Goal: Transaction & Acquisition: Book appointment/travel/reservation

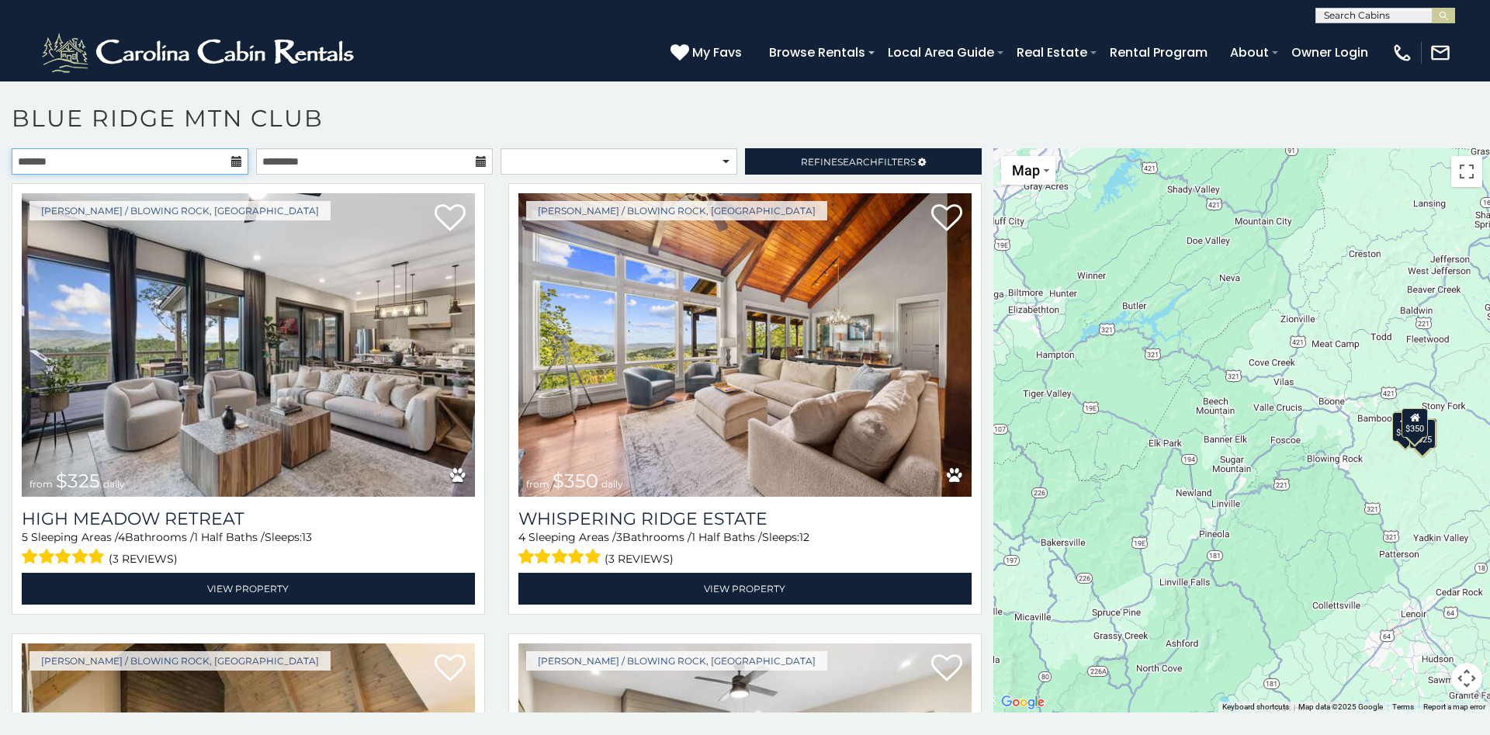
click at [228, 162] on input "text" at bounding box center [130, 161] width 237 height 26
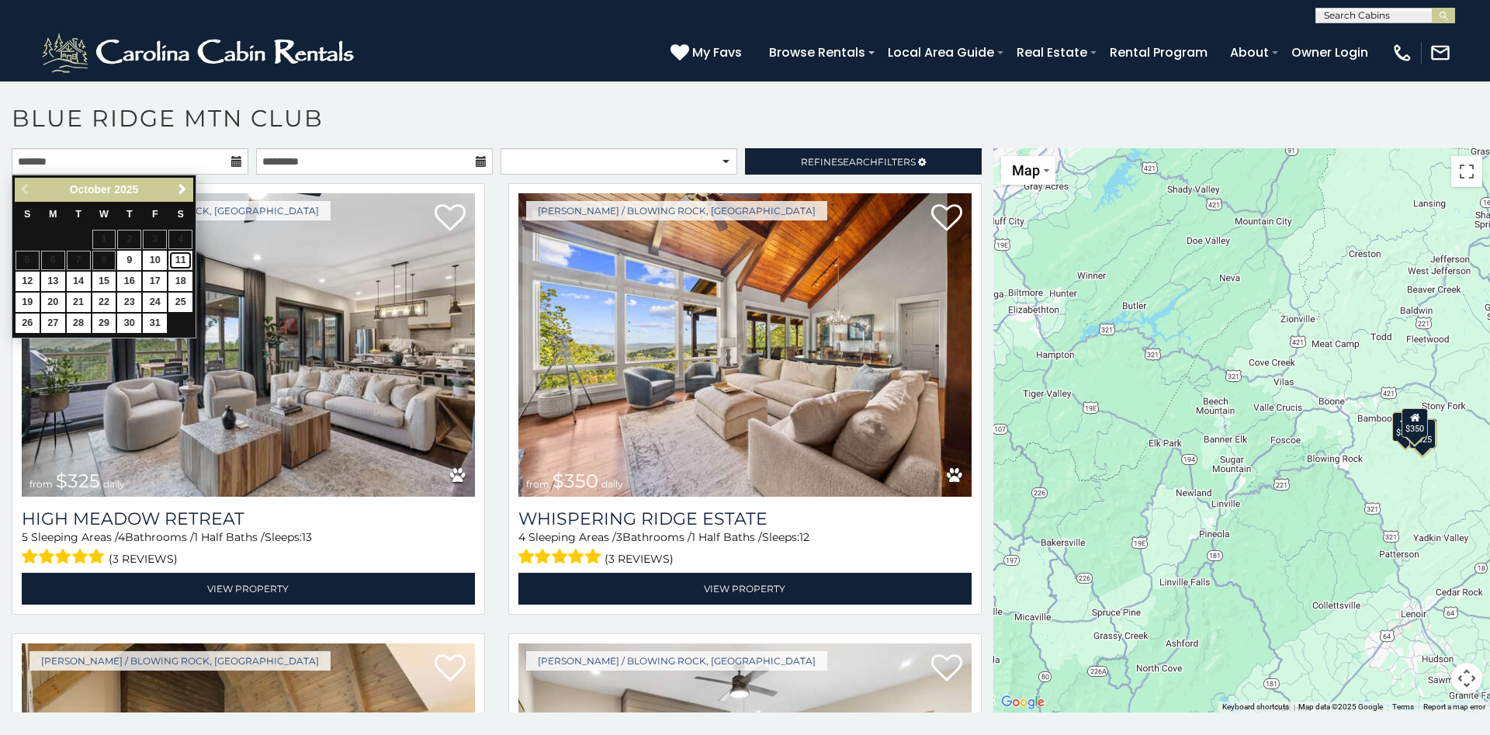
click at [185, 263] on link "11" at bounding box center [180, 260] width 24 height 19
type input "**********"
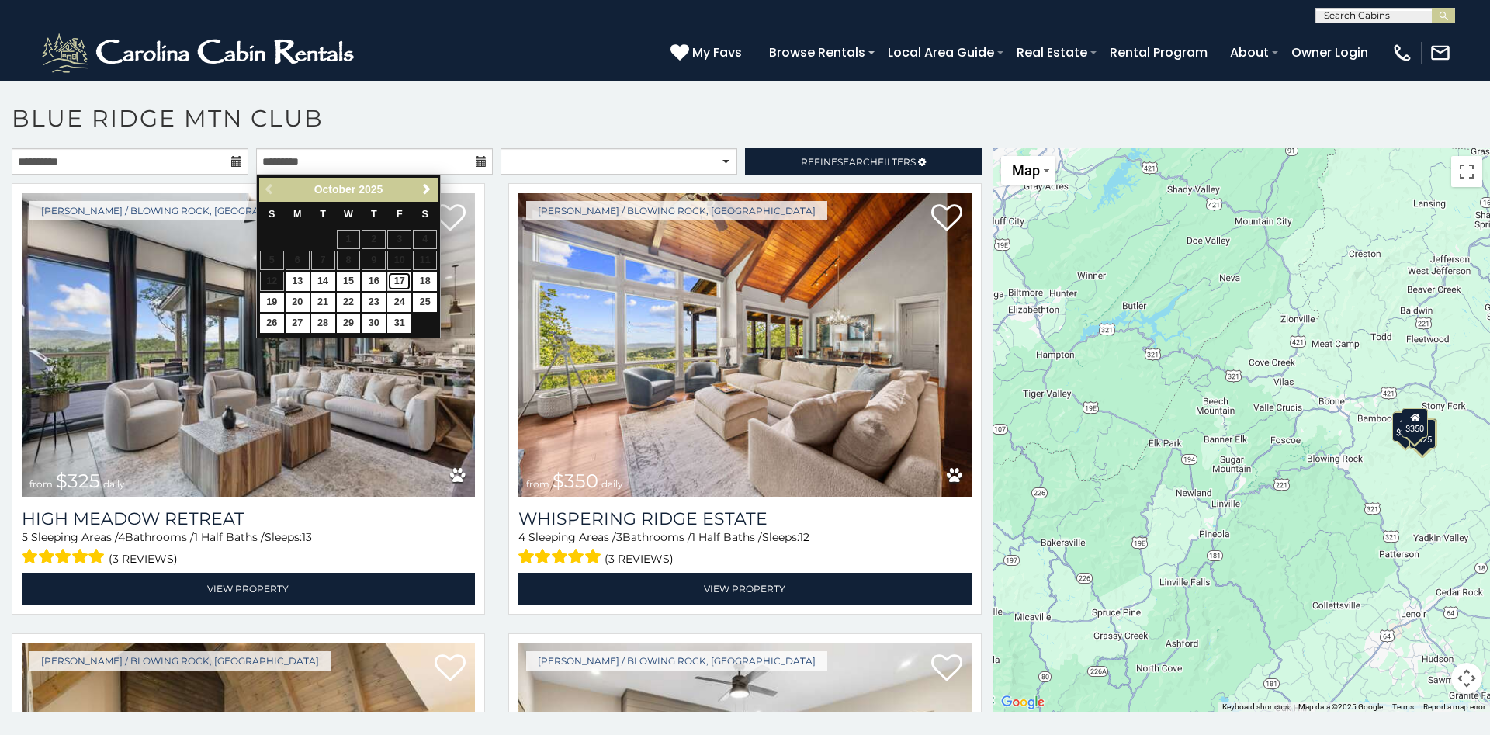
click at [393, 279] on link "17" at bounding box center [399, 281] width 24 height 19
type input "**********"
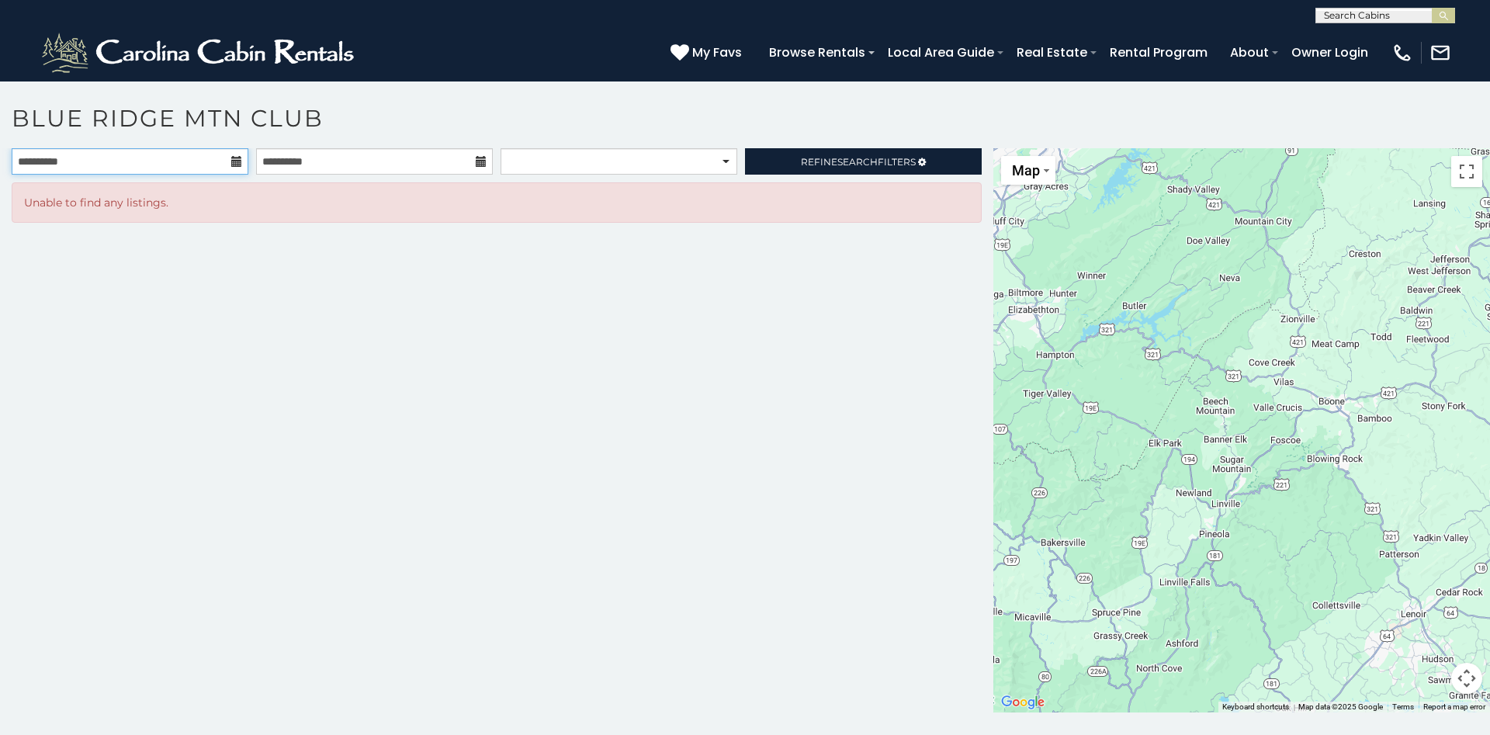
click at [230, 161] on input "**********" at bounding box center [130, 161] width 237 height 26
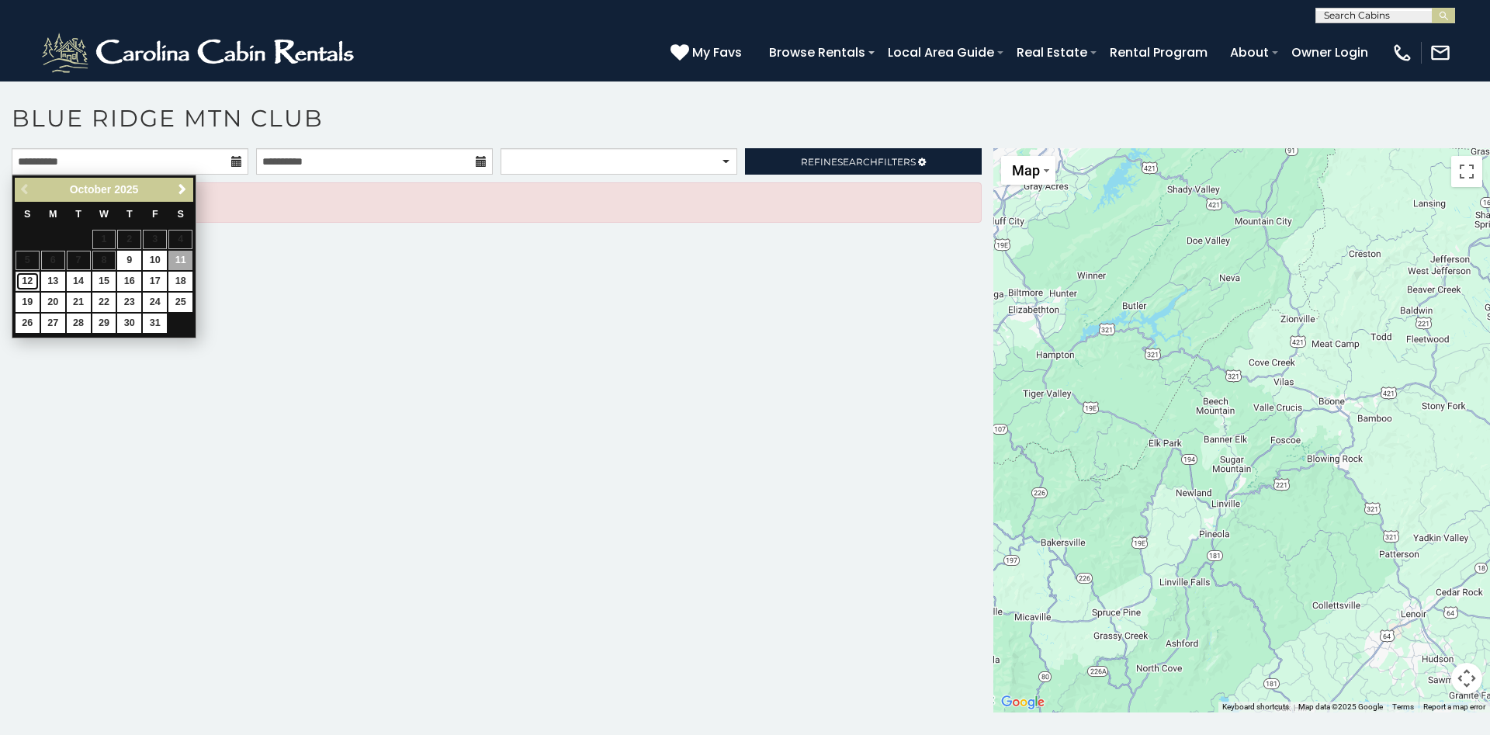
click at [35, 284] on link "12" at bounding box center [28, 281] width 24 height 19
type input "**********"
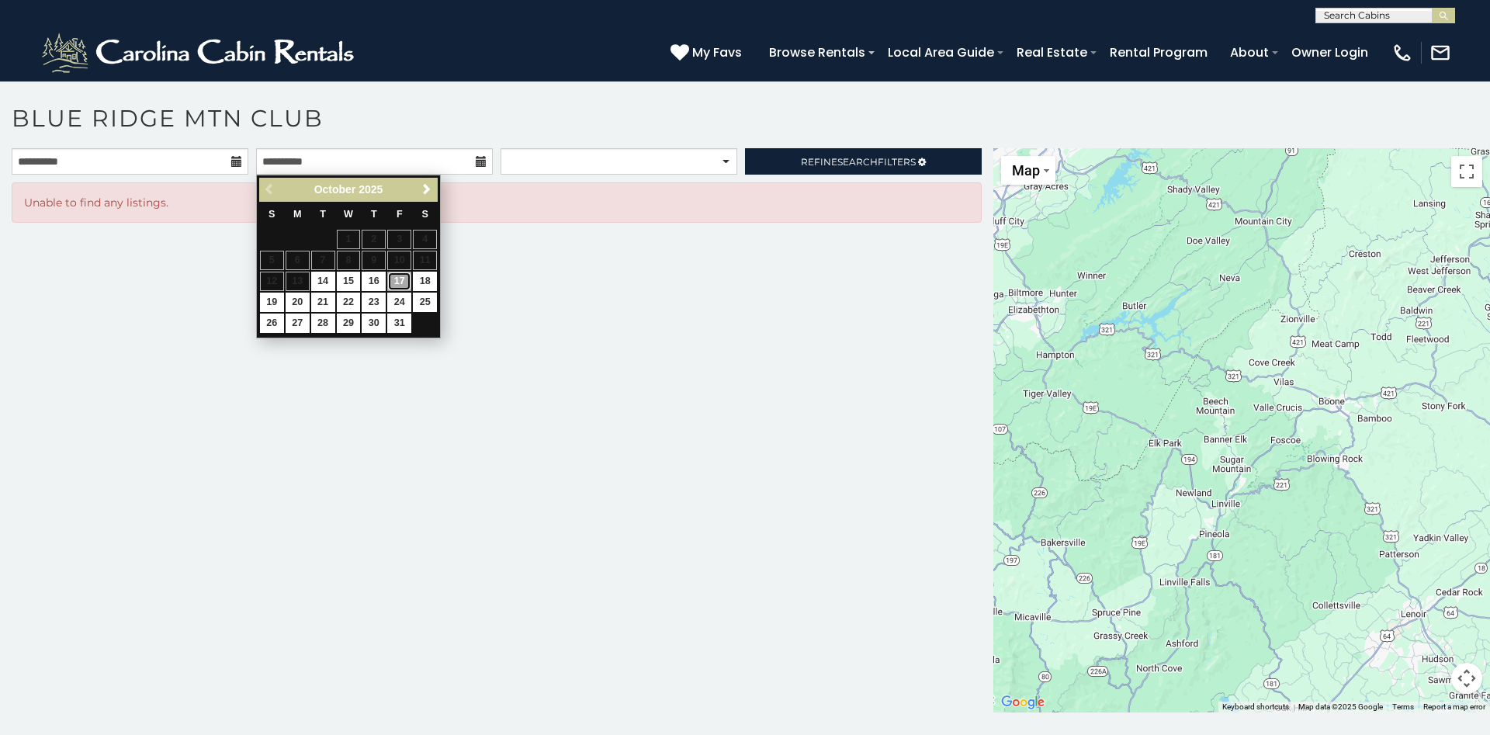
click at [396, 282] on link "17" at bounding box center [399, 281] width 24 height 19
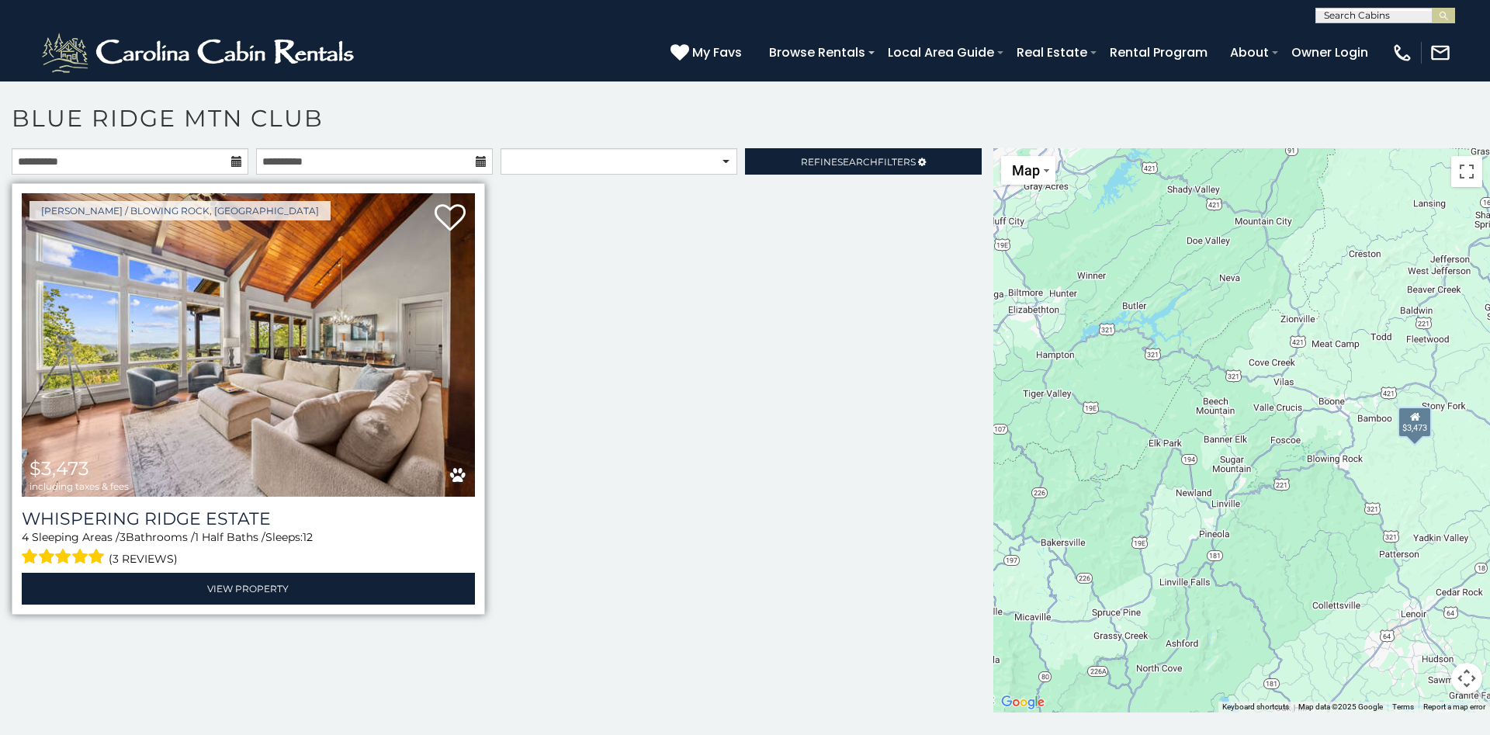
click at [362, 364] on img at bounding box center [248, 344] width 453 height 303
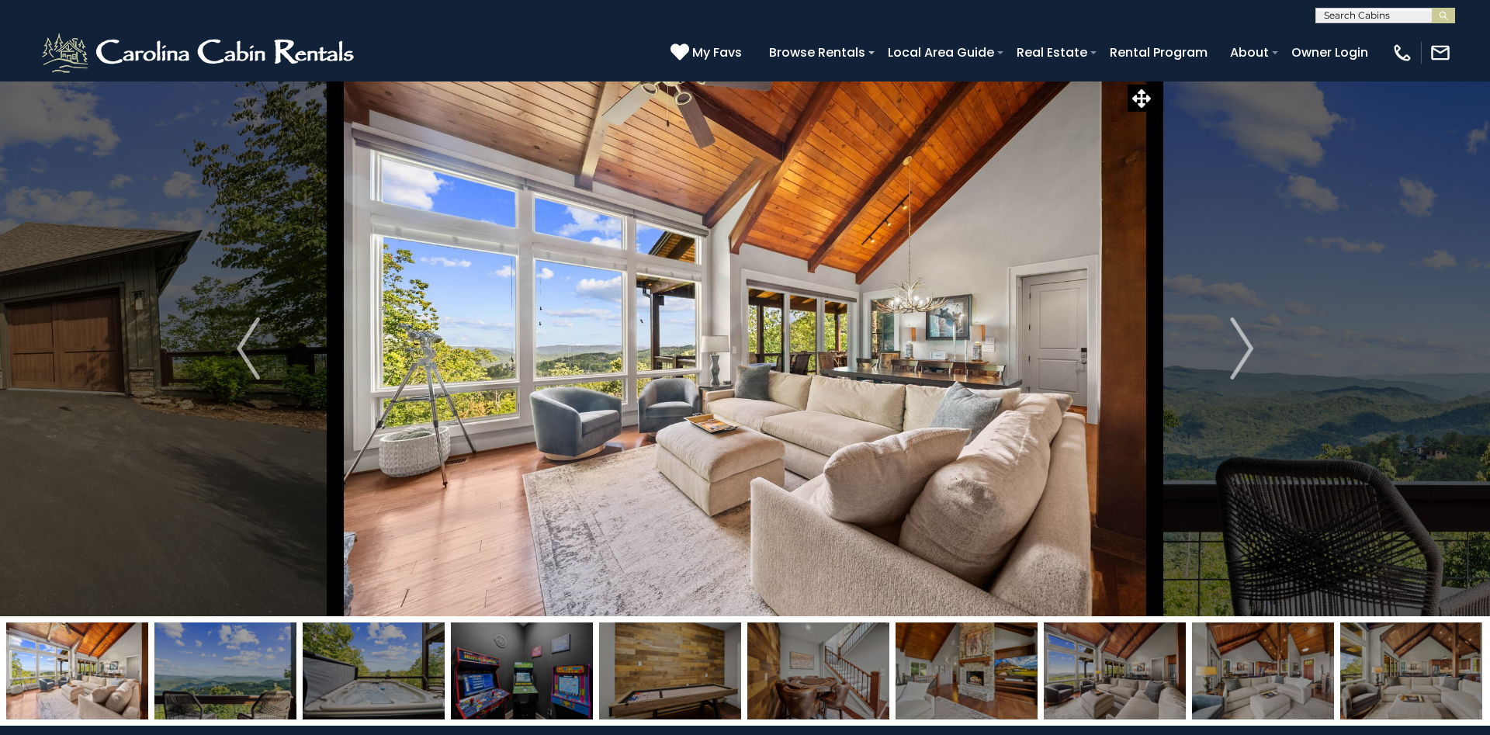
click at [259, 660] on img at bounding box center [225, 670] width 142 height 97
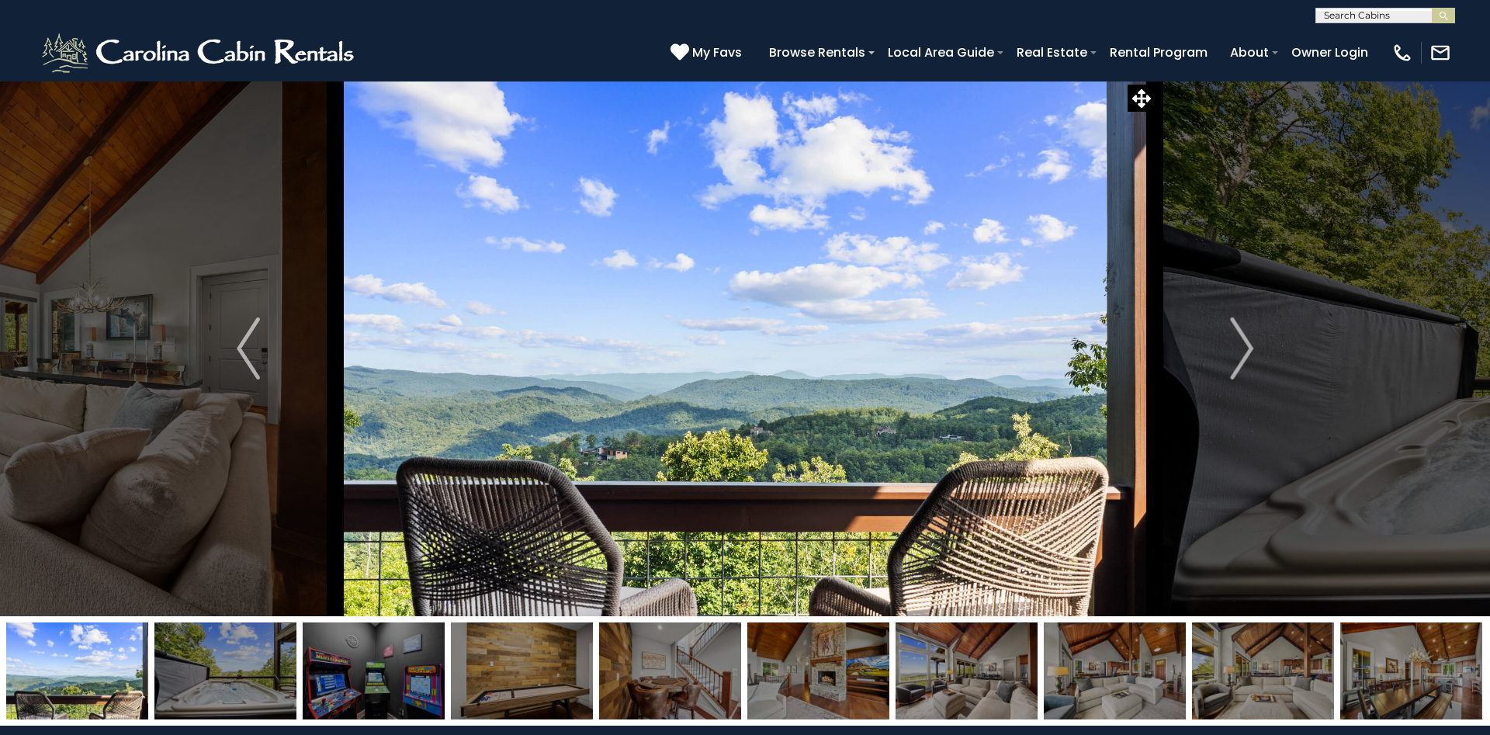
click at [258, 660] on img at bounding box center [225, 670] width 142 height 97
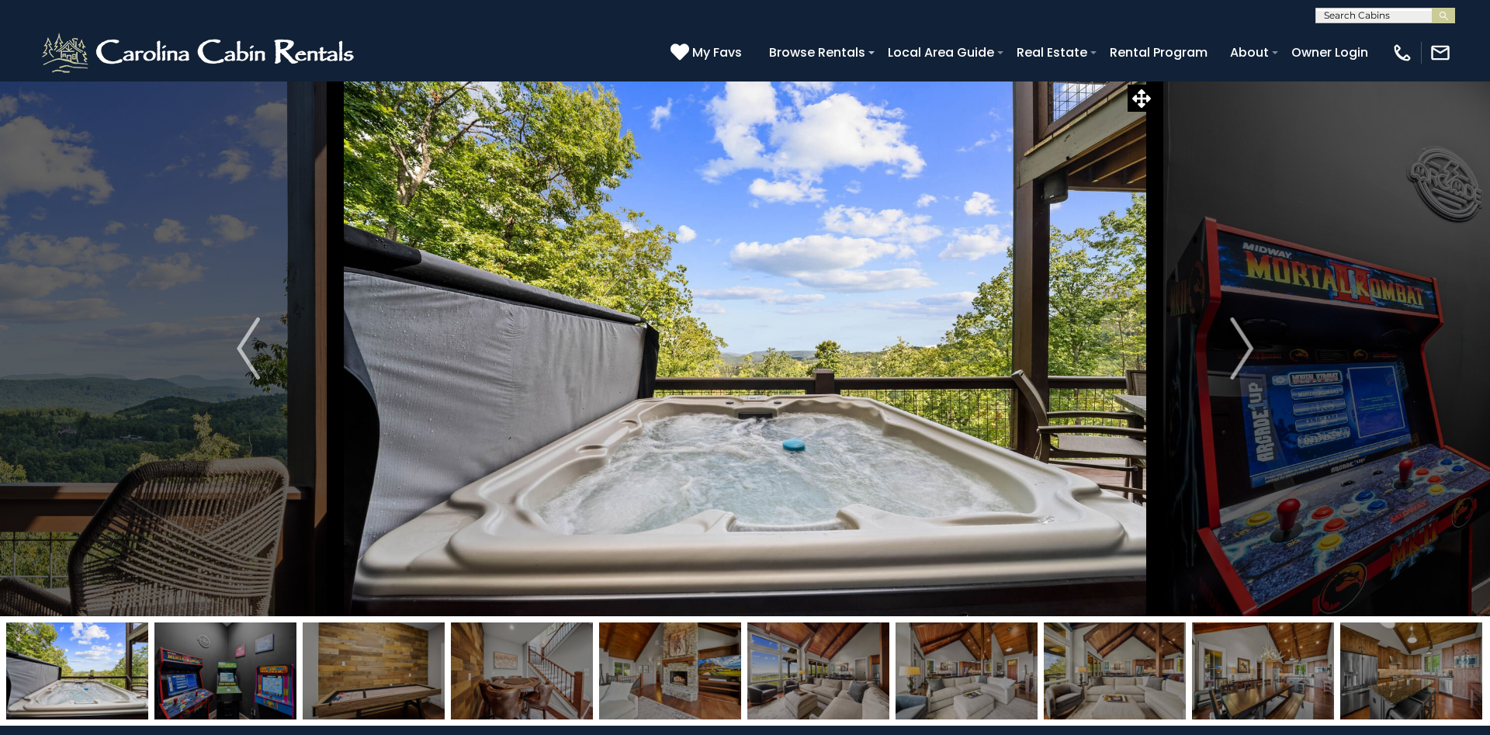
click at [258, 660] on img at bounding box center [225, 670] width 142 height 97
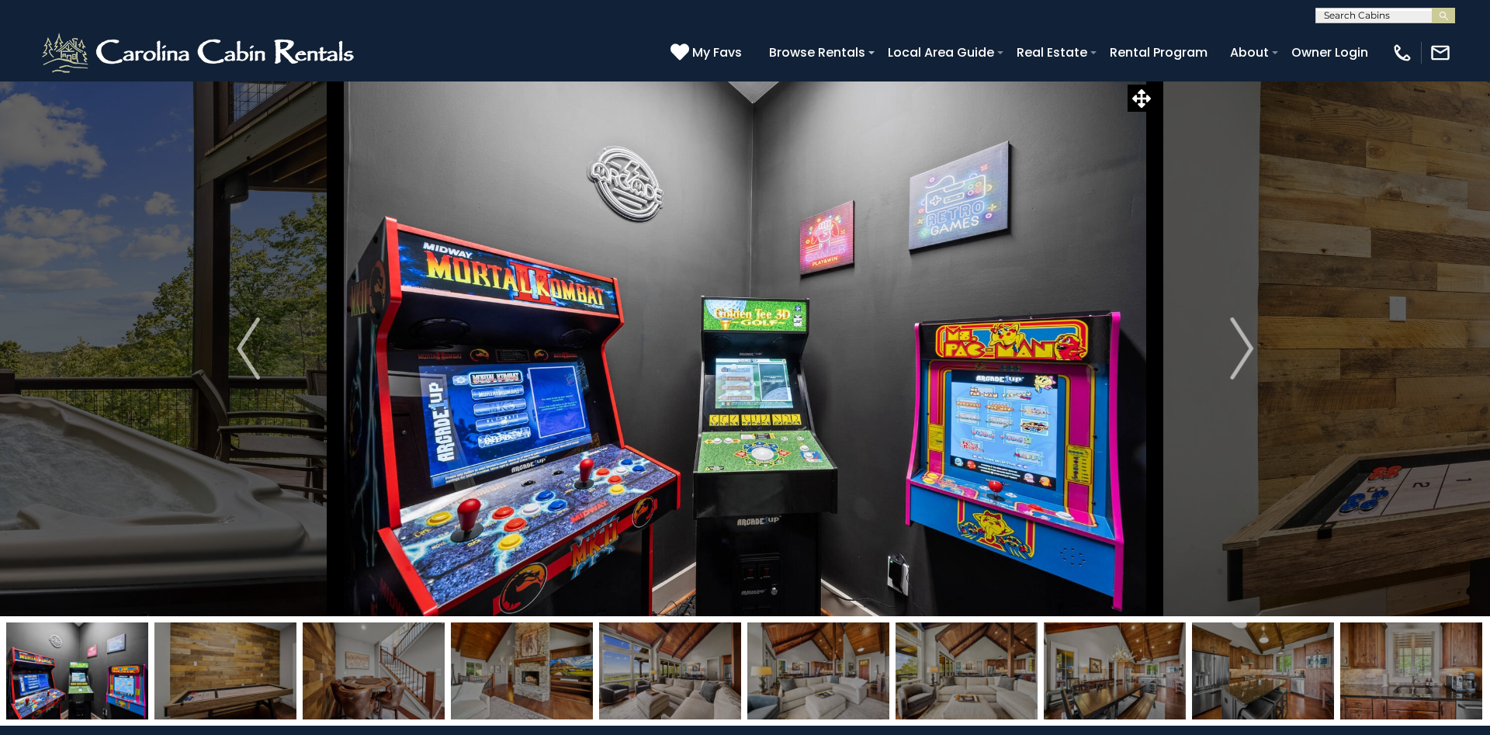
click at [258, 660] on img at bounding box center [225, 670] width 142 height 97
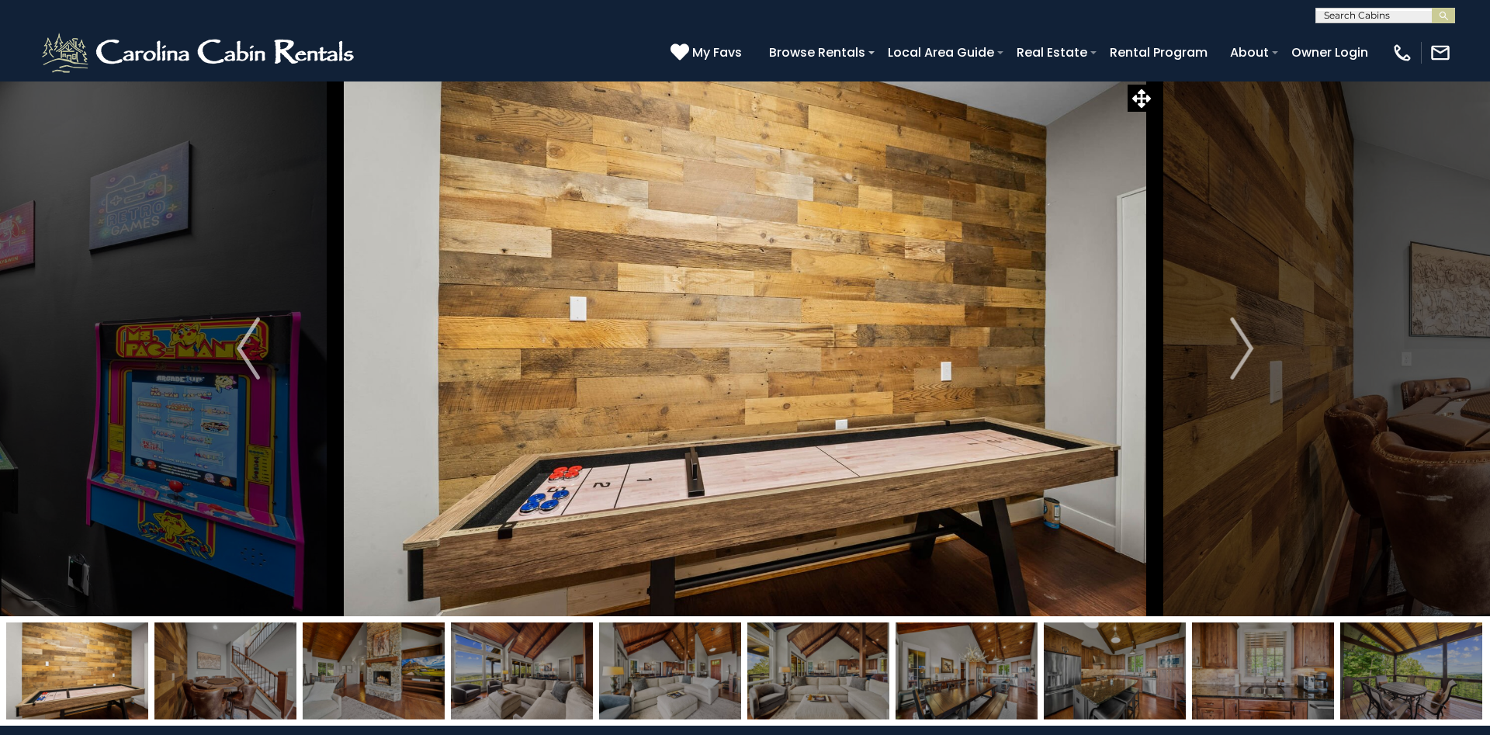
click at [258, 660] on img at bounding box center [225, 670] width 142 height 97
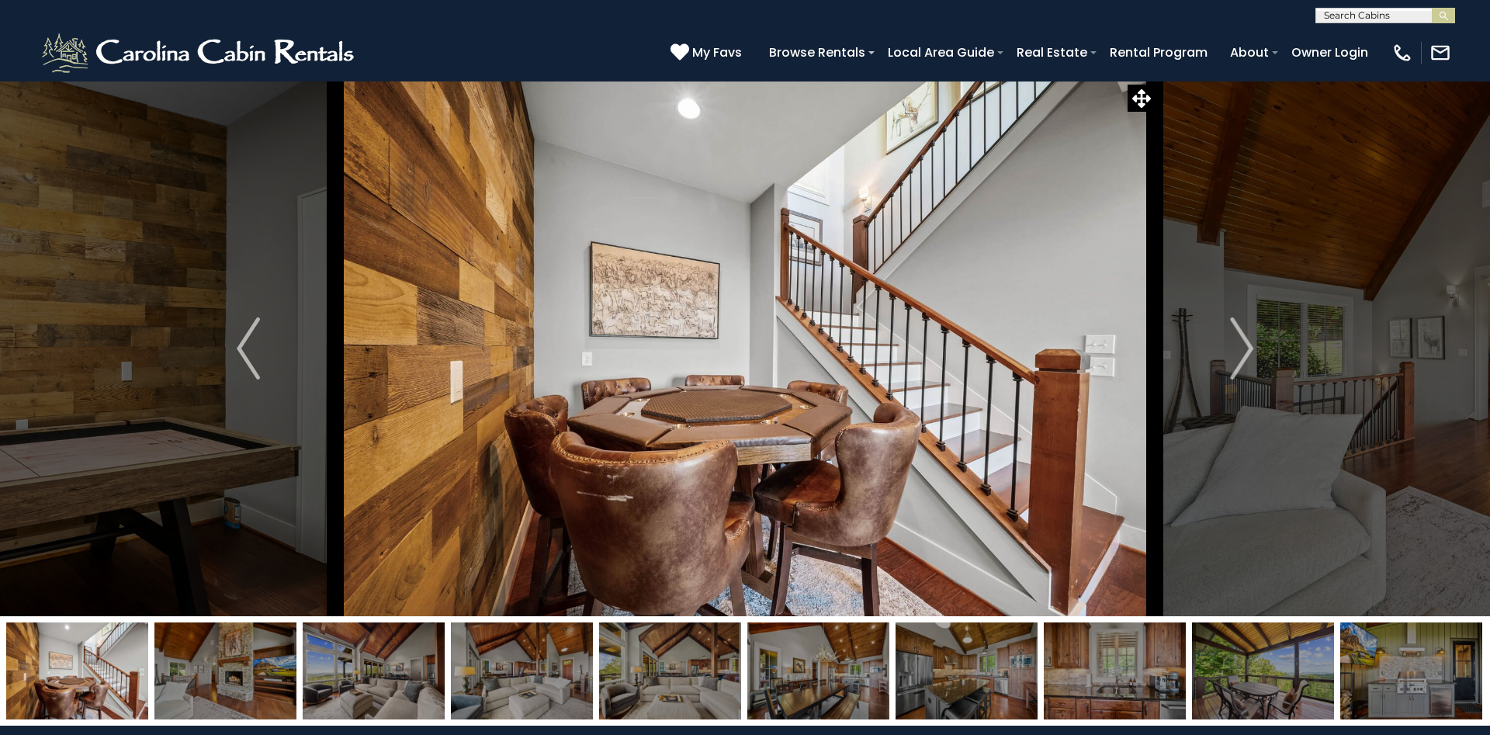
click at [258, 660] on img at bounding box center [225, 670] width 142 height 97
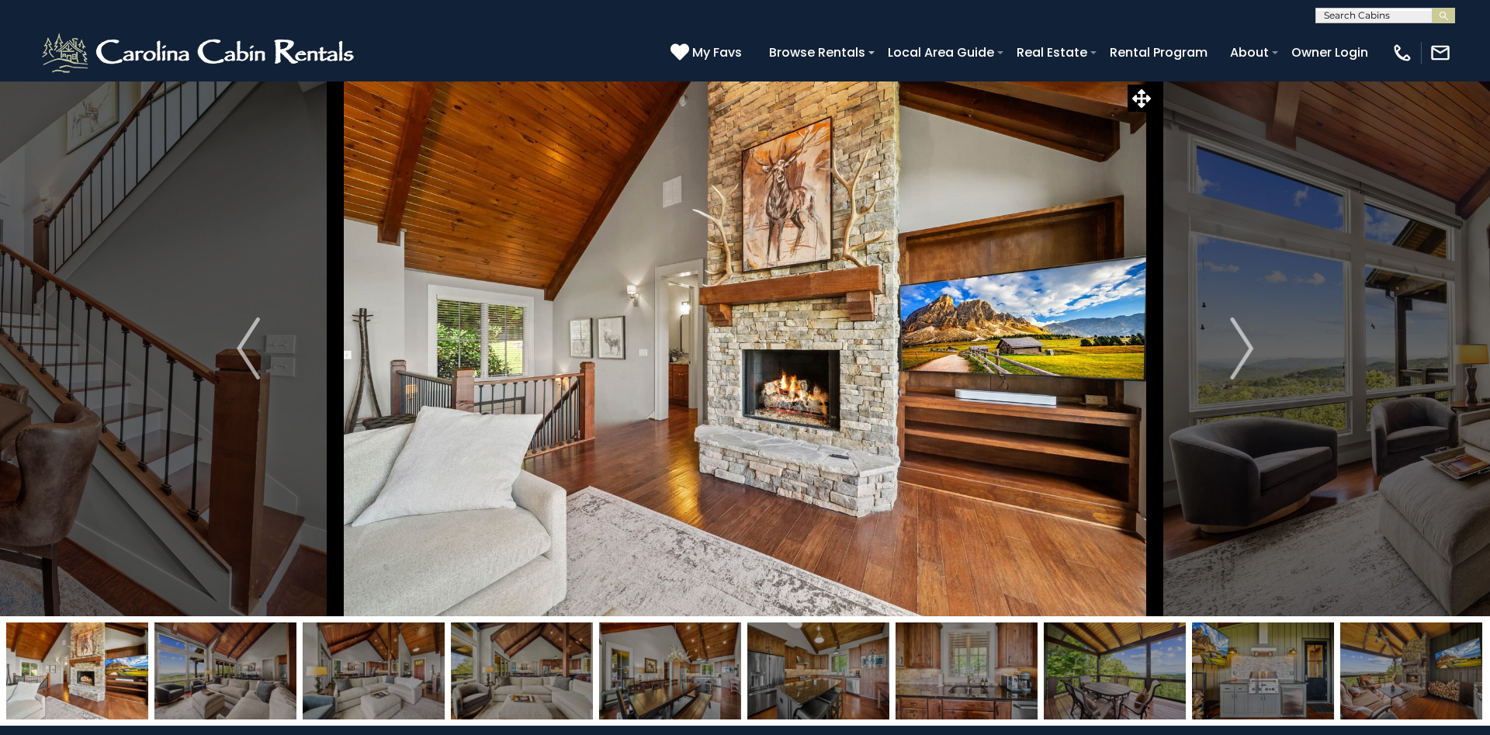
click at [258, 660] on img at bounding box center [225, 670] width 142 height 97
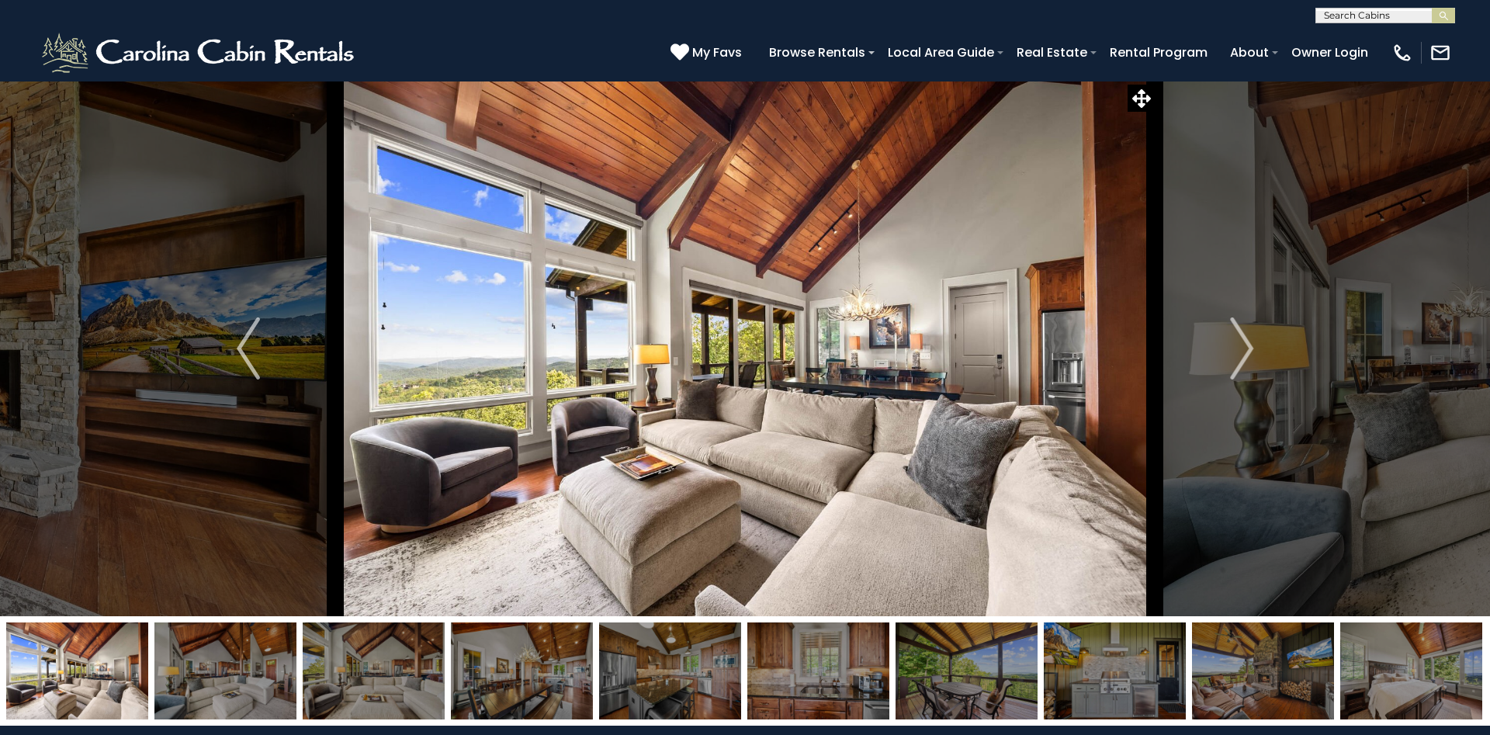
click at [258, 660] on img at bounding box center [225, 670] width 142 height 97
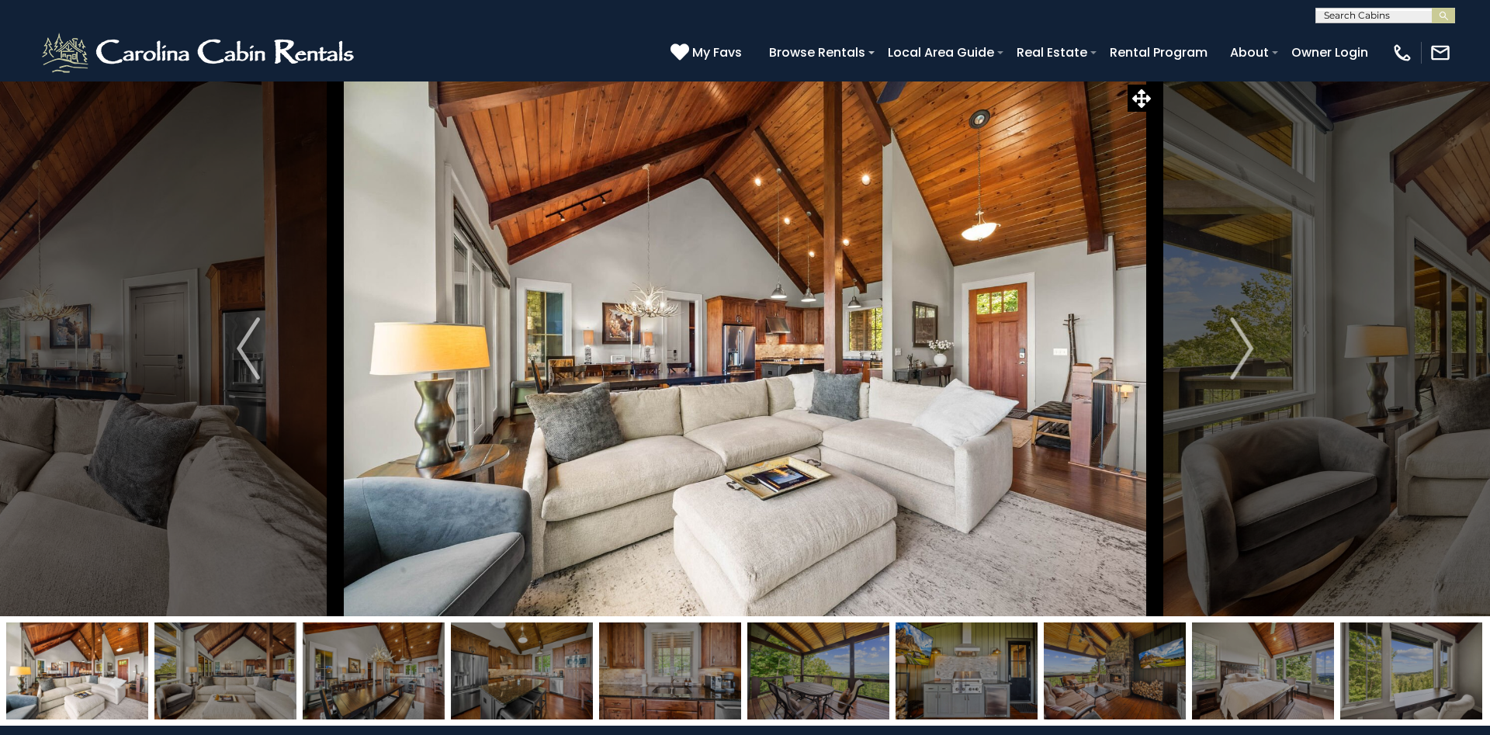
click at [258, 660] on img at bounding box center [225, 670] width 142 height 97
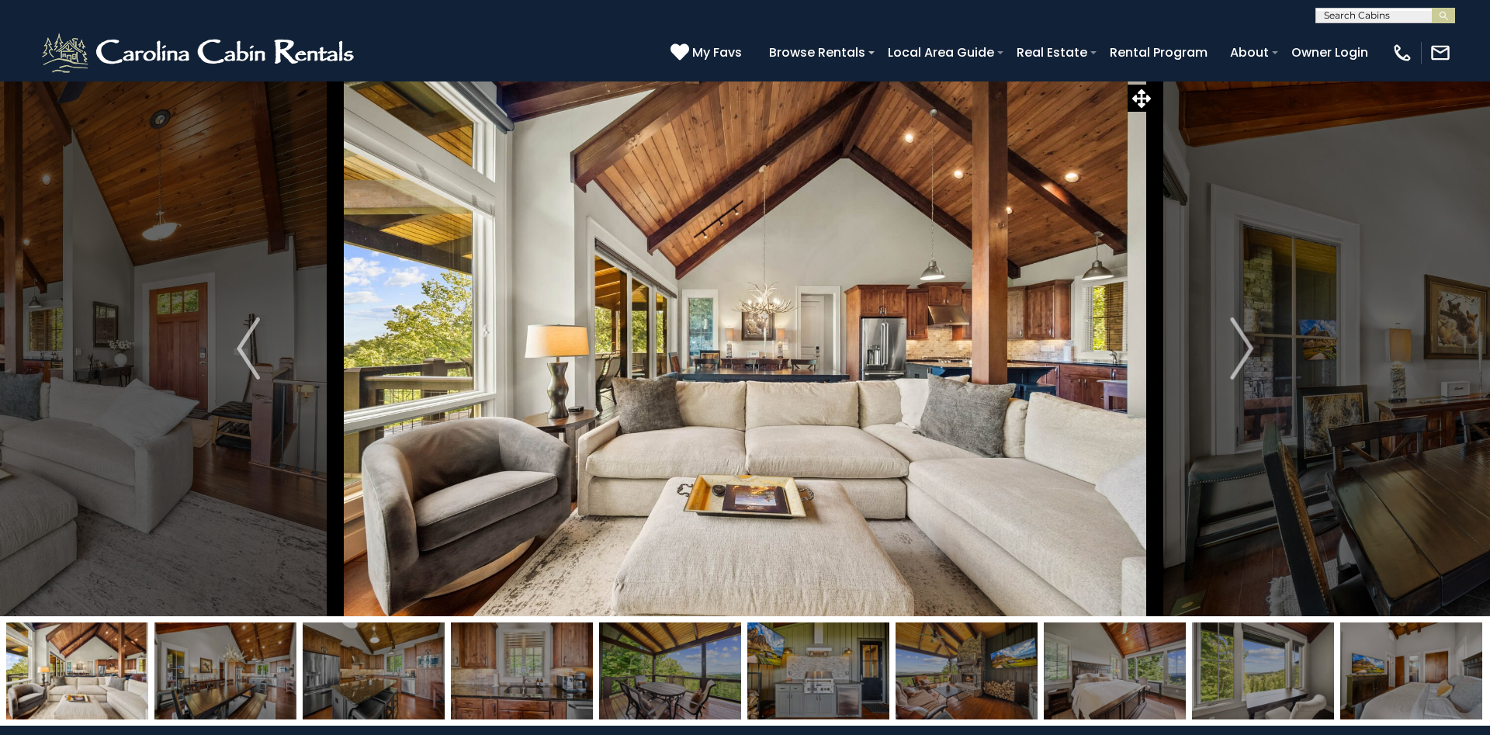
click at [258, 660] on img at bounding box center [225, 670] width 142 height 97
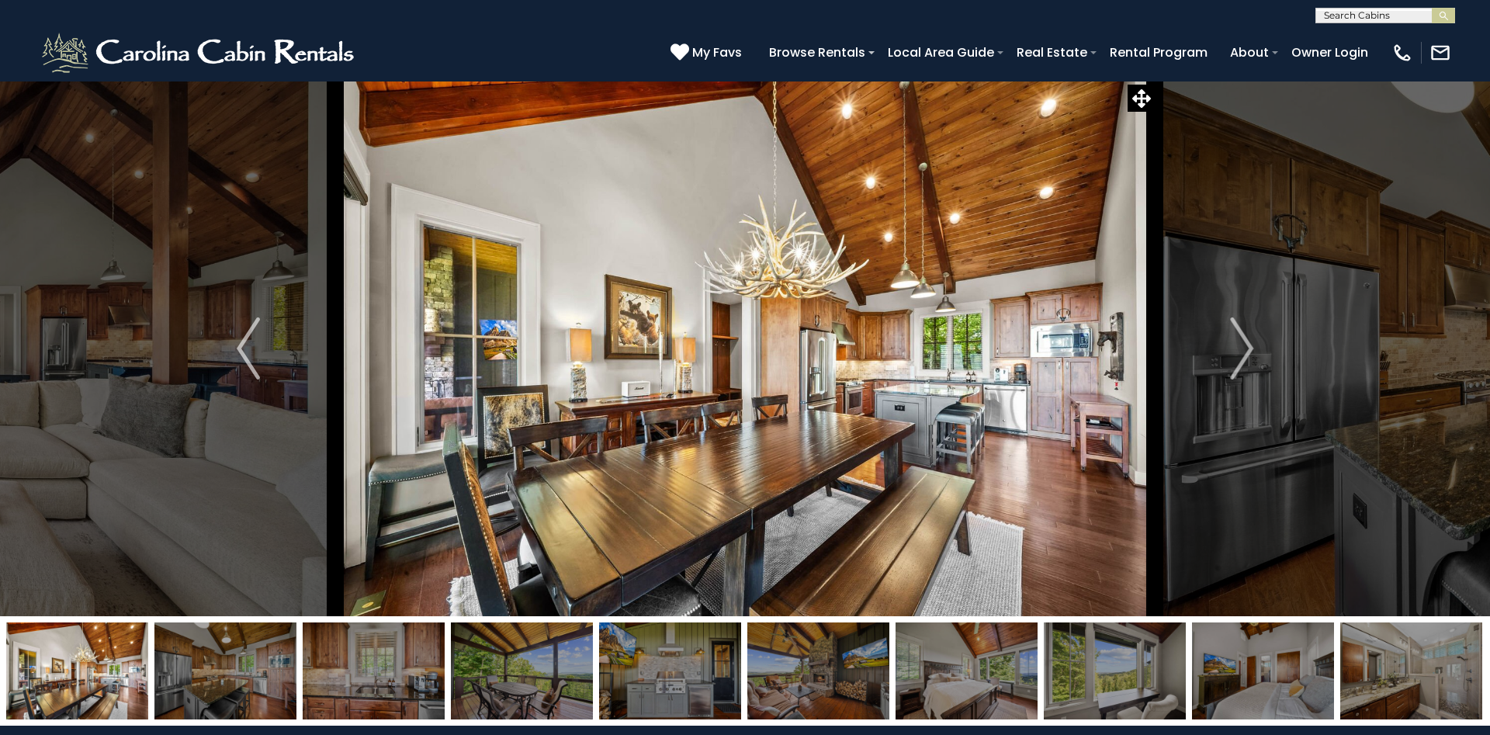
click at [258, 660] on img at bounding box center [225, 670] width 142 height 97
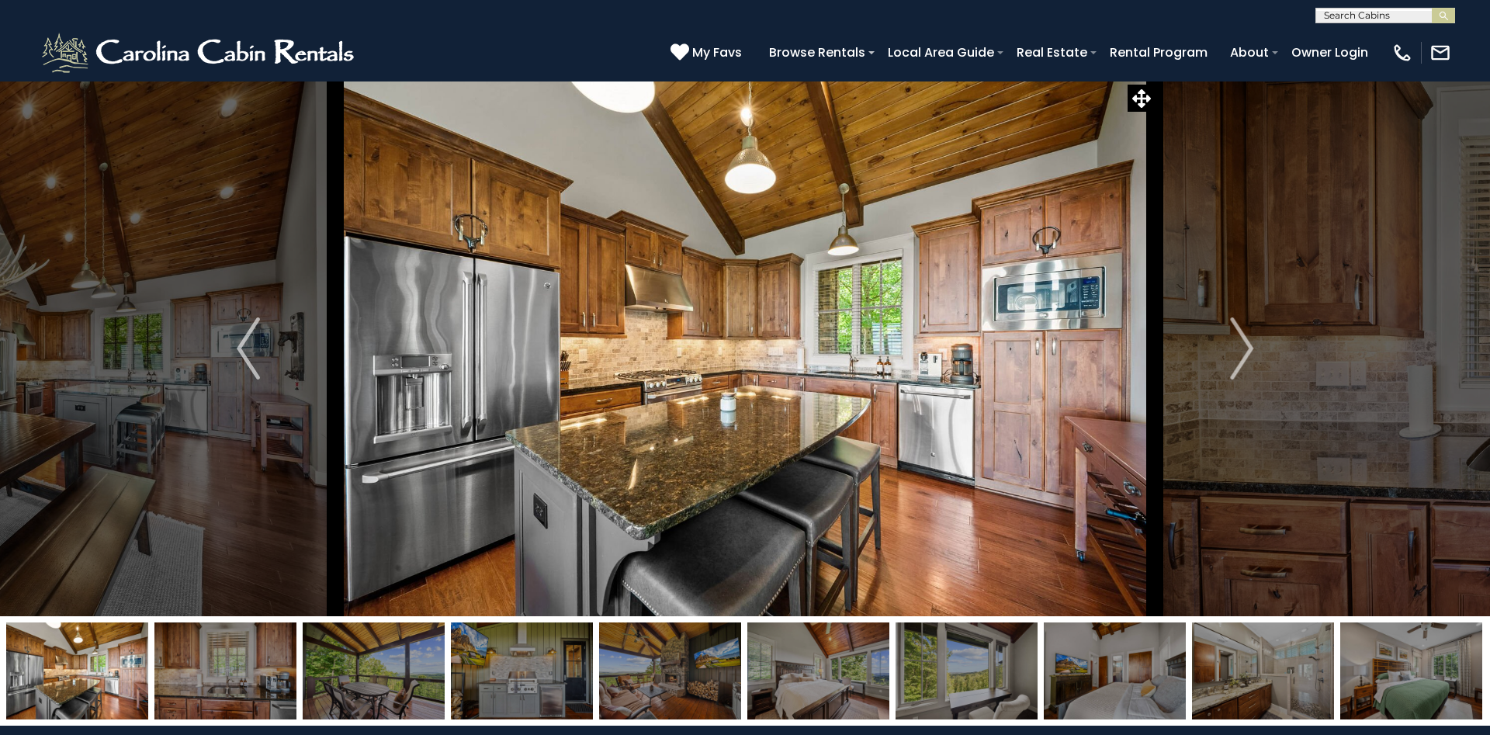
click at [258, 660] on img at bounding box center [225, 670] width 142 height 97
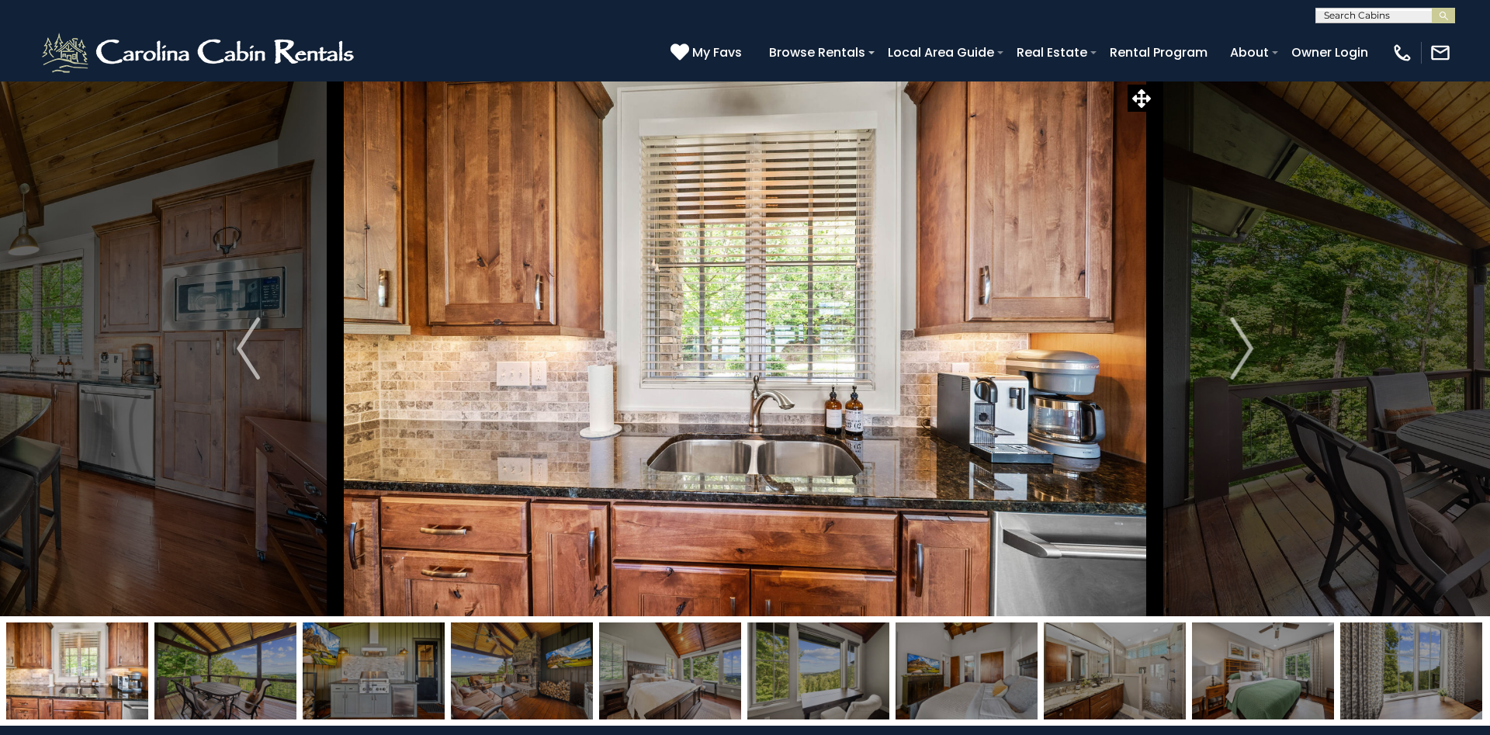
click at [122, 653] on img at bounding box center [77, 670] width 142 height 97
click at [249, 348] on img "Previous" at bounding box center [248, 348] width 23 height 62
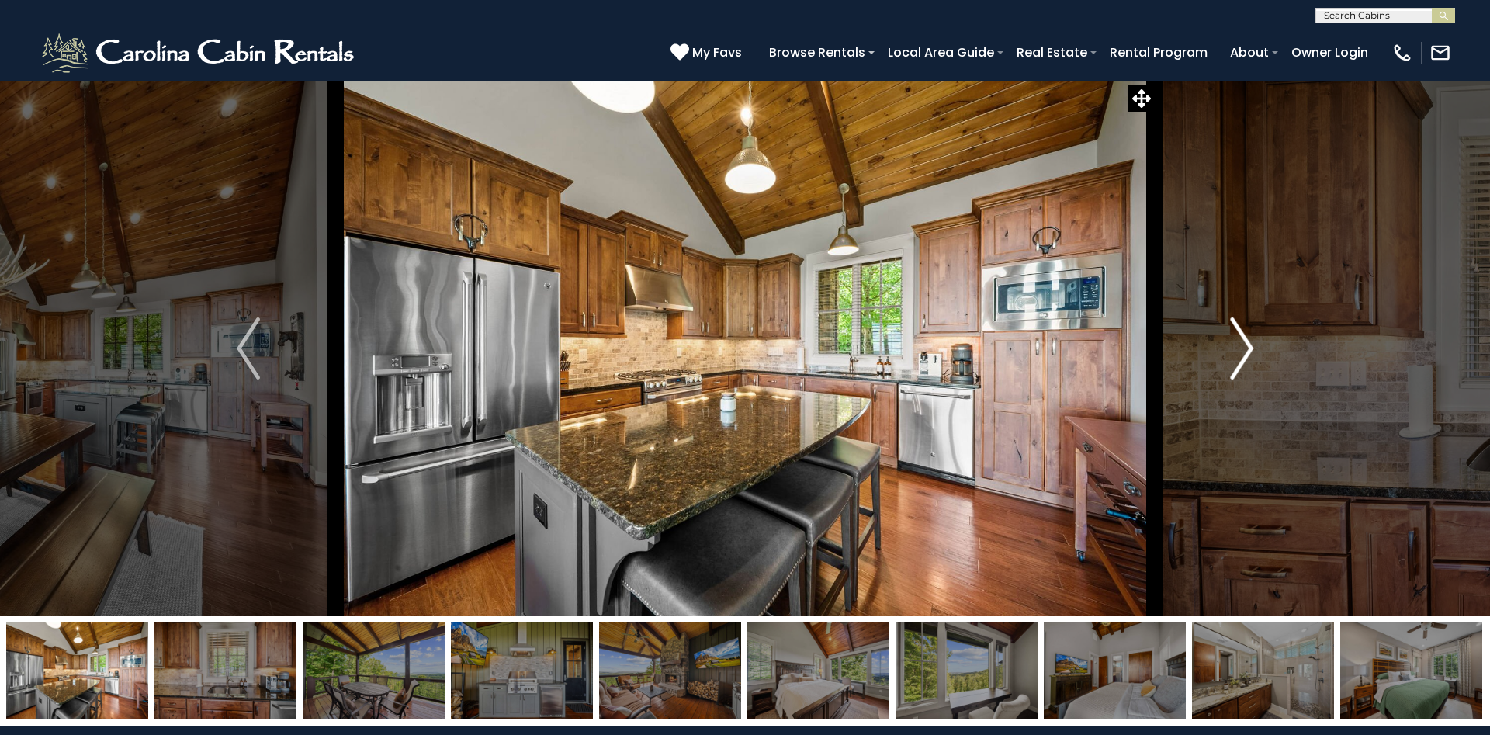
click at [1234, 335] on img "Next" at bounding box center [1241, 348] width 23 height 62
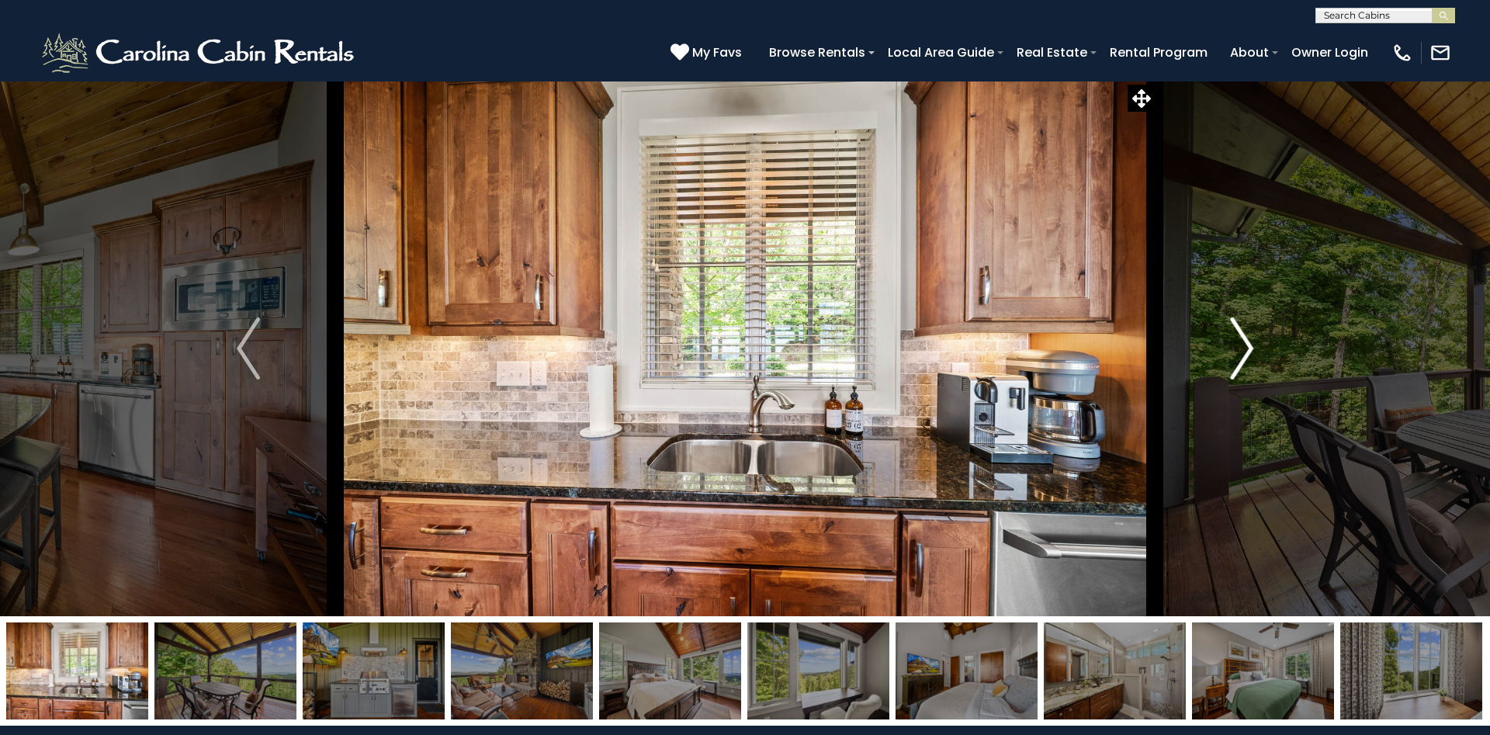
click at [1234, 335] on img "Next" at bounding box center [1241, 348] width 23 height 62
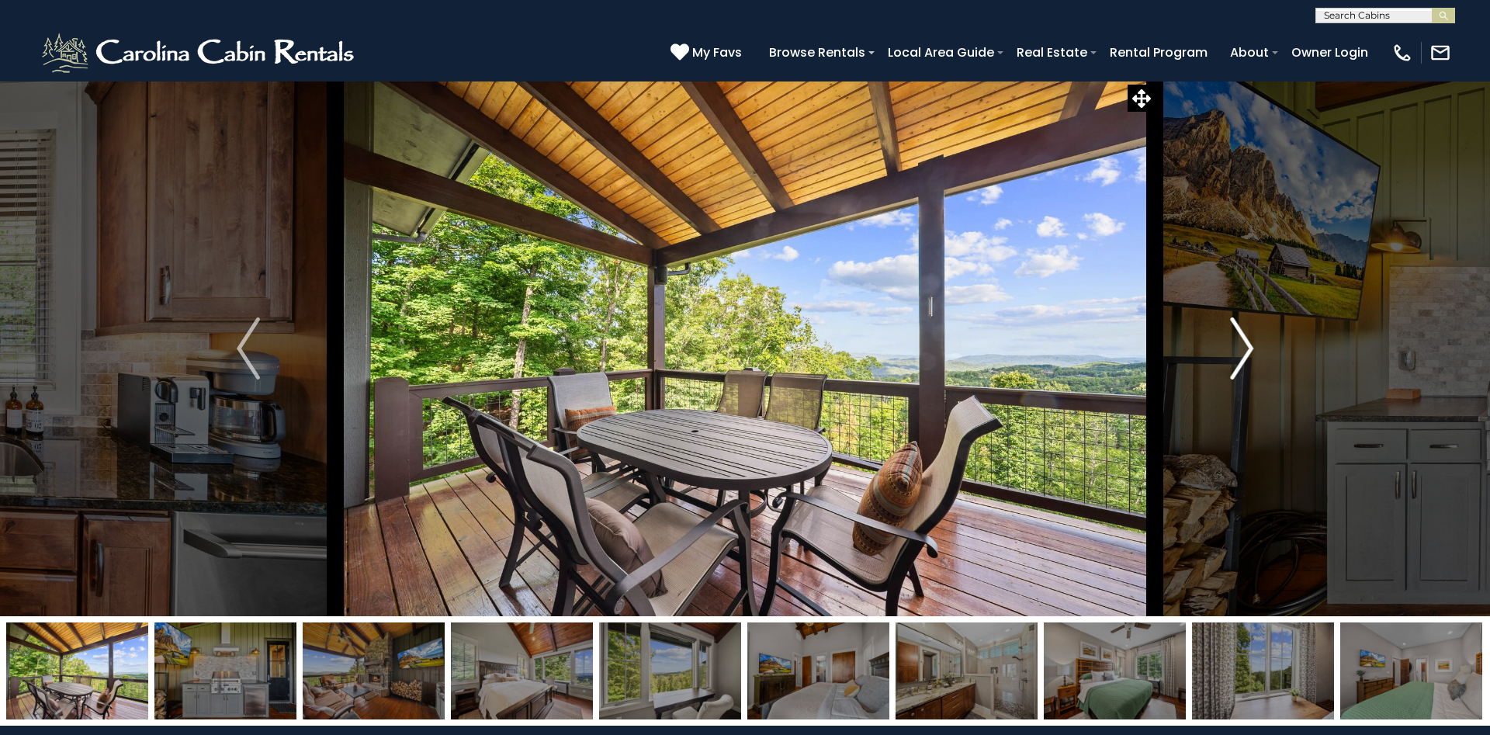
click at [1234, 335] on img "Next" at bounding box center [1241, 348] width 23 height 62
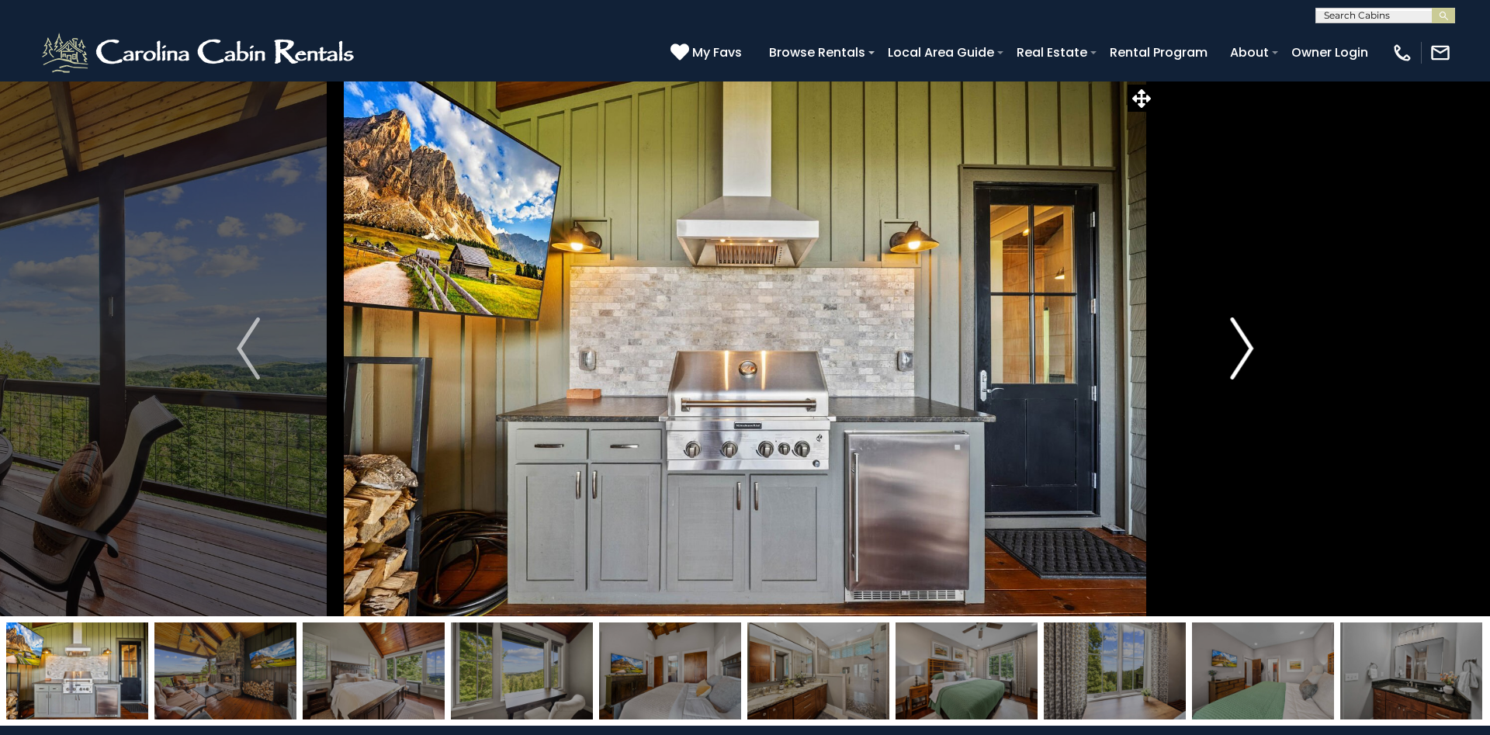
click at [1234, 335] on img "Next" at bounding box center [1241, 348] width 23 height 62
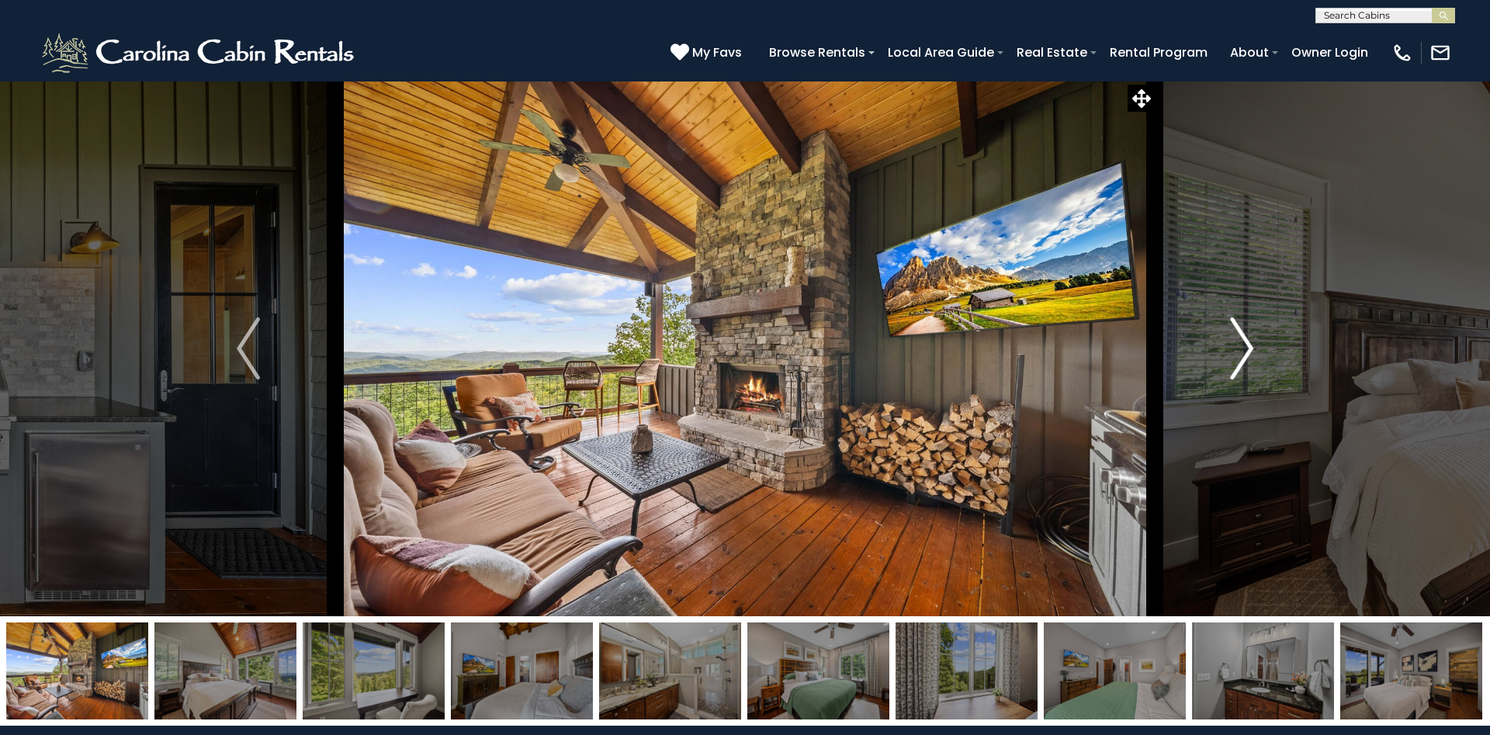
click at [1234, 335] on img "Next" at bounding box center [1241, 348] width 23 height 62
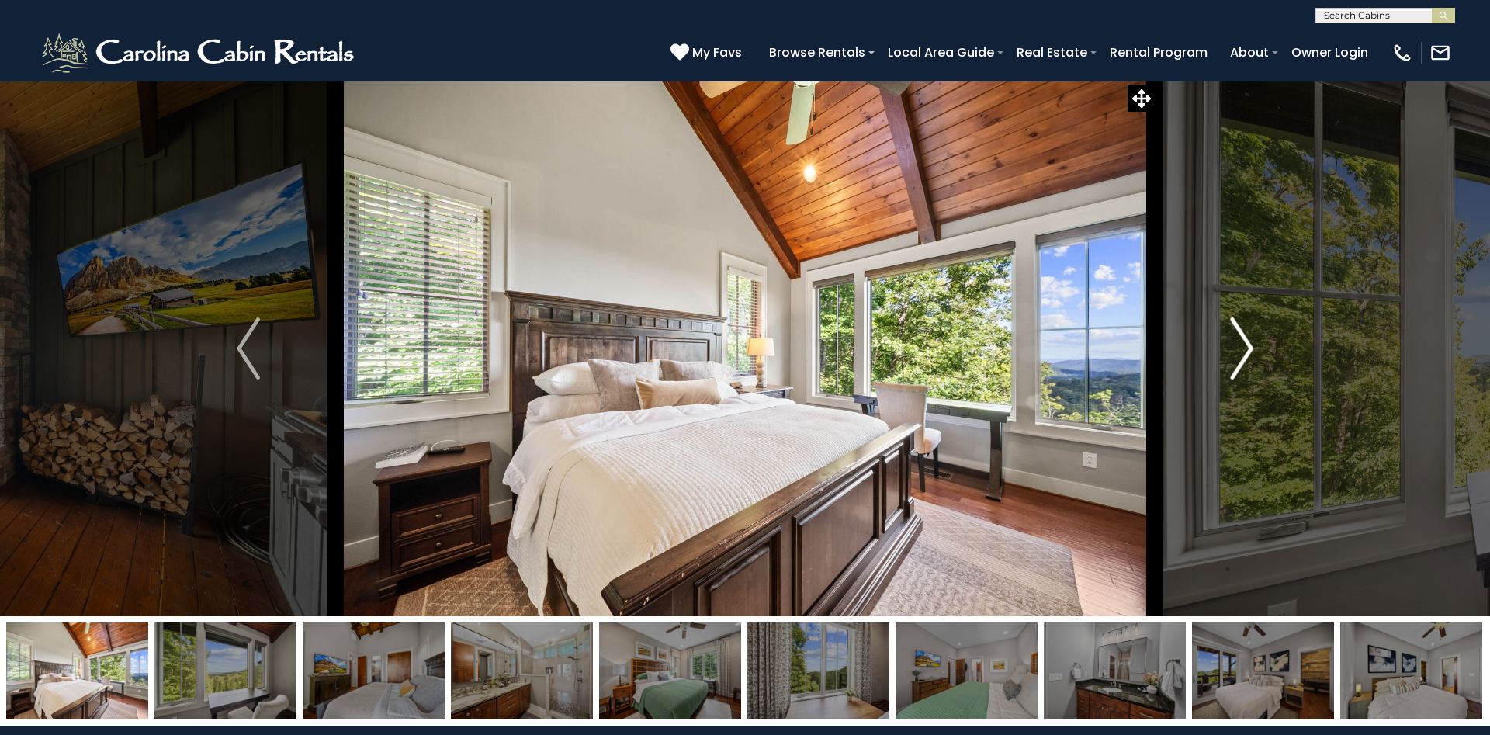
click at [1234, 335] on img "Next" at bounding box center [1241, 348] width 23 height 62
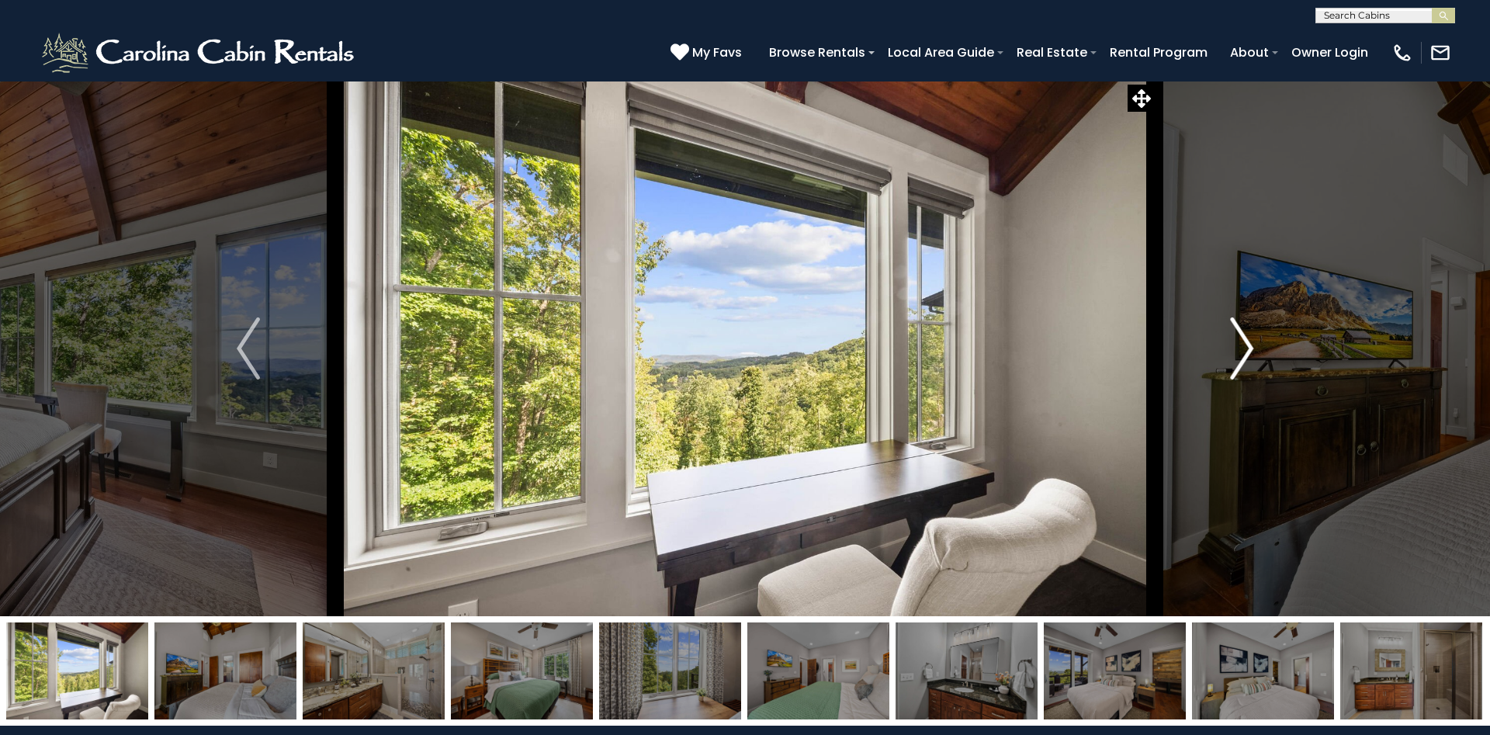
click at [1234, 335] on img "Next" at bounding box center [1241, 348] width 23 height 62
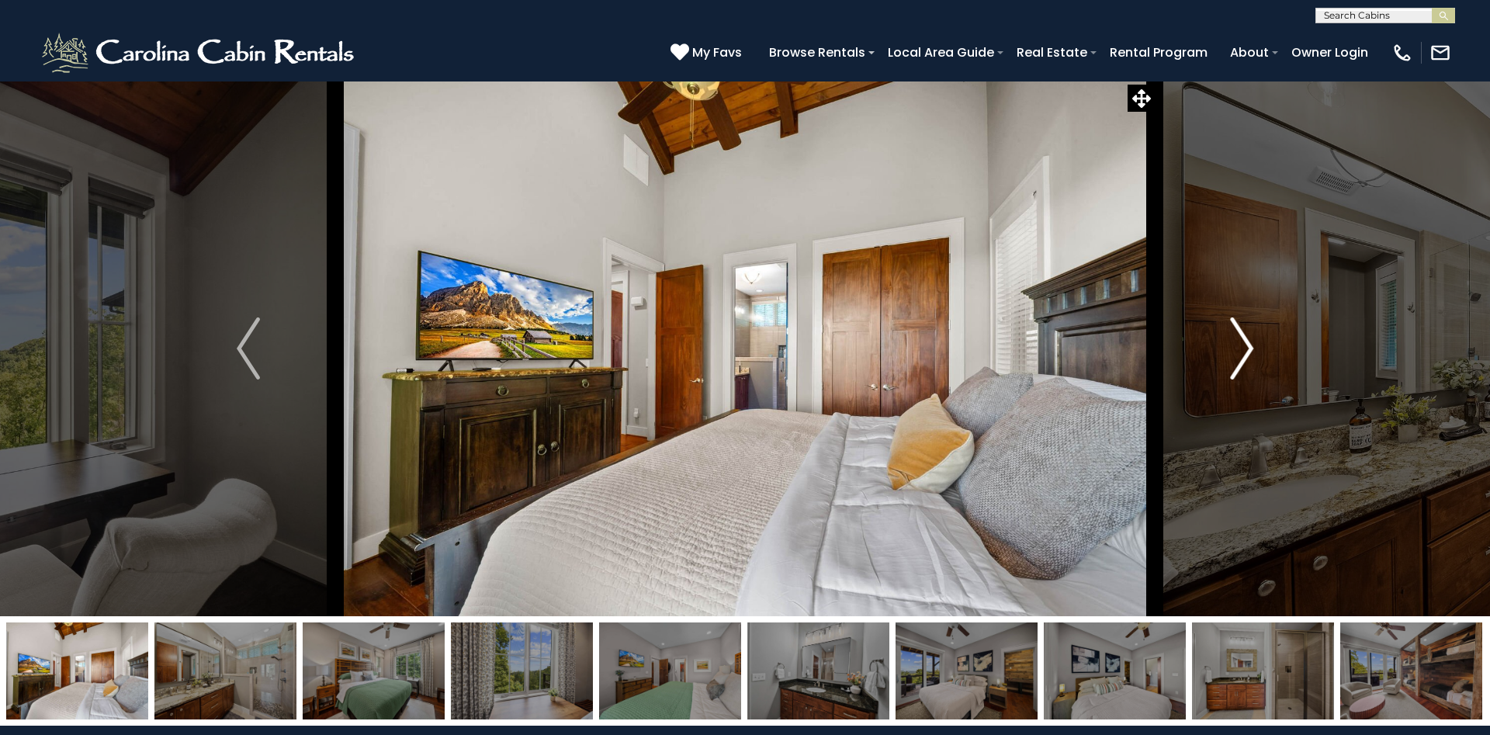
click at [1234, 335] on img "Next" at bounding box center [1241, 348] width 23 height 62
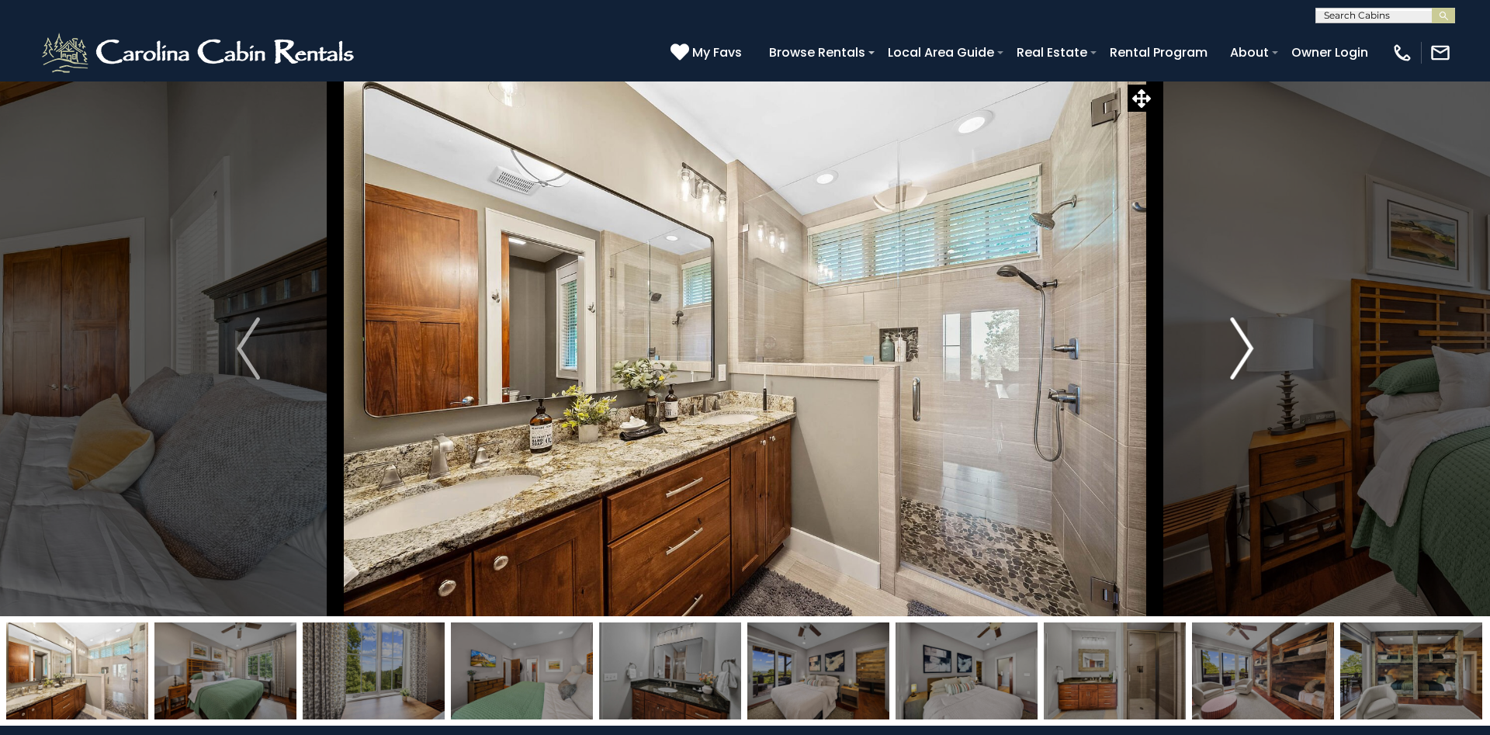
click at [1234, 335] on img "Next" at bounding box center [1241, 348] width 23 height 62
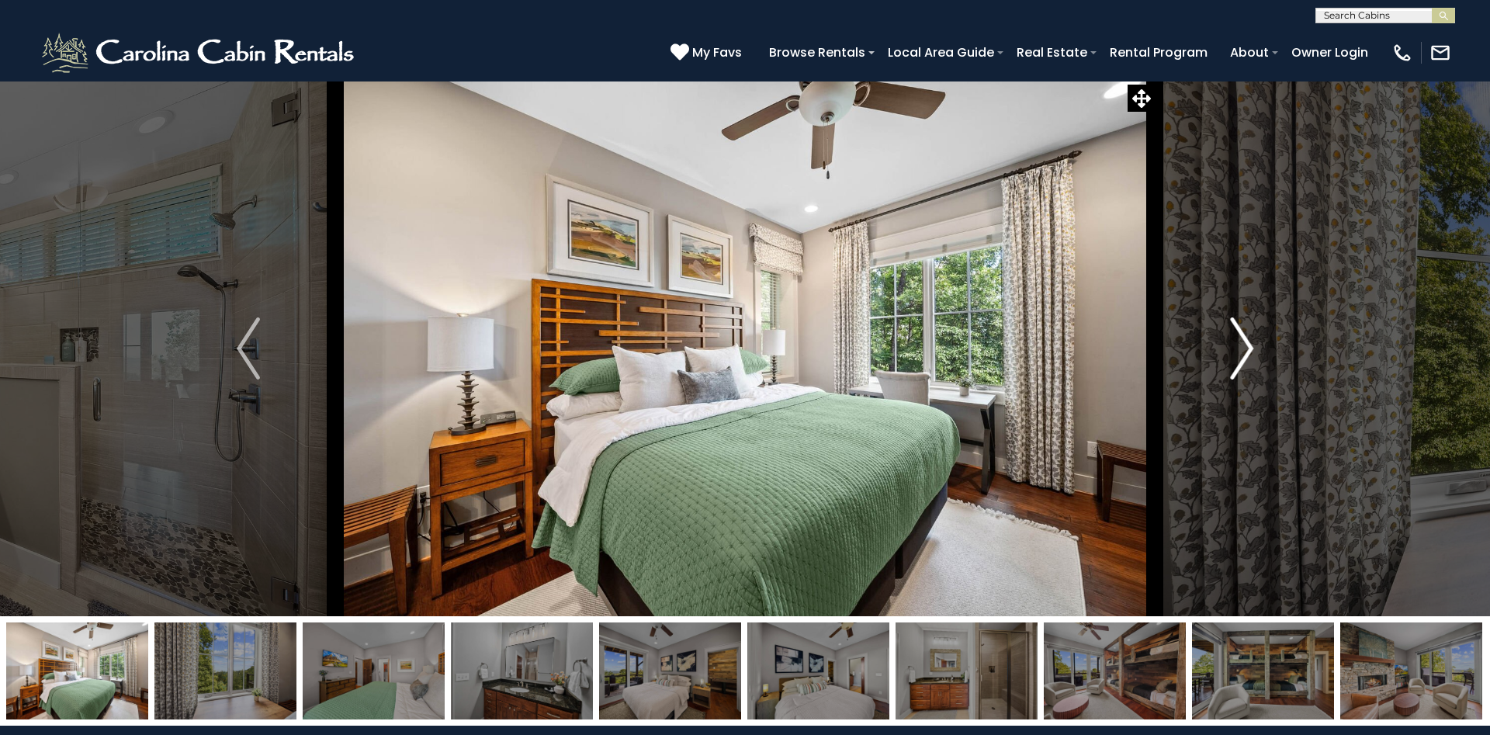
click at [1234, 335] on img "Next" at bounding box center [1241, 348] width 23 height 62
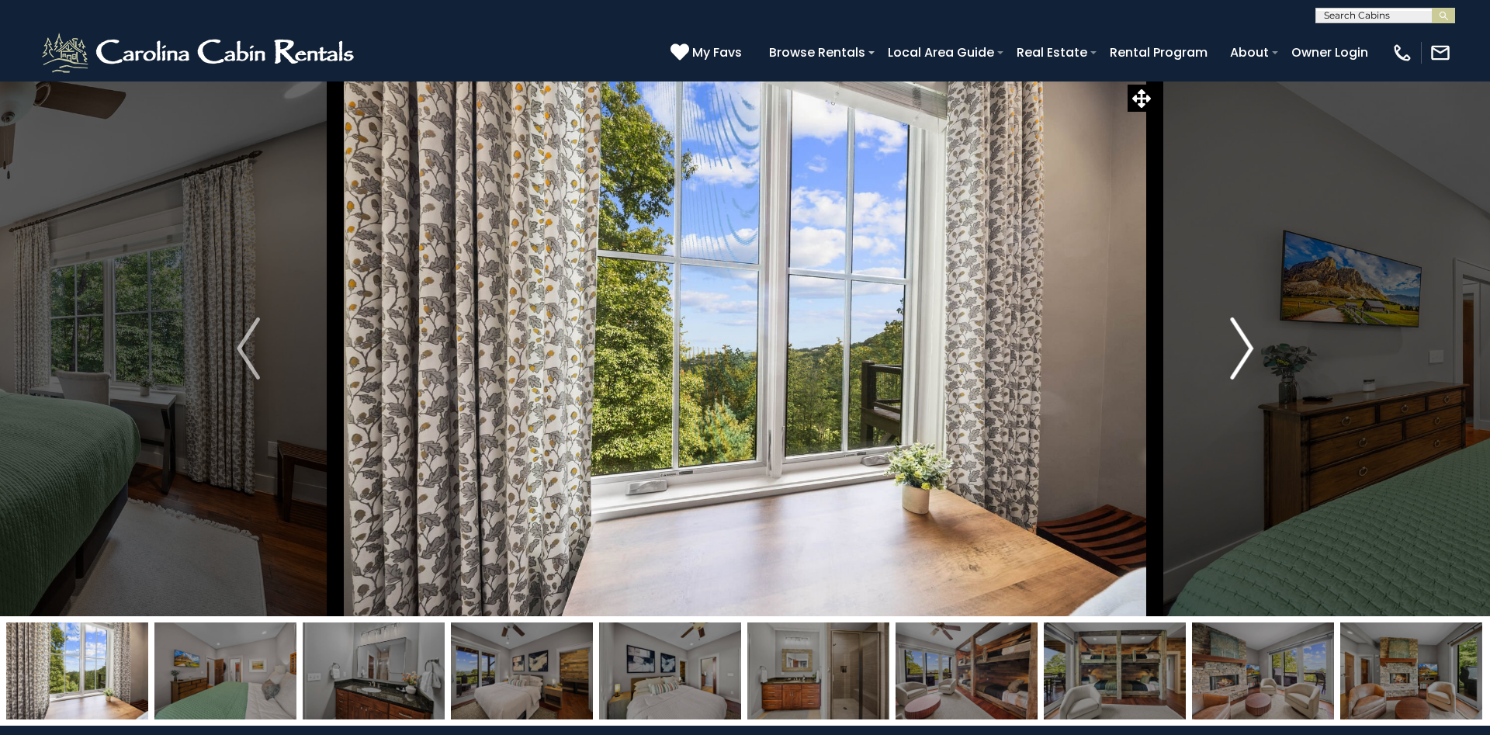
click at [1234, 335] on img "Next" at bounding box center [1241, 348] width 23 height 62
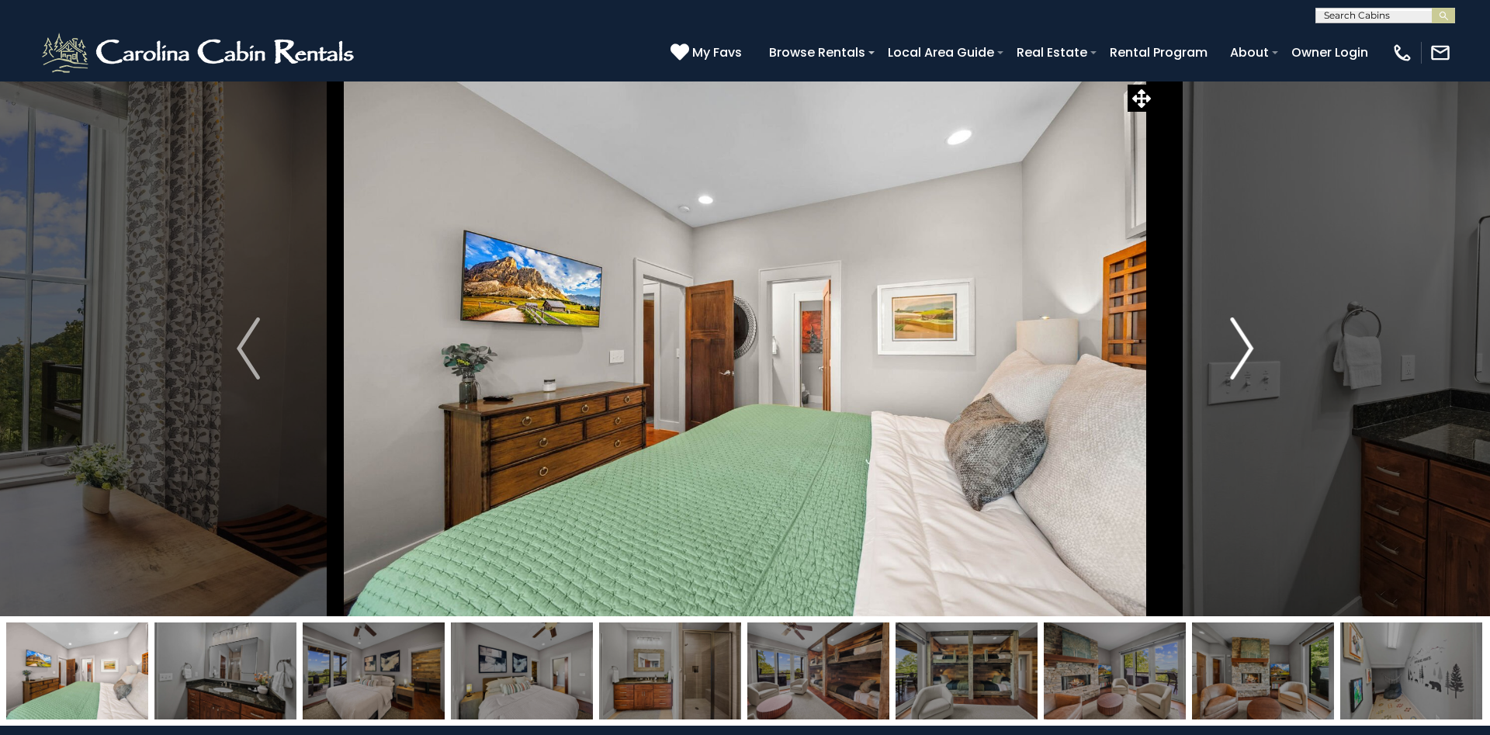
click at [1234, 335] on img "Next" at bounding box center [1241, 348] width 23 height 62
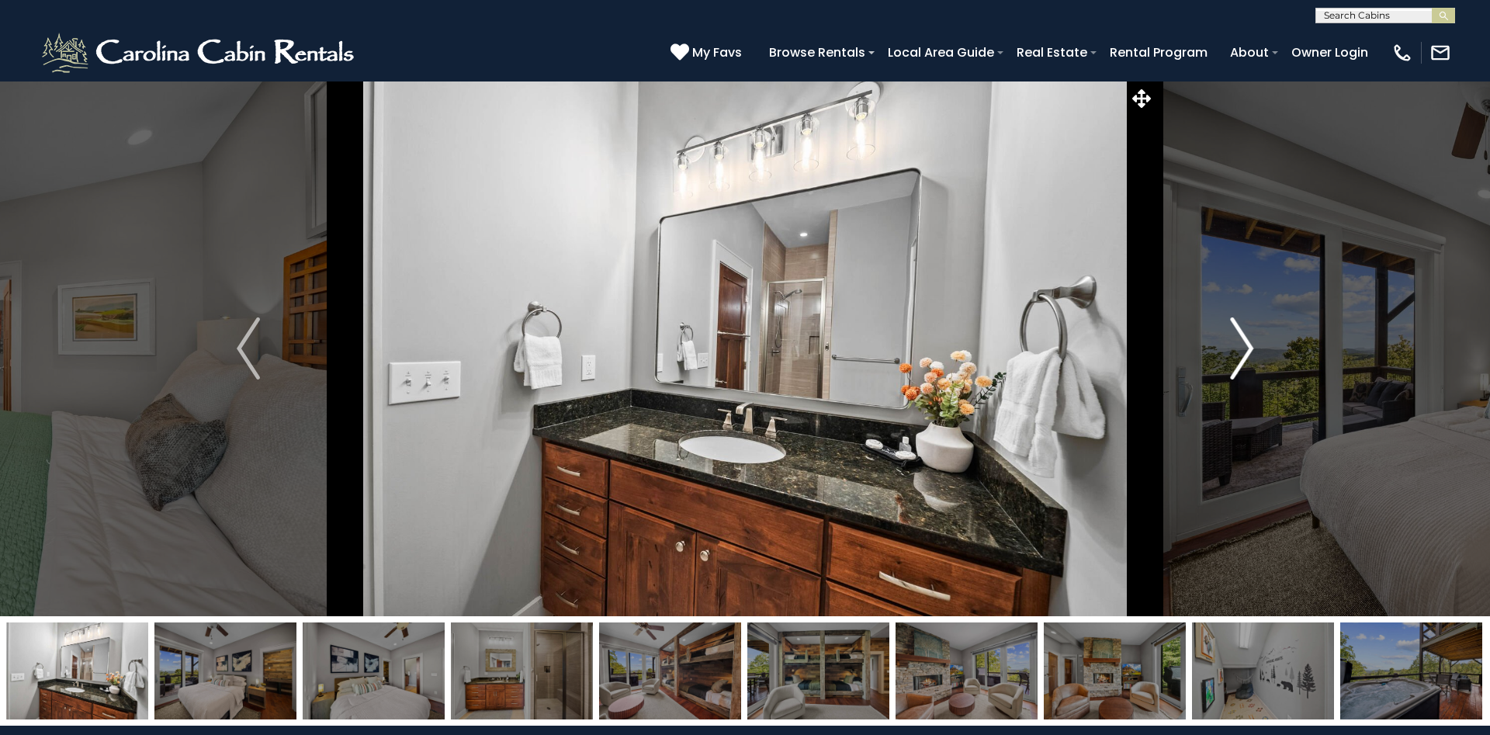
click at [1234, 335] on img "Next" at bounding box center [1241, 348] width 23 height 62
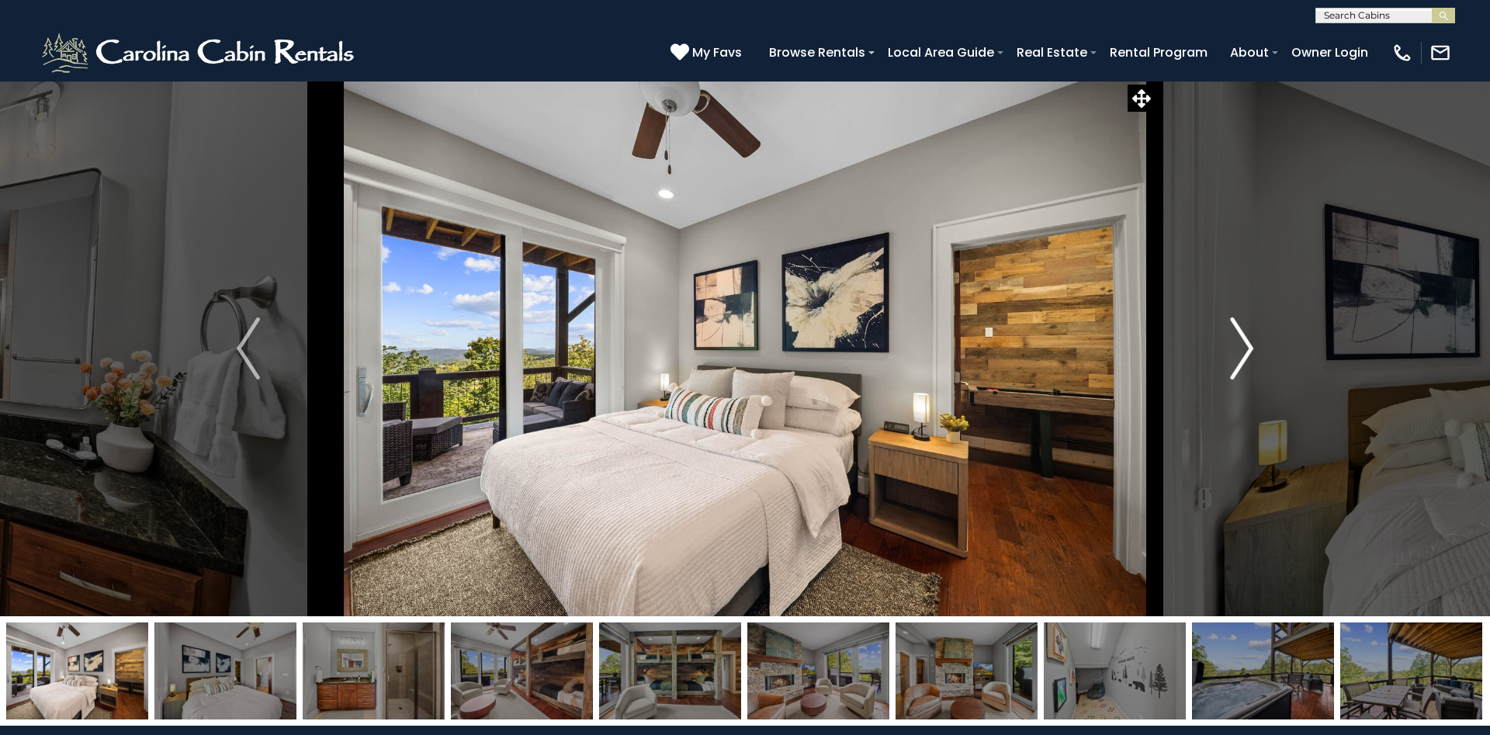
click at [1234, 335] on img "Next" at bounding box center [1241, 348] width 23 height 62
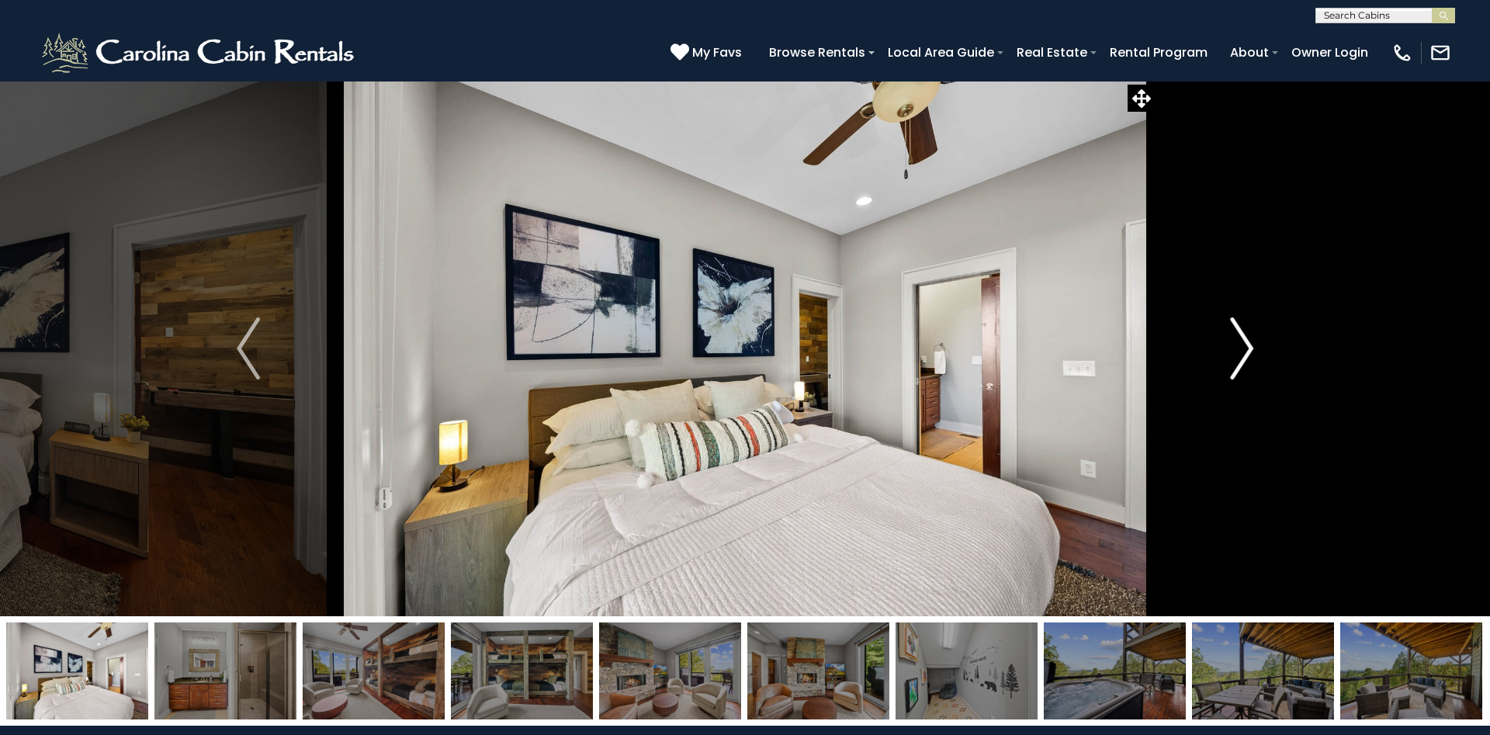
click at [1230, 358] on button "Next" at bounding box center [1242, 348] width 174 height 535
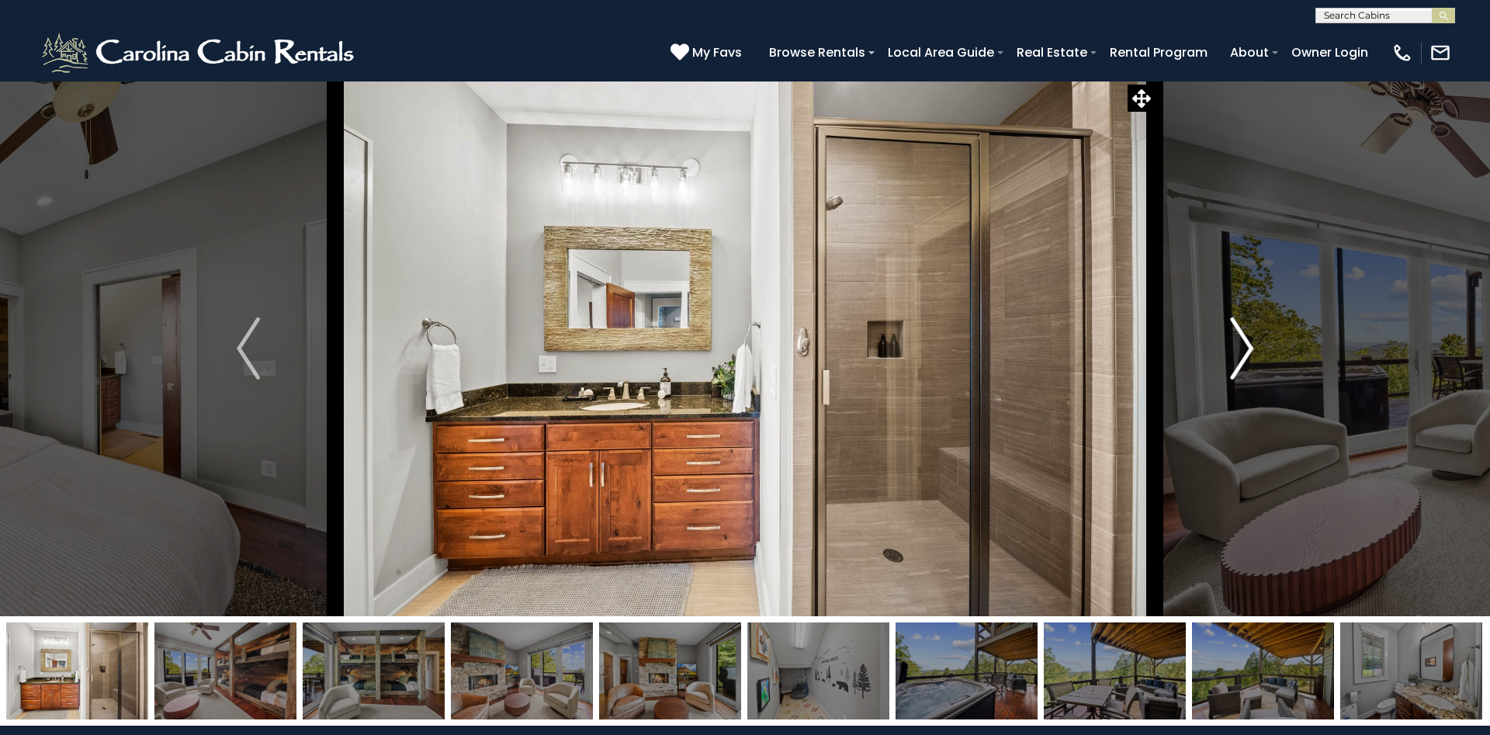
click at [1230, 358] on button "Next" at bounding box center [1242, 348] width 174 height 535
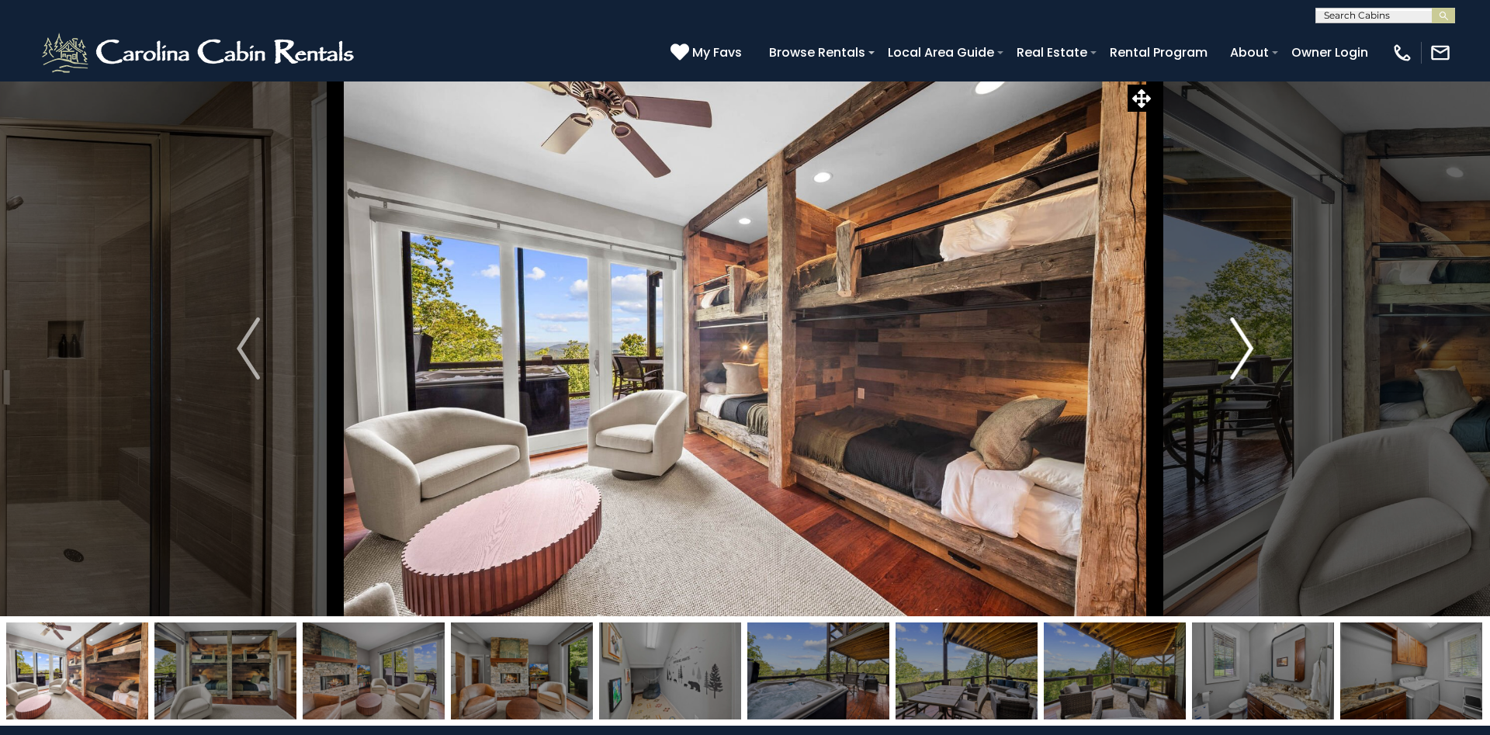
click at [1230, 358] on button "Next" at bounding box center [1242, 348] width 174 height 535
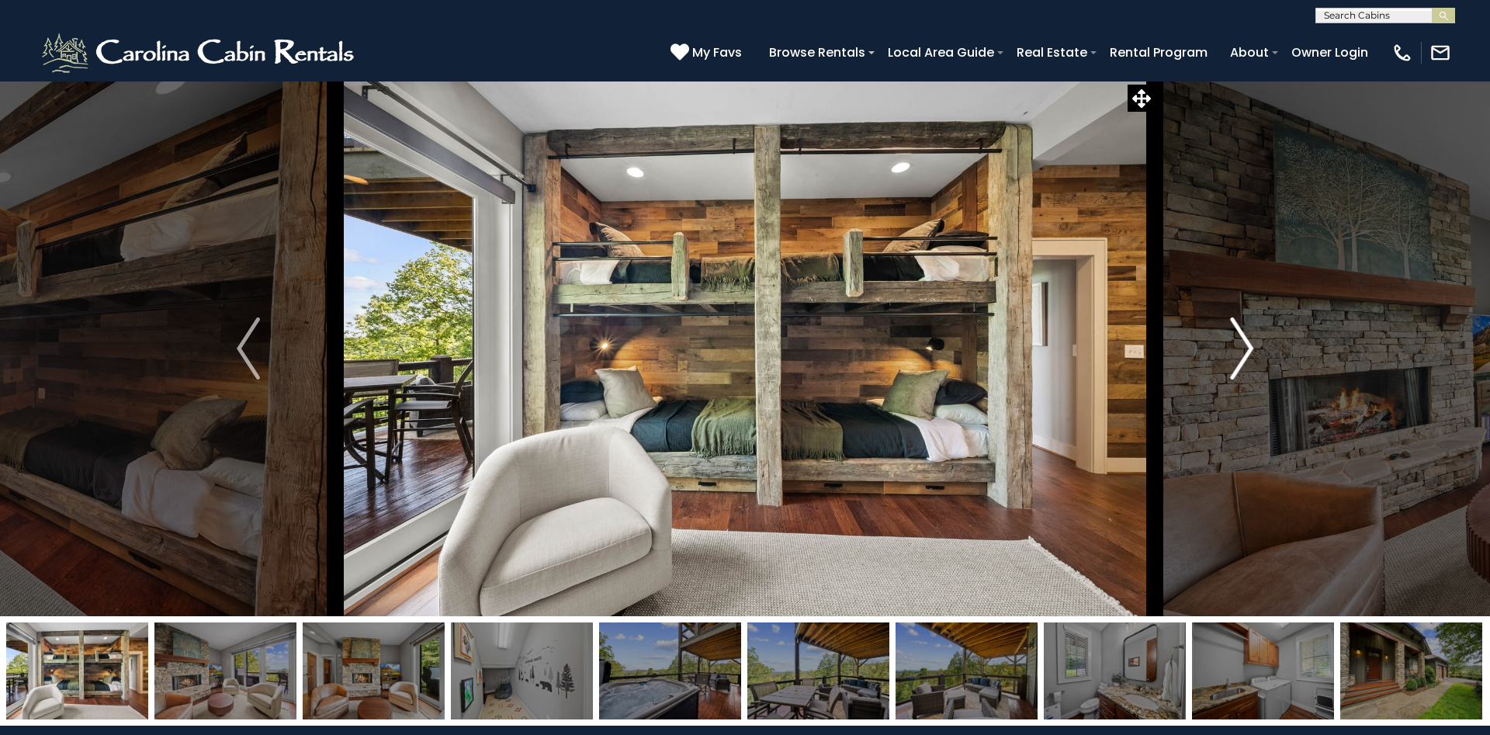
click at [1230, 358] on button "Next" at bounding box center [1242, 348] width 174 height 535
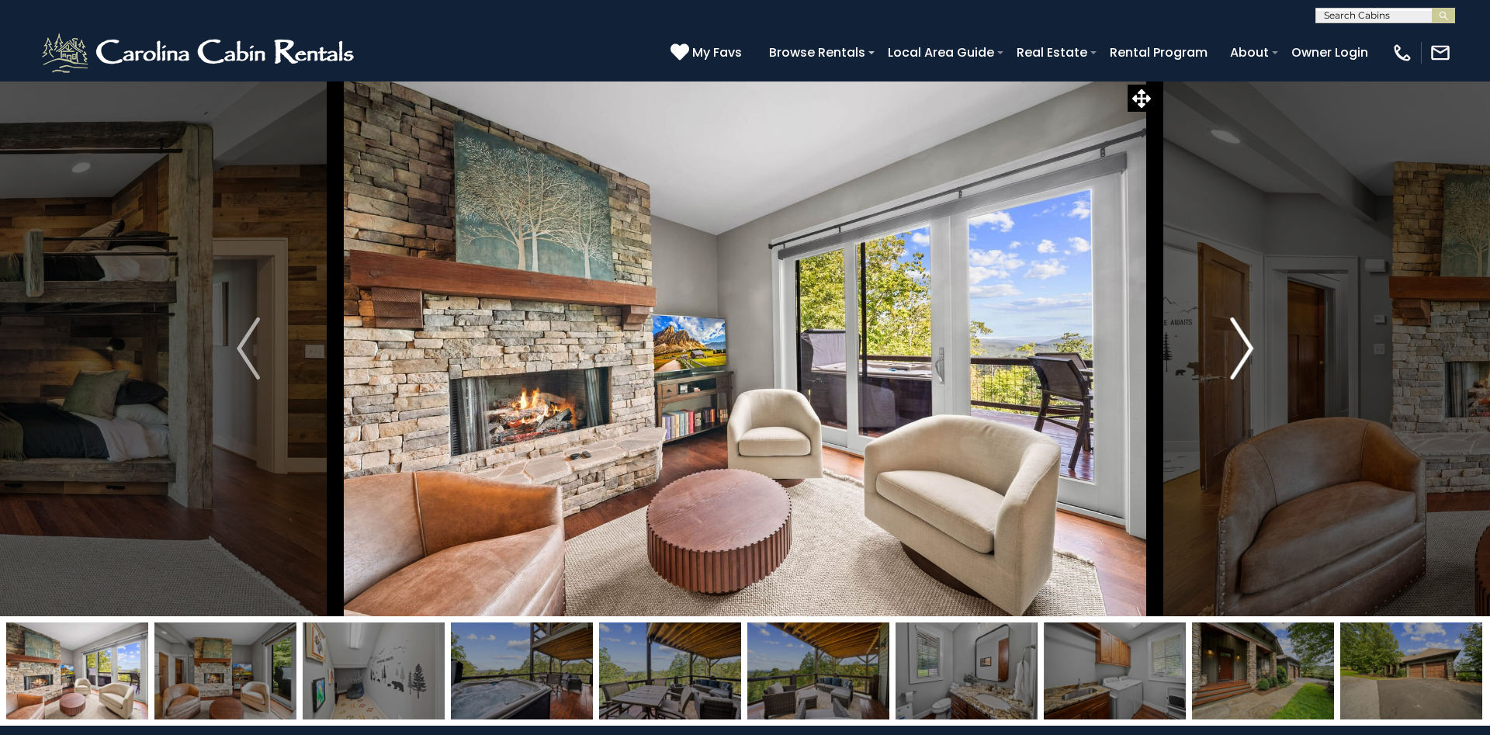
click at [1230, 358] on button "Next" at bounding box center [1242, 348] width 174 height 535
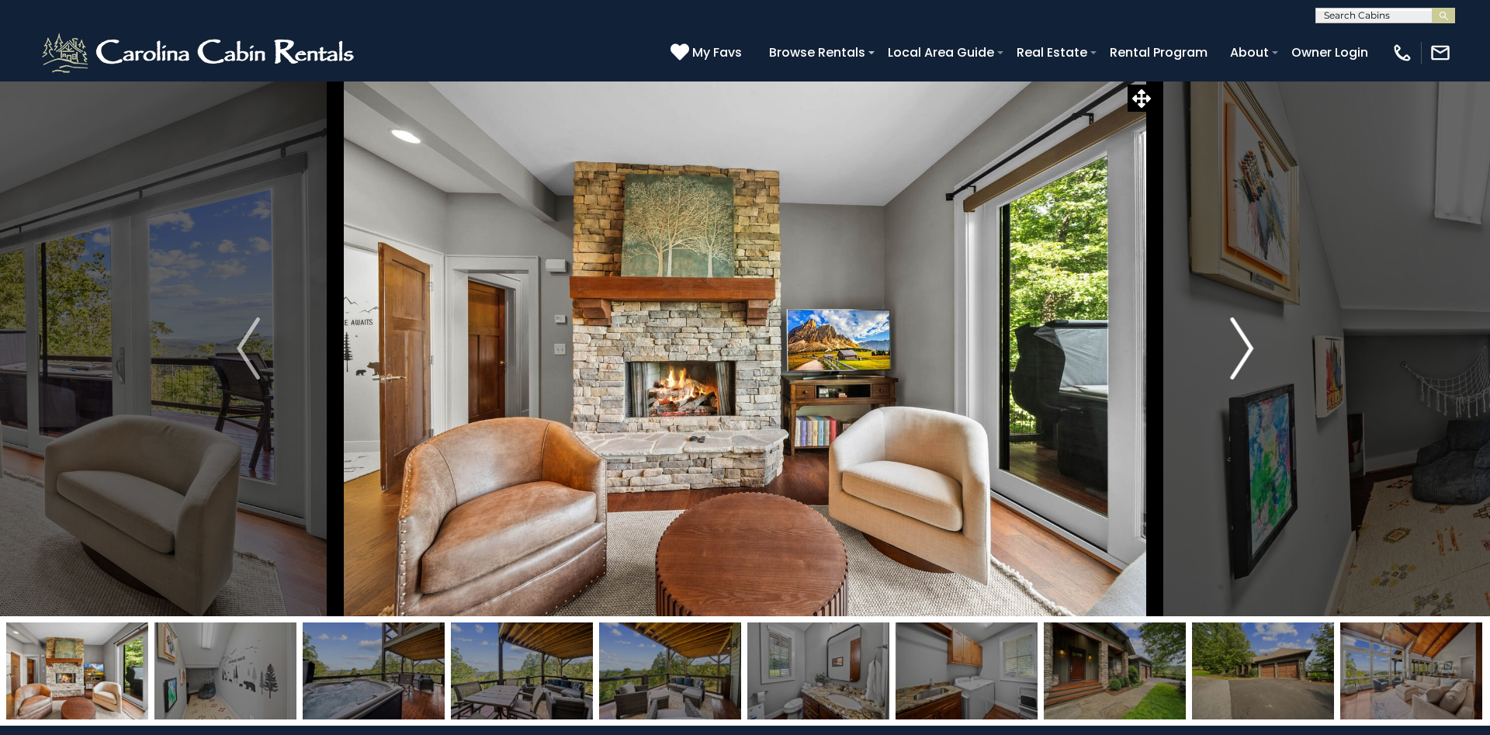
click at [1230, 358] on button "Next" at bounding box center [1242, 348] width 174 height 535
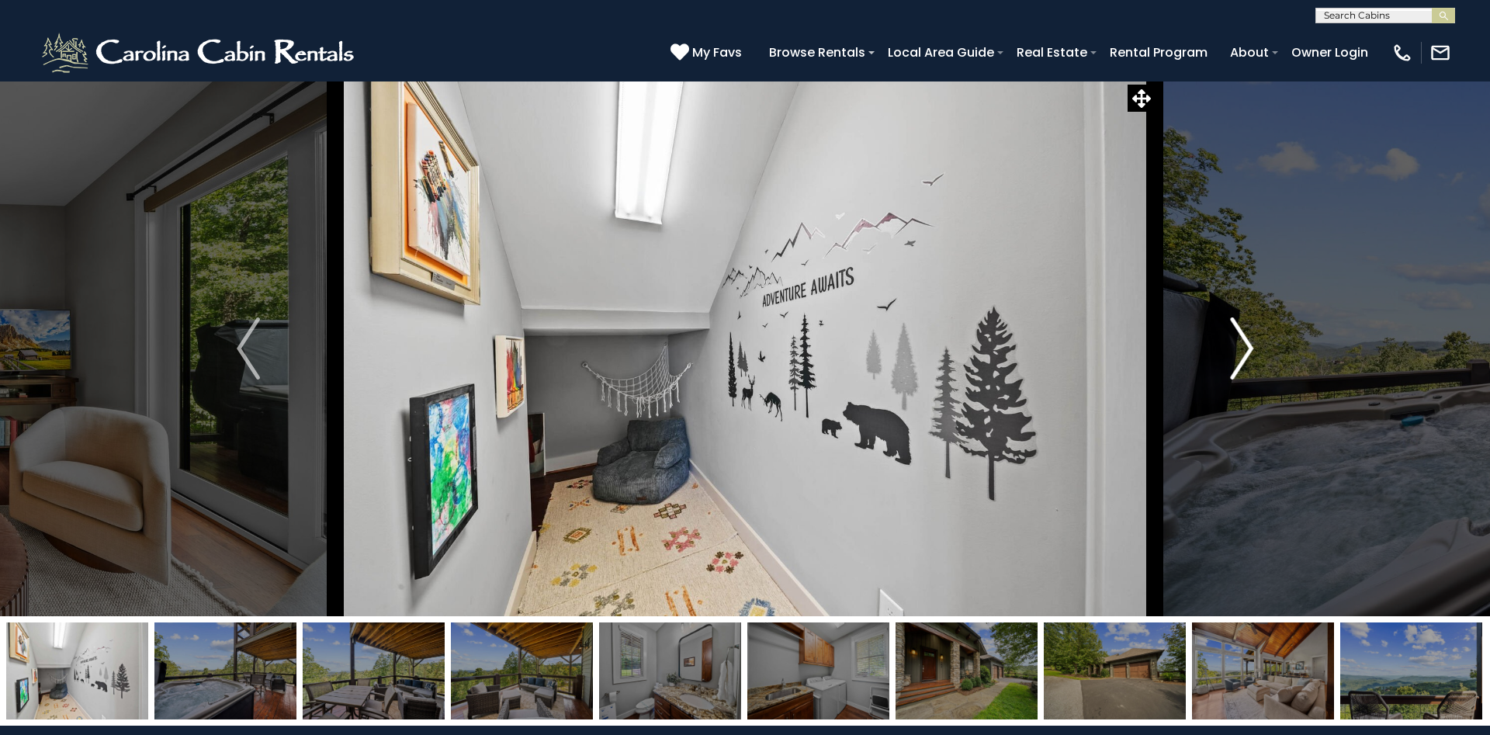
click at [1230, 358] on button "Next" at bounding box center [1242, 348] width 174 height 535
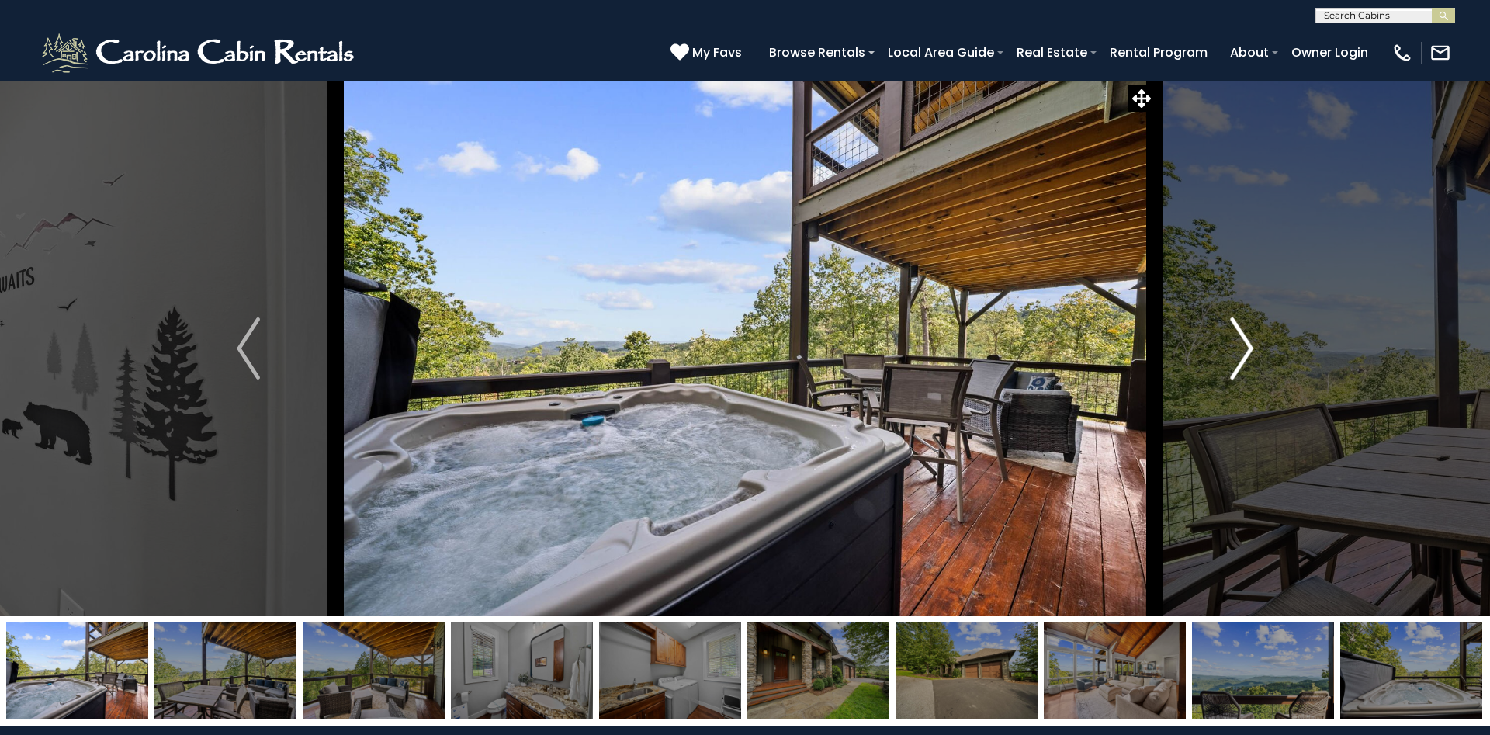
click at [1230, 358] on button "Next" at bounding box center [1242, 348] width 174 height 535
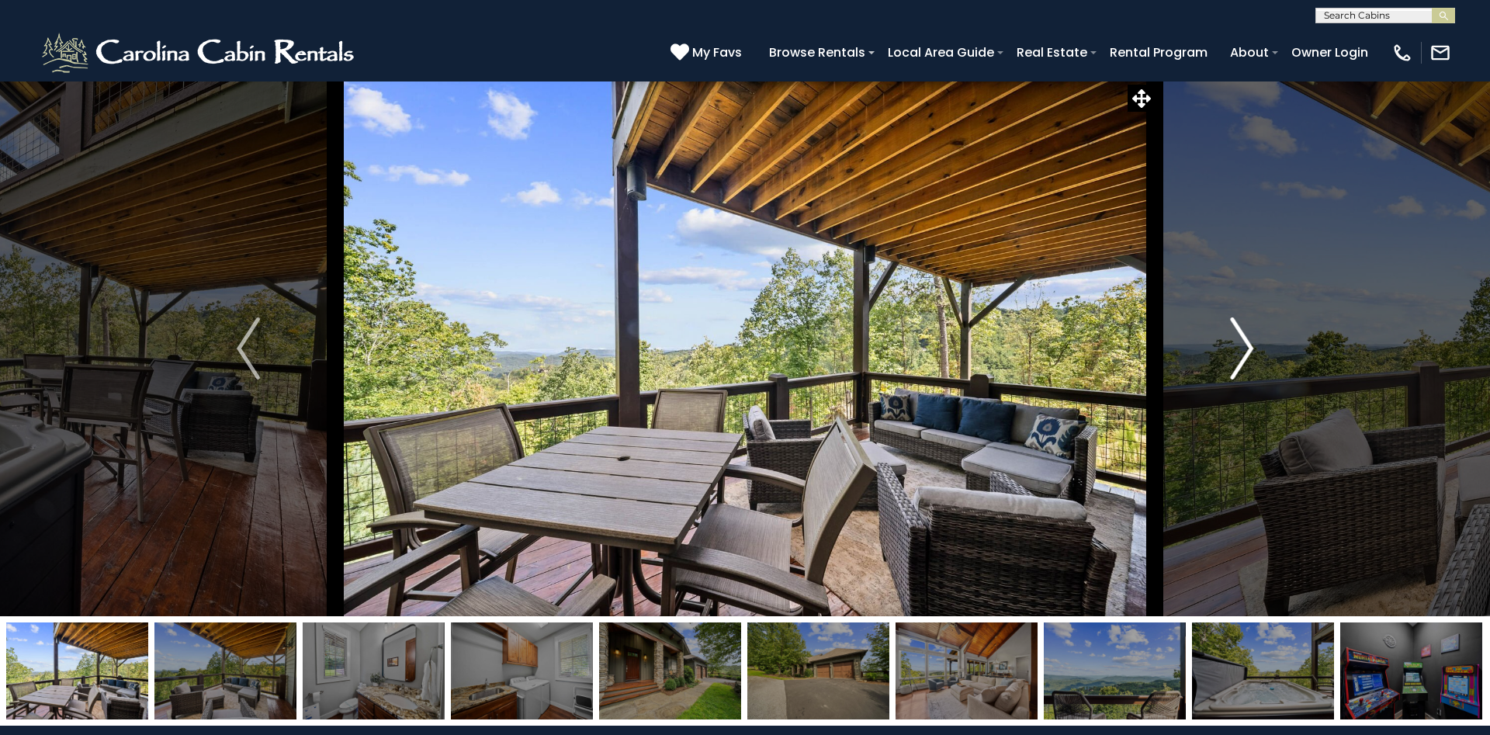
click at [1230, 358] on button "Next" at bounding box center [1242, 348] width 174 height 535
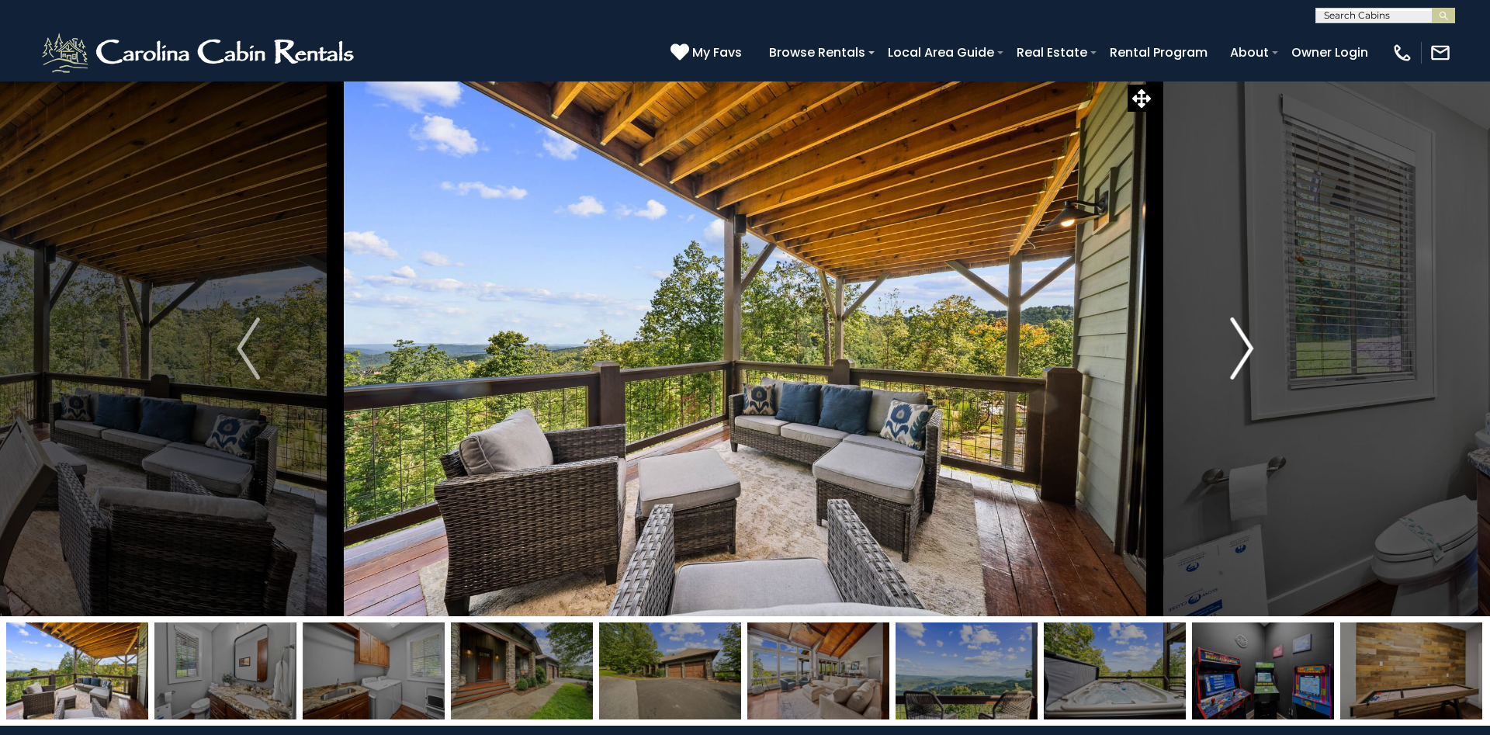
click at [1230, 358] on button "Next" at bounding box center [1242, 348] width 174 height 535
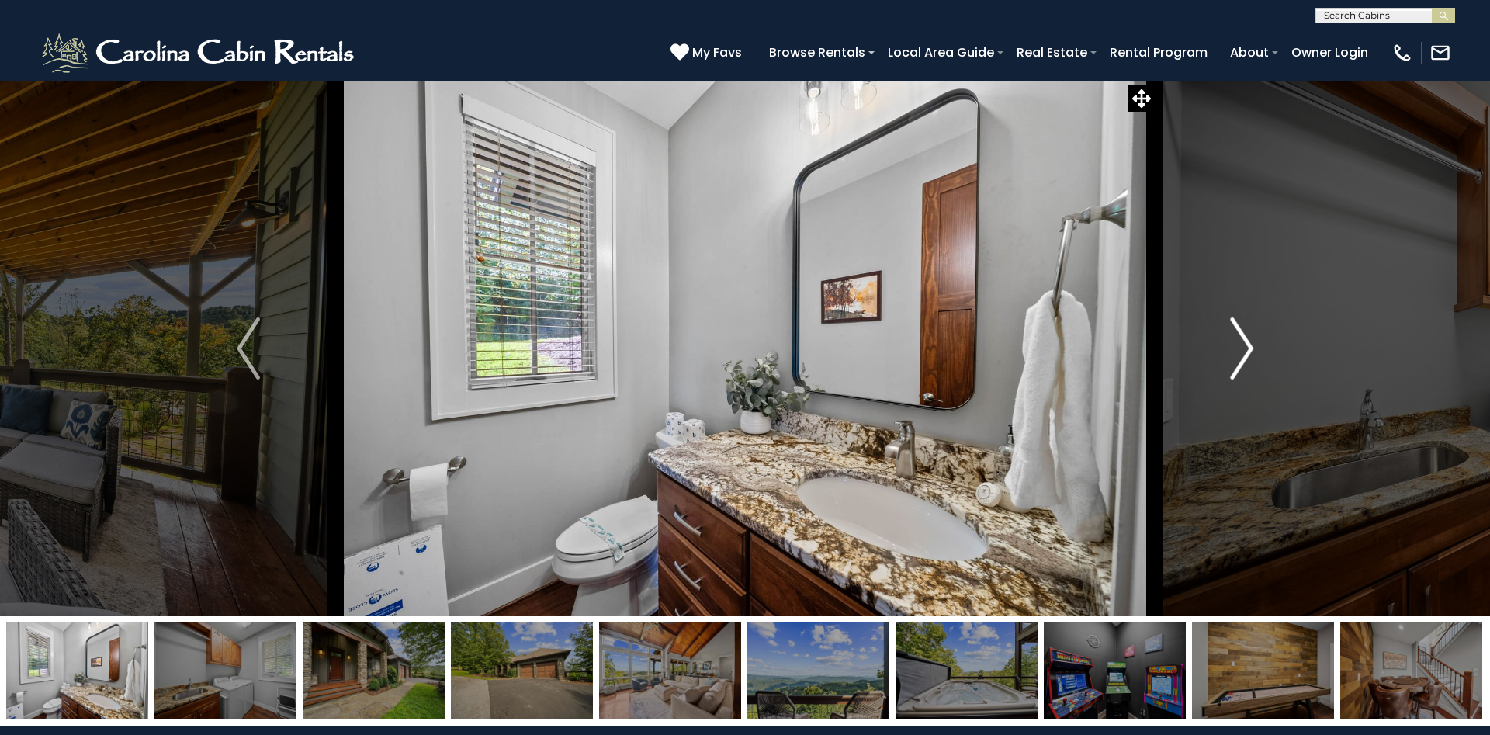
click at [1230, 358] on button "Next" at bounding box center [1242, 348] width 174 height 535
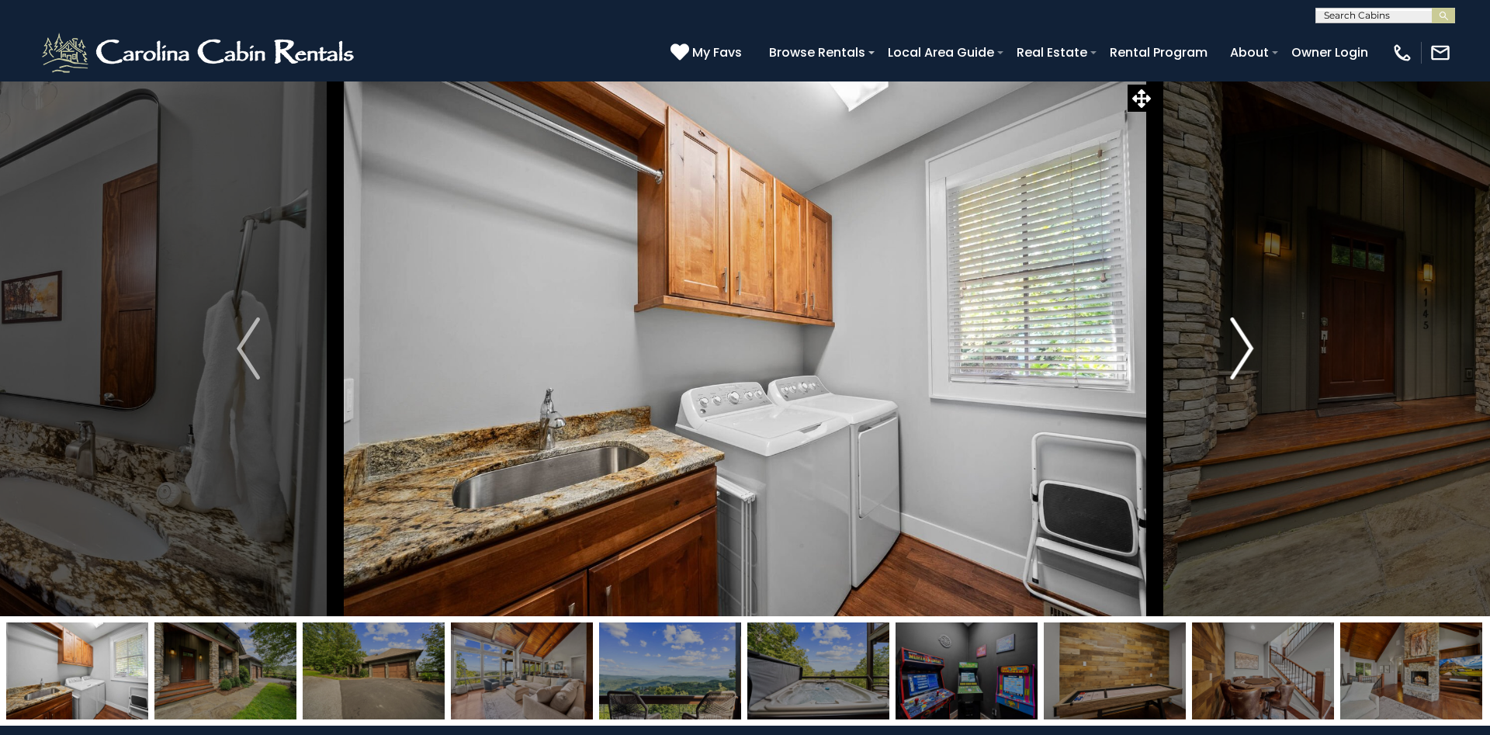
click at [1230, 358] on button "Next" at bounding box center [1242, 348] width 174 height 535
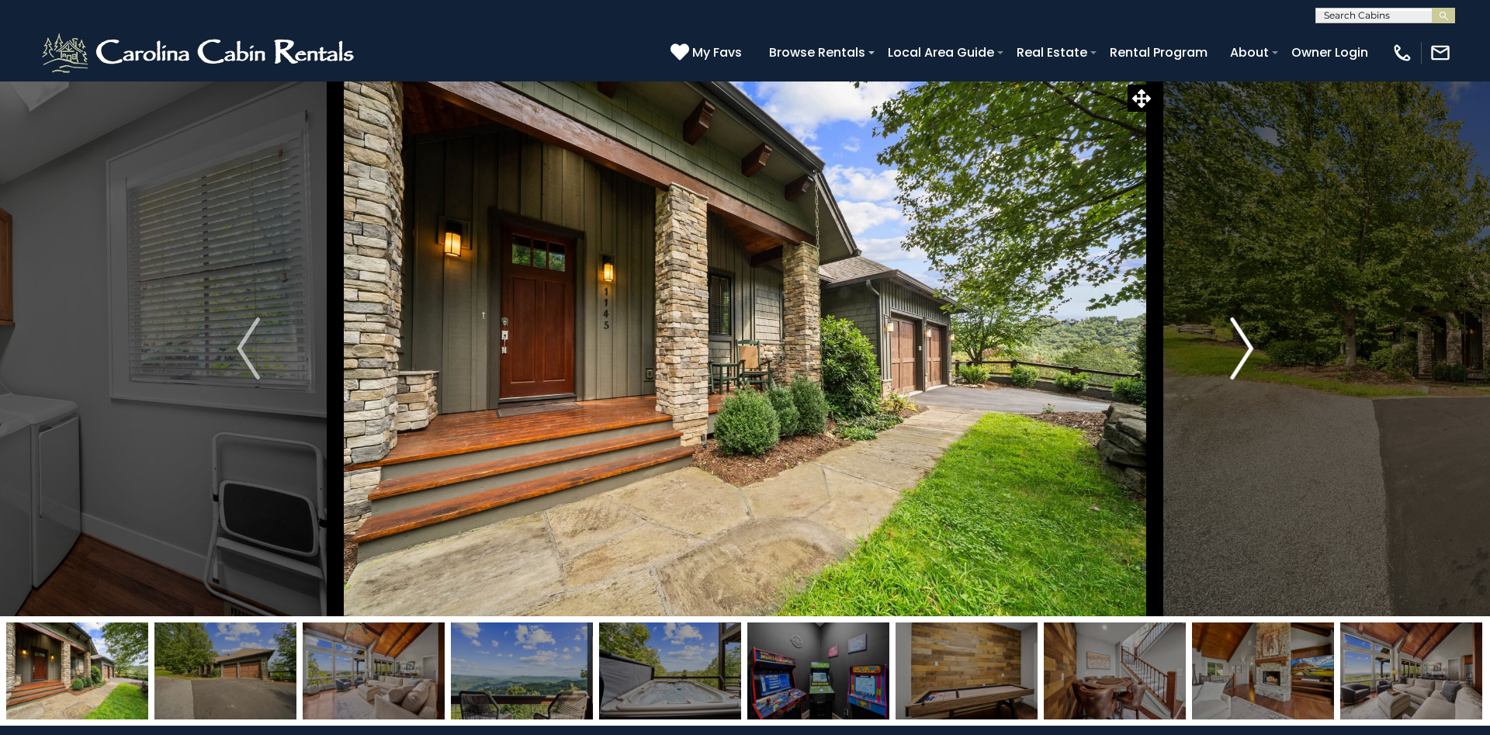
click at [1230, 358] on button "Next" at bounding box center [1242, 348] width 174 height 535
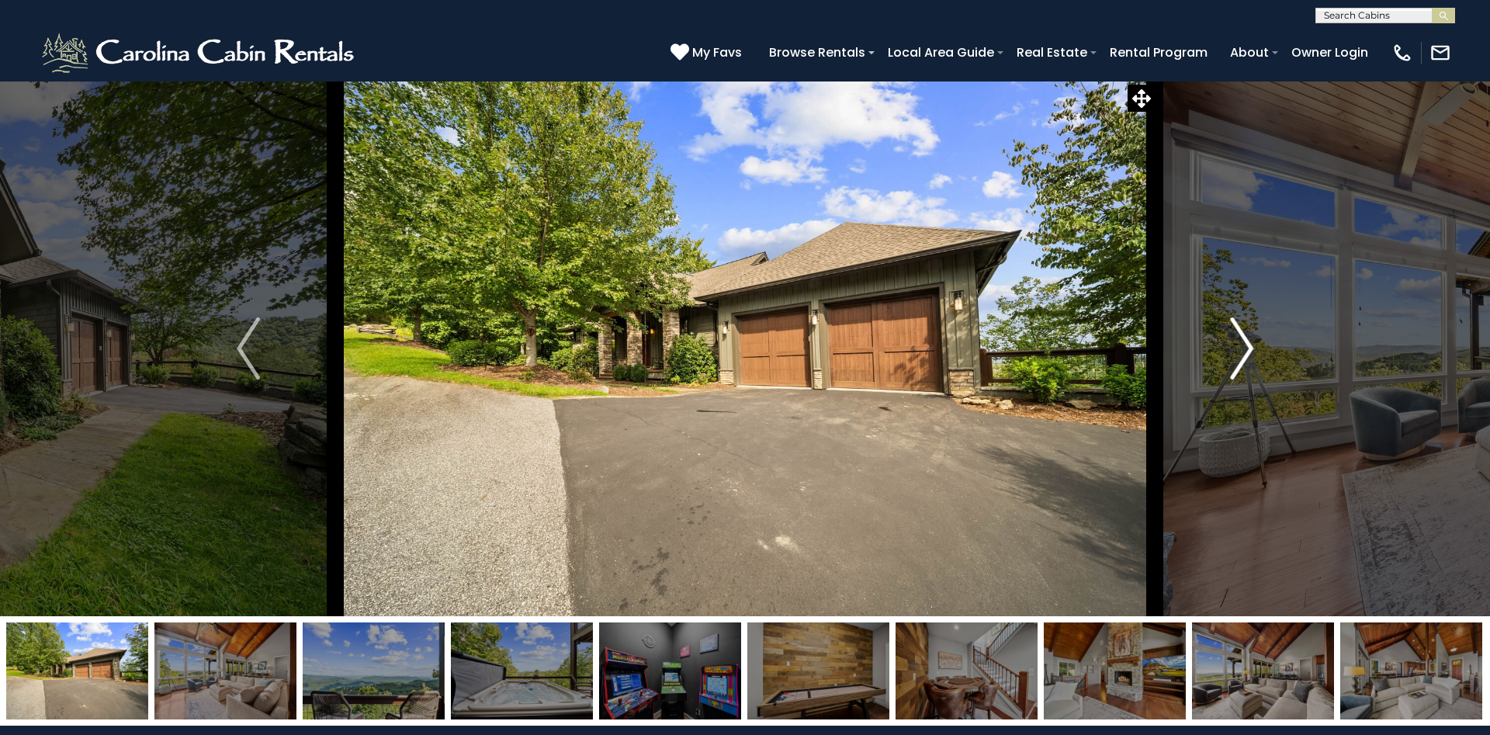
click at [1230, 358] on button "Next" at bounding box center [1242, 348] width 174 height 535
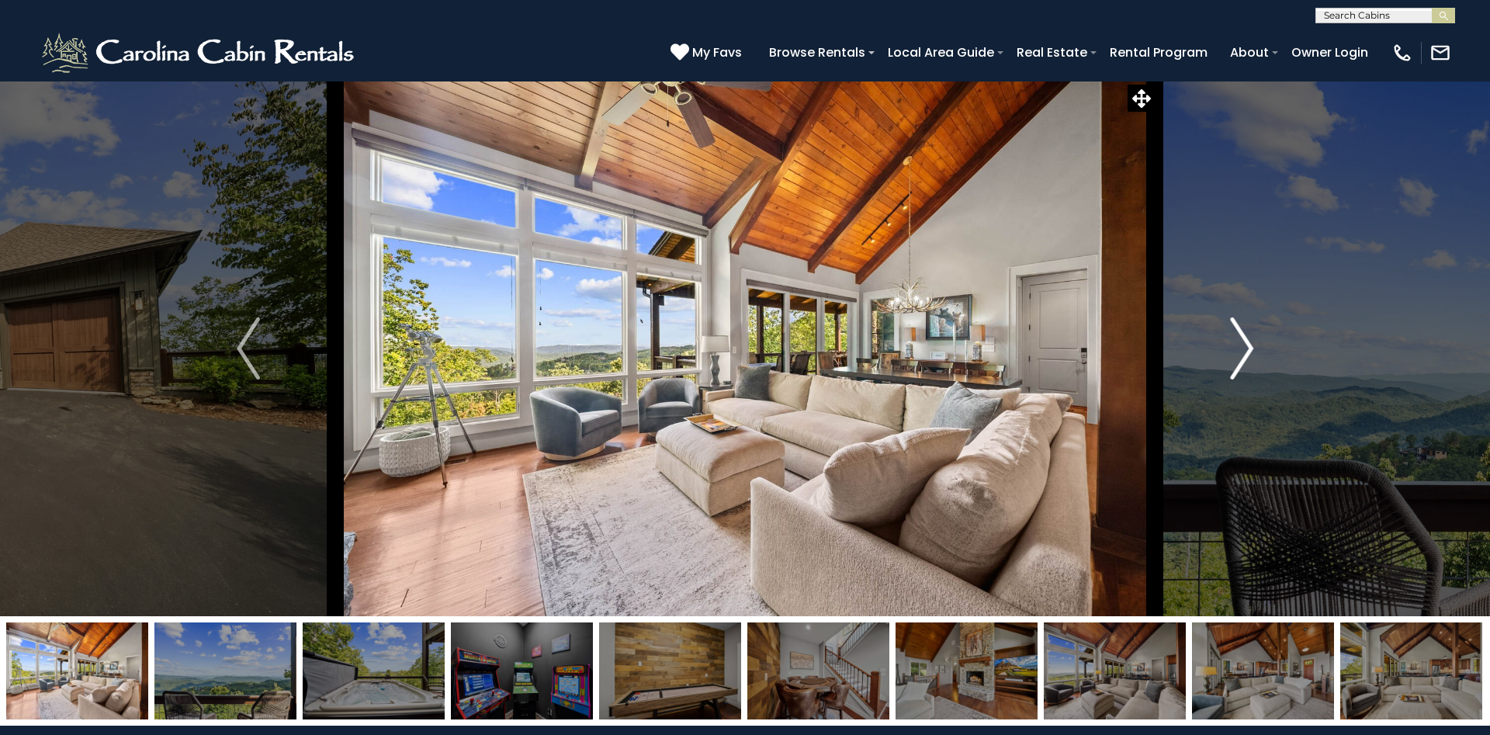
click at [1230, 358] on button "Next" at bounding box center [1242, 348] width 174 height 535
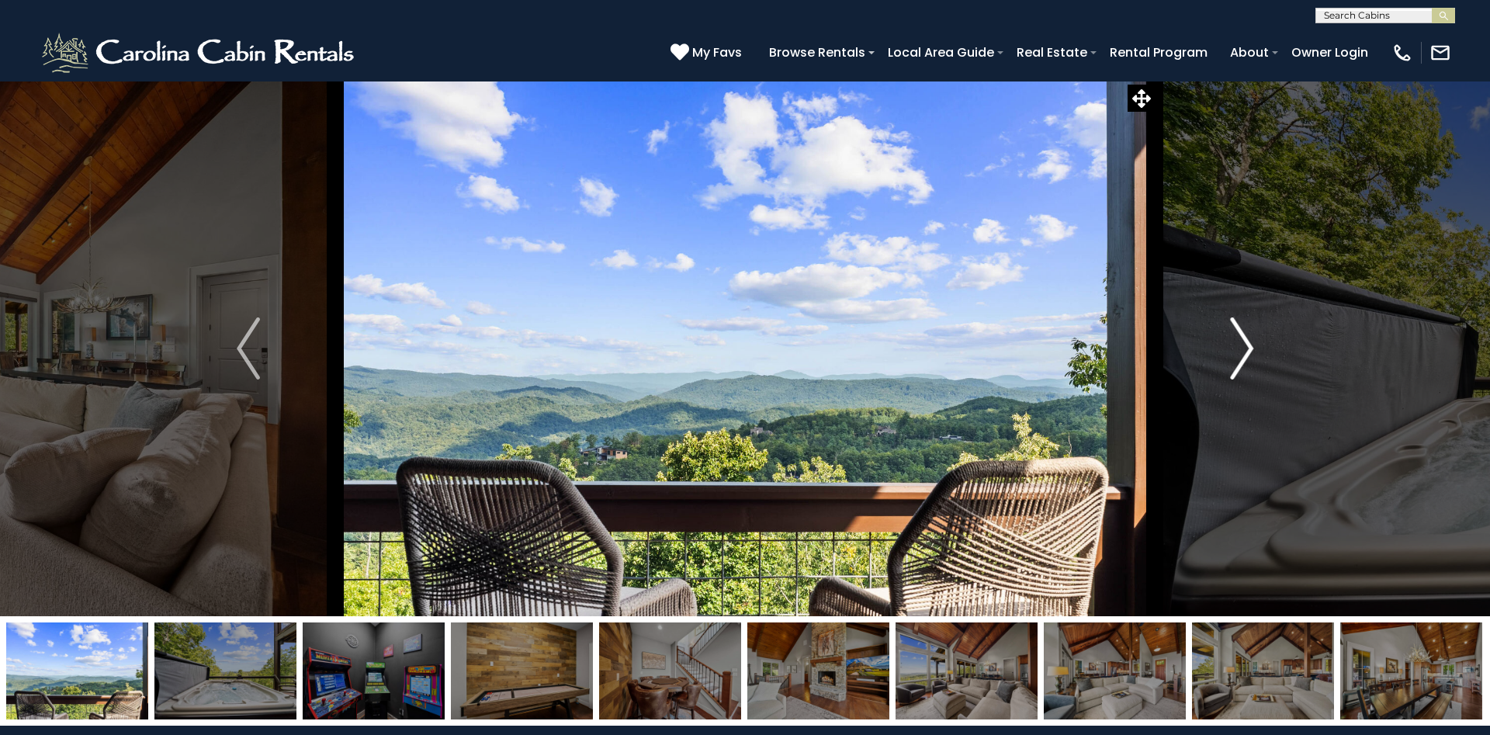
click at [1230, 358] on button "Next" at bounding box center [1242, 348] width 174 height 535
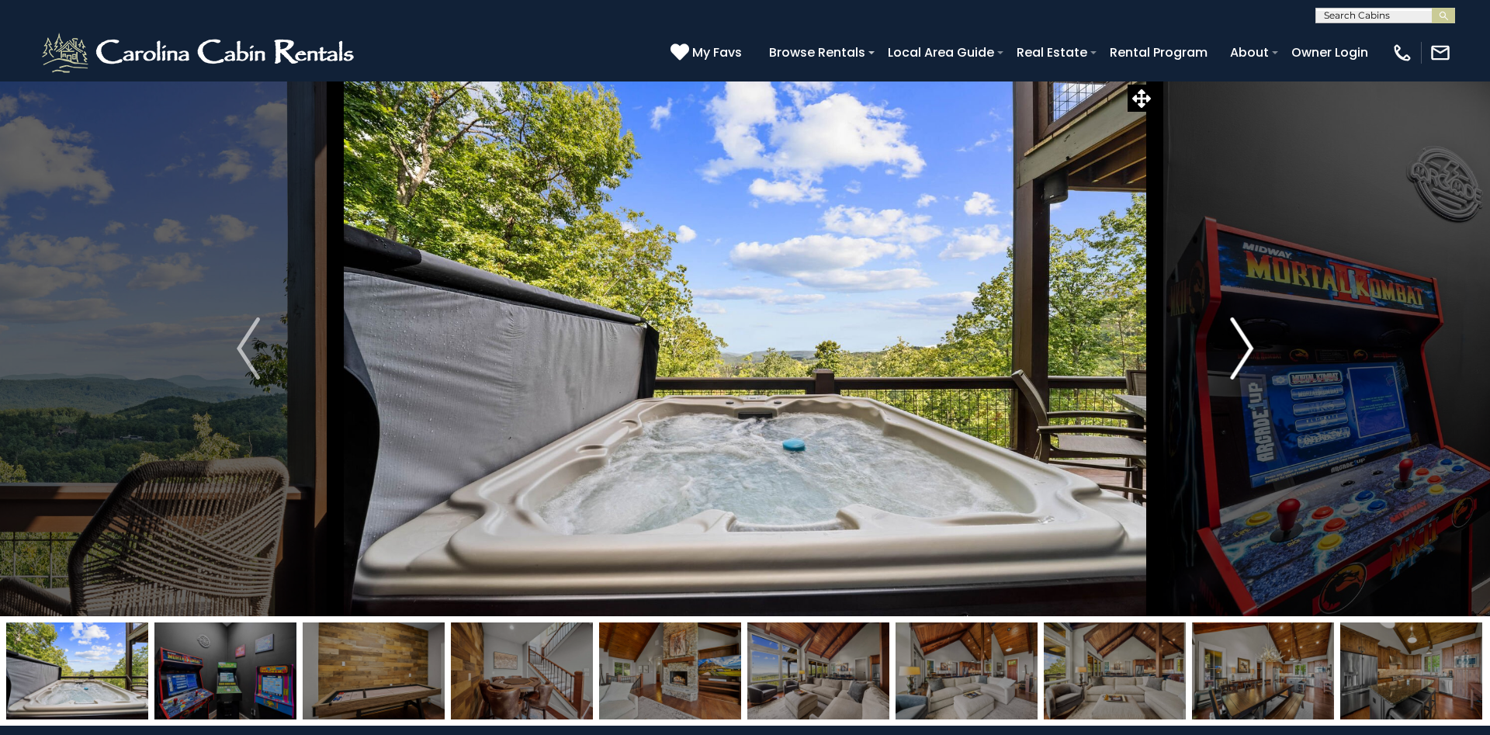
click at [1230, 358] on button "Next" at bounding box center [1242, 348] width 174 height 535
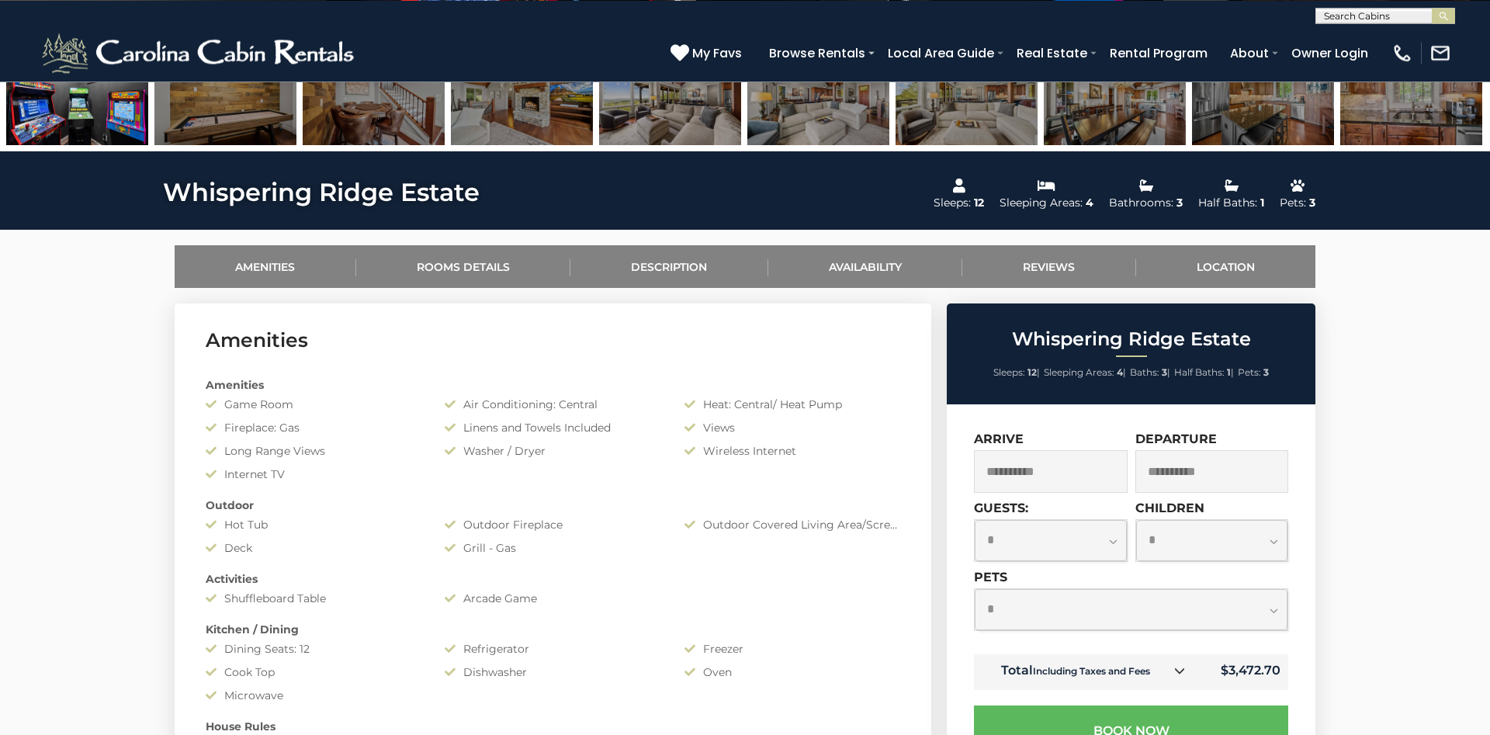
scroll to position [633, 0]
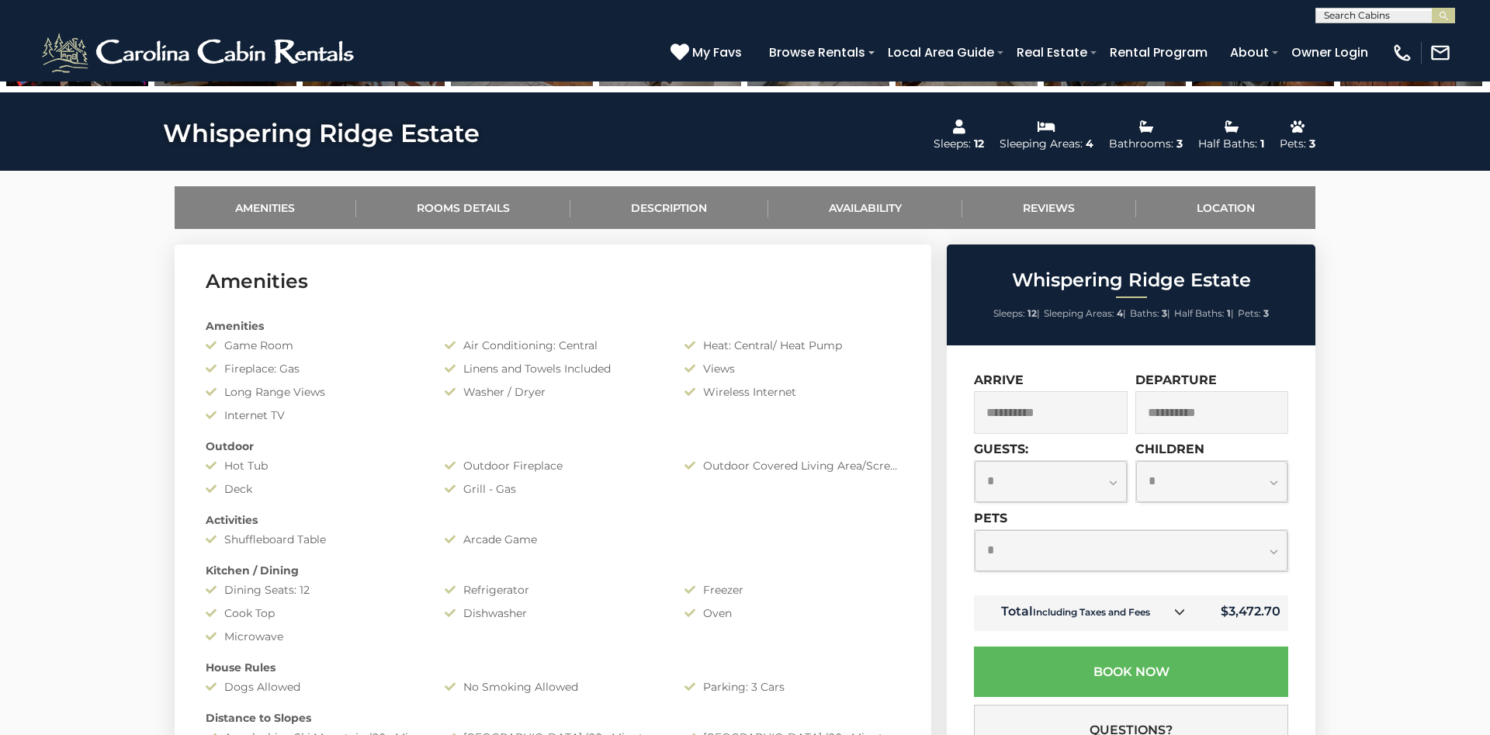
select select "*"
click option "*" at bounding box center [0, 0] width 0 height 0
click at [1136, 461] on select "**********" at bounding box center [1212, 481] width 152 height 41
select select "*"
click option "*" at bounding box center [0, 0] width 0 height 0
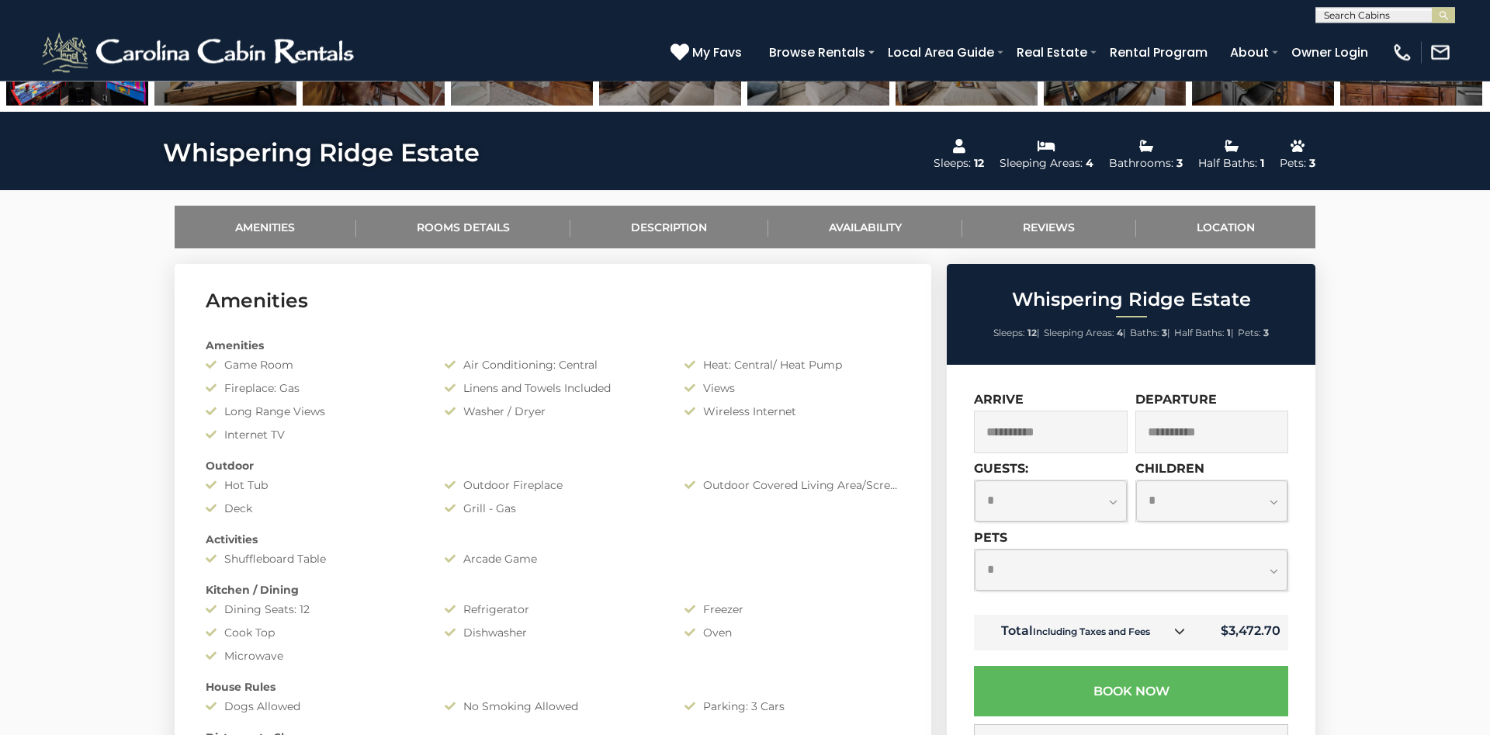
scroll to position [594, 0]
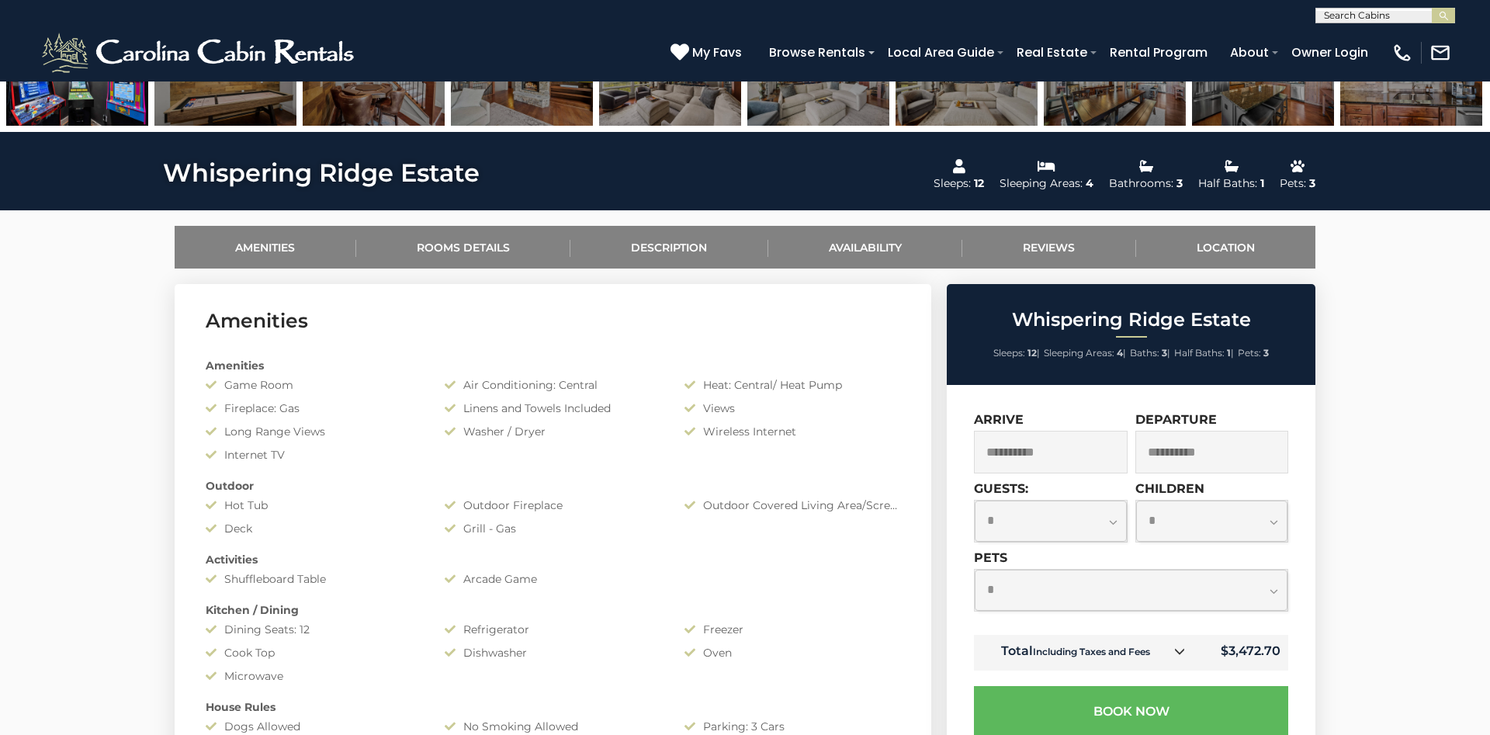
click at [1221, 462] on input "**********" at bounding box center [1212, 452] width 154 height 43
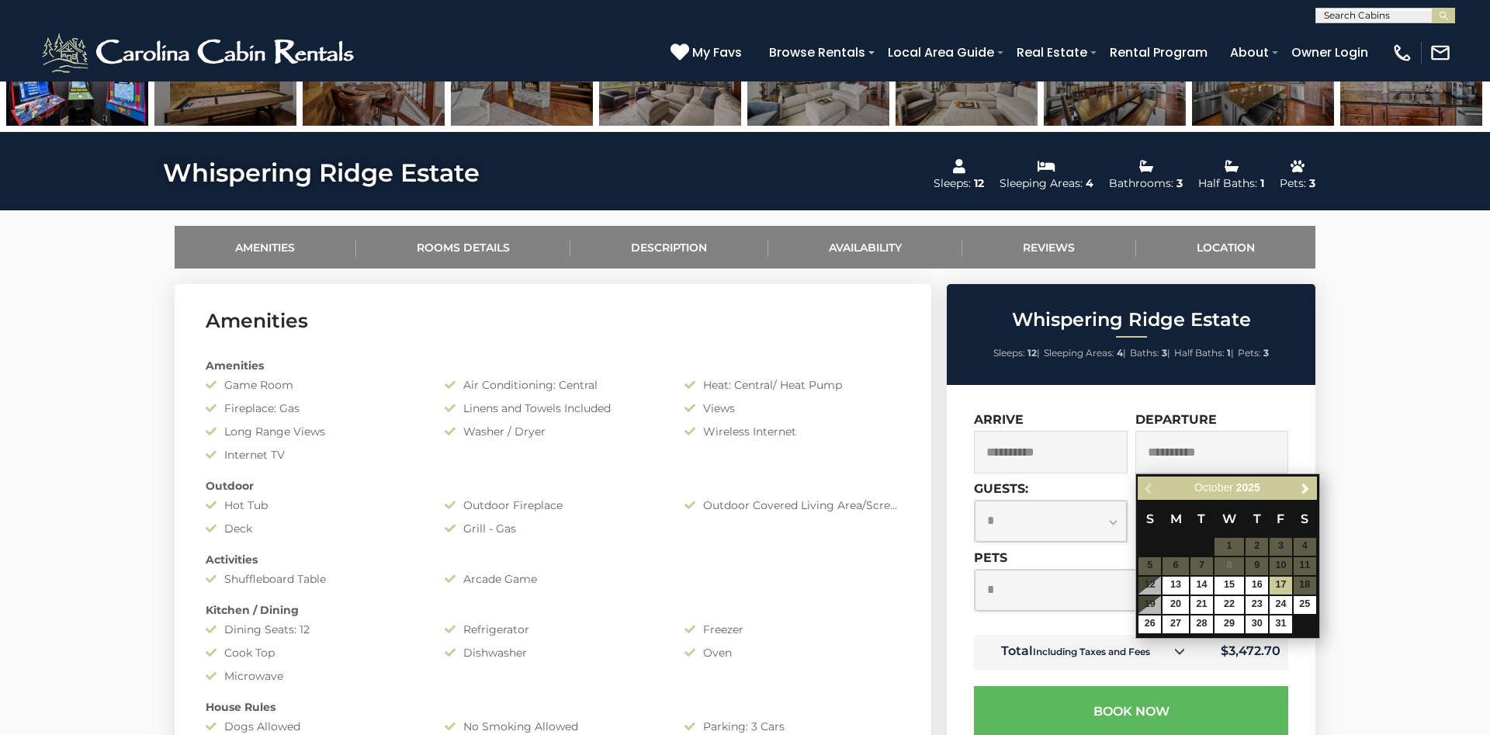
click at [1221, 462] on input "**********" at bounding box center [1212, 452] width 154 height 43
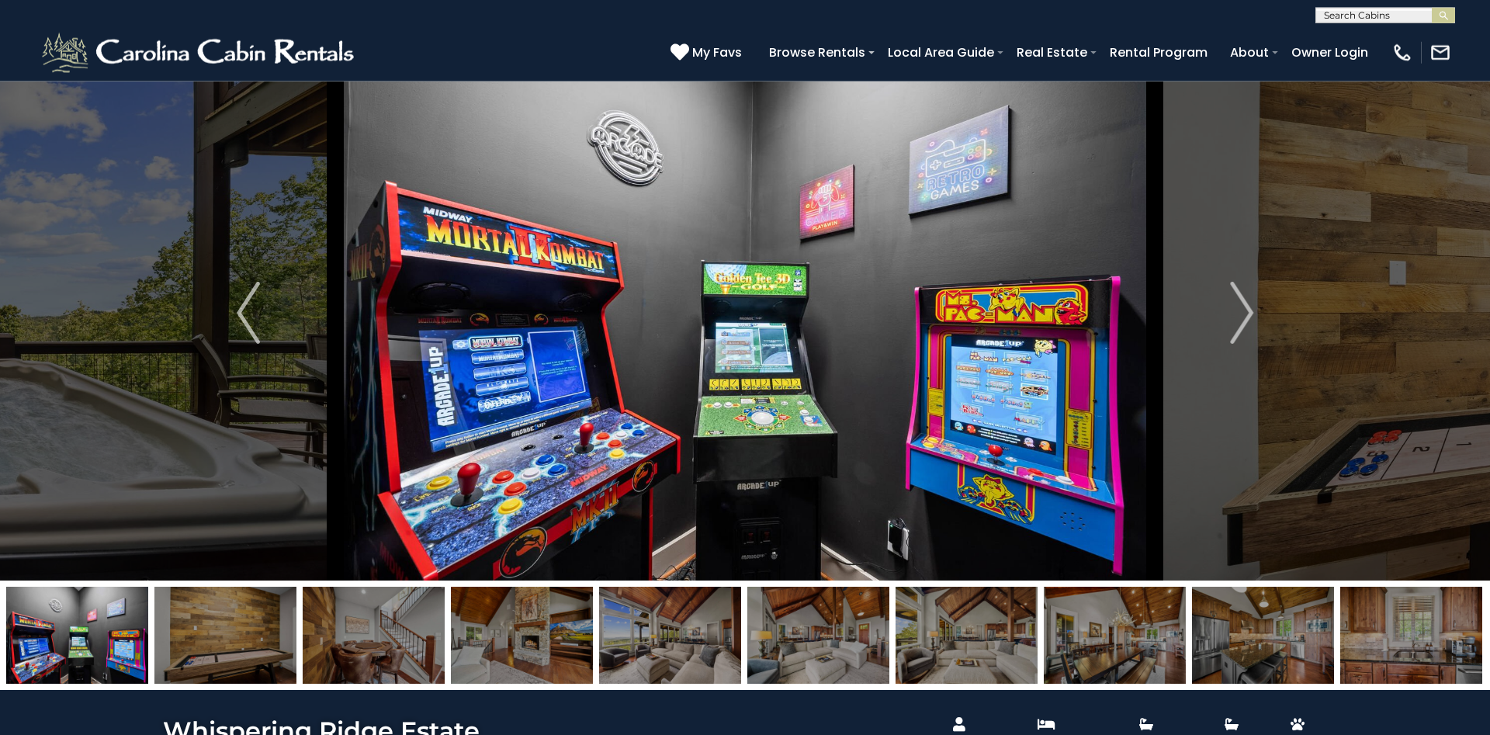
scroll to position [0, 0]
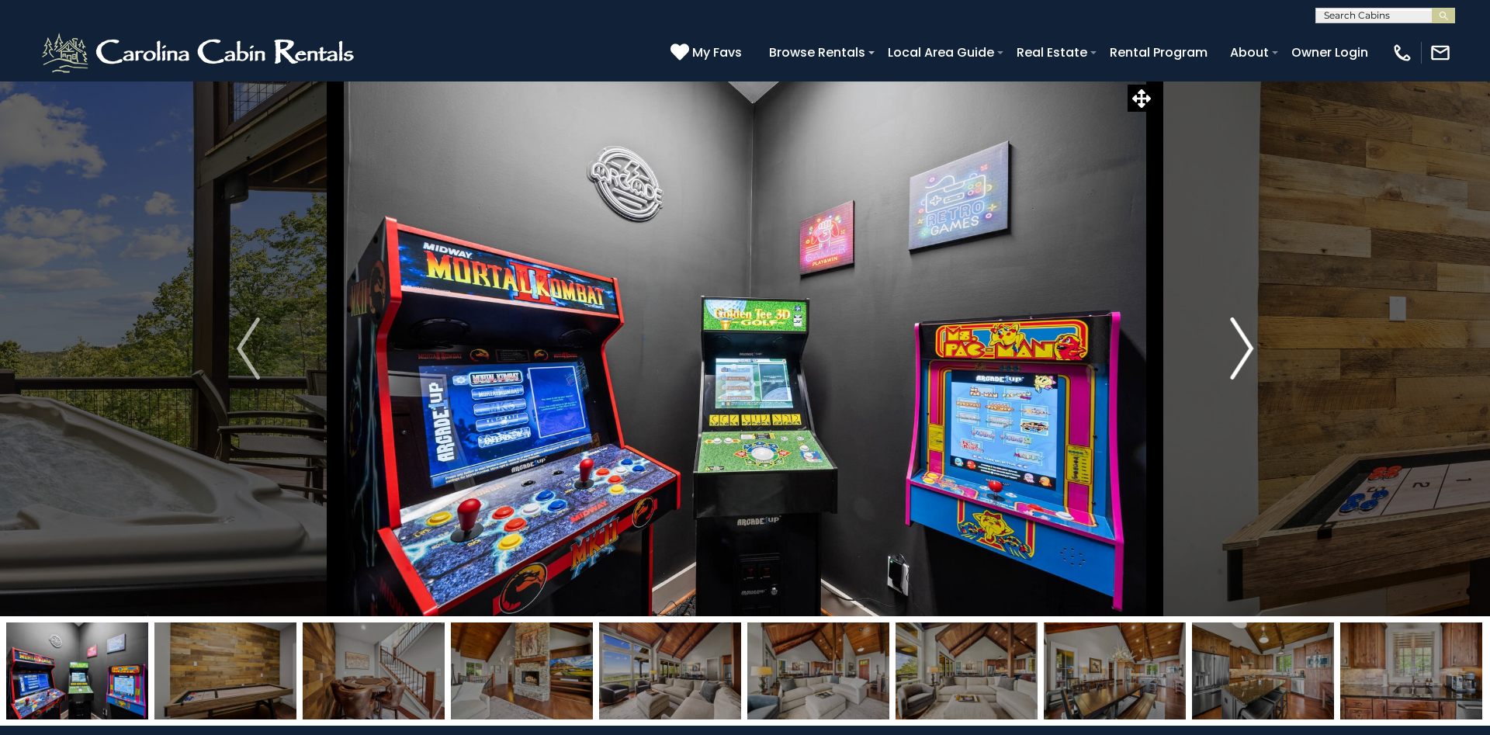
click at [1236, 343] on img "Next" at bounding box center [1241, 348] width 23 height 62
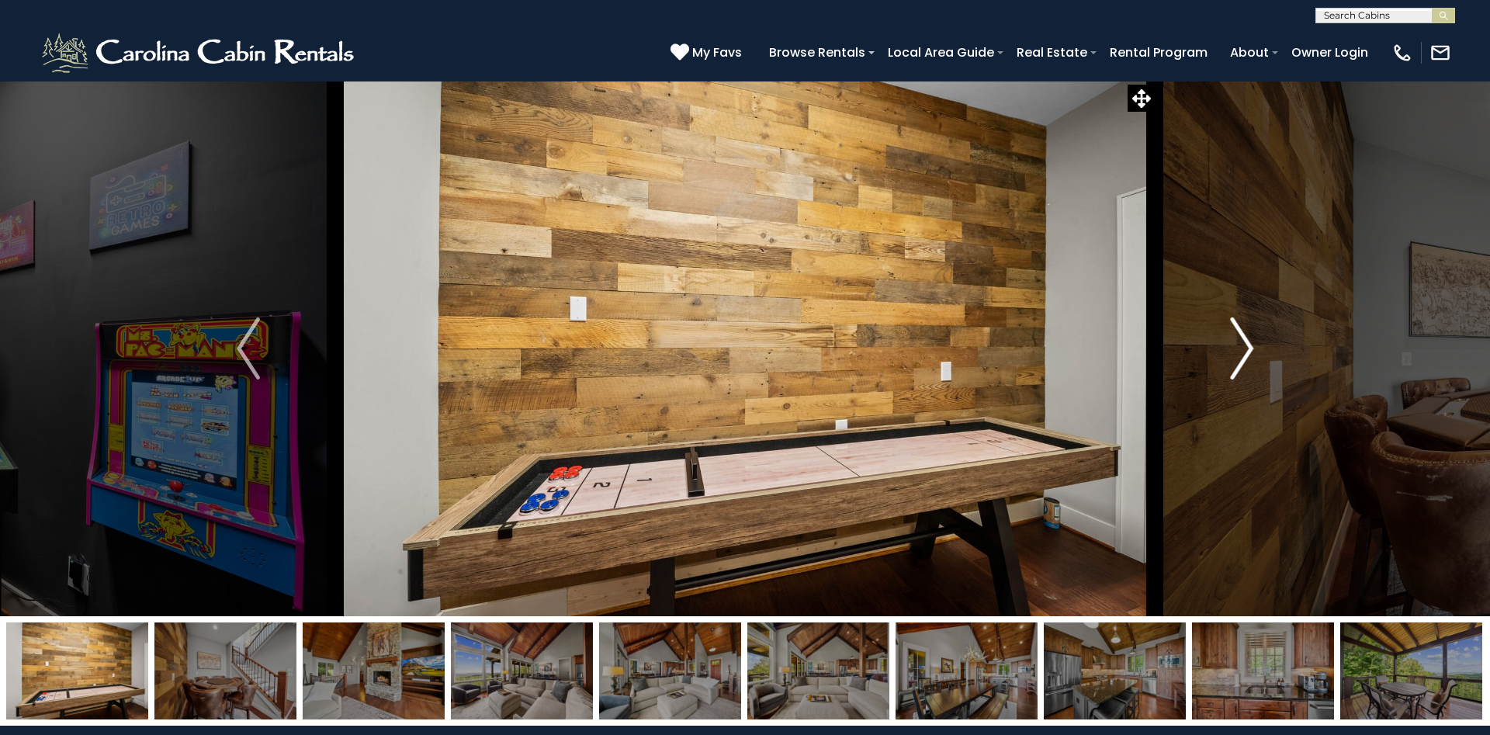
click at [1236, 343] on img "Next" at bounding box center [1241, 348] width 23 height 62
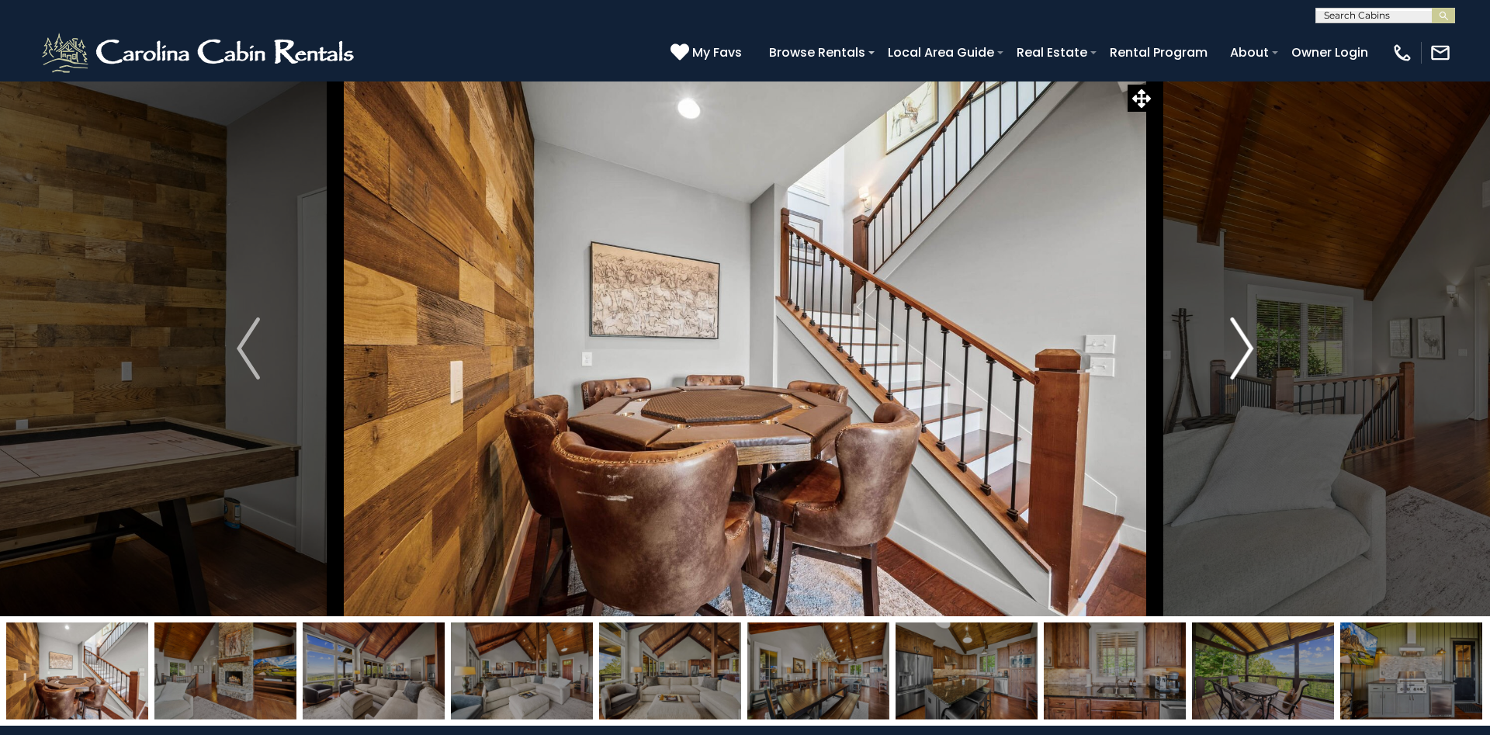
click at [1236, 343] on img "Next" at bounding box center [1241, 348] width 23 height 62
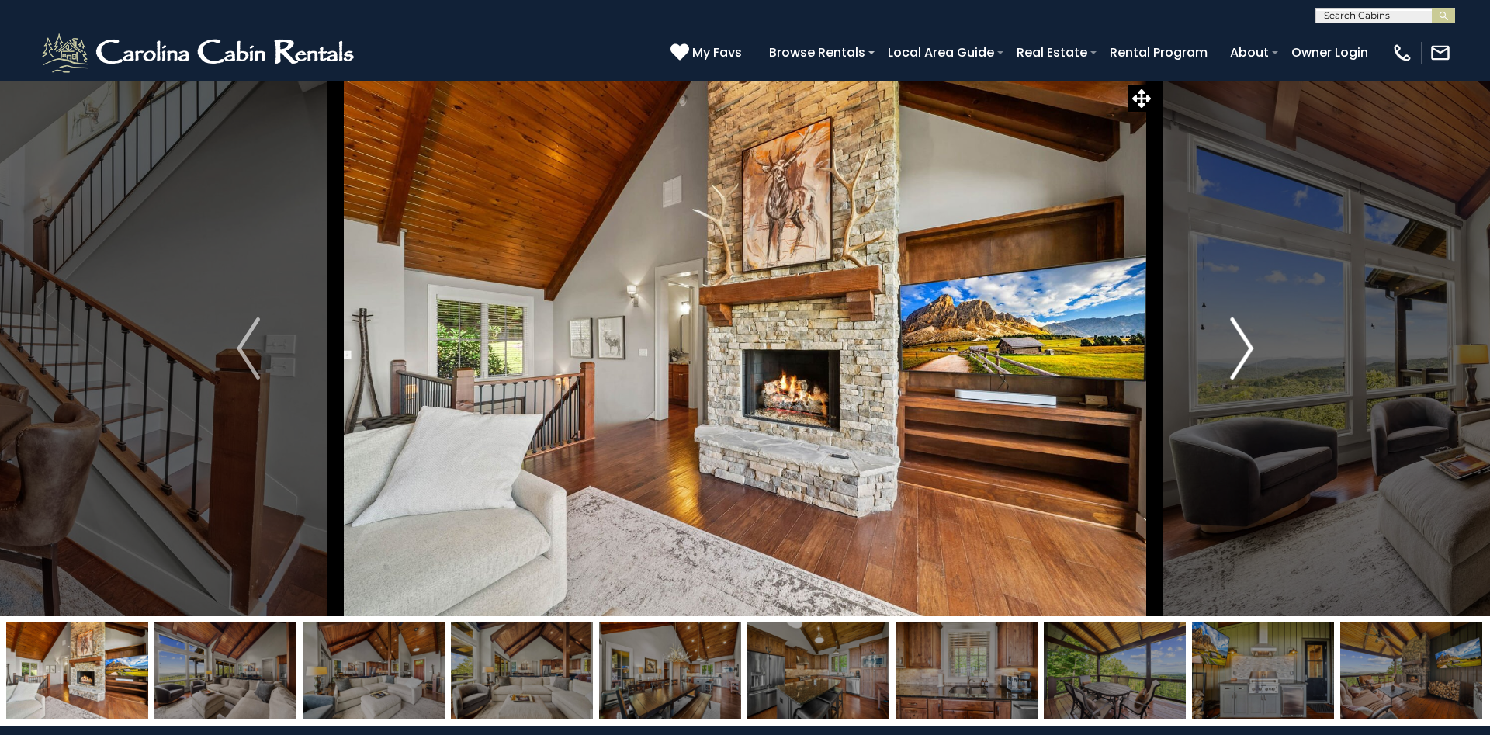
click at [1236, 343] on img "Next" at bounding box center [1241, 348] width 23 height 62
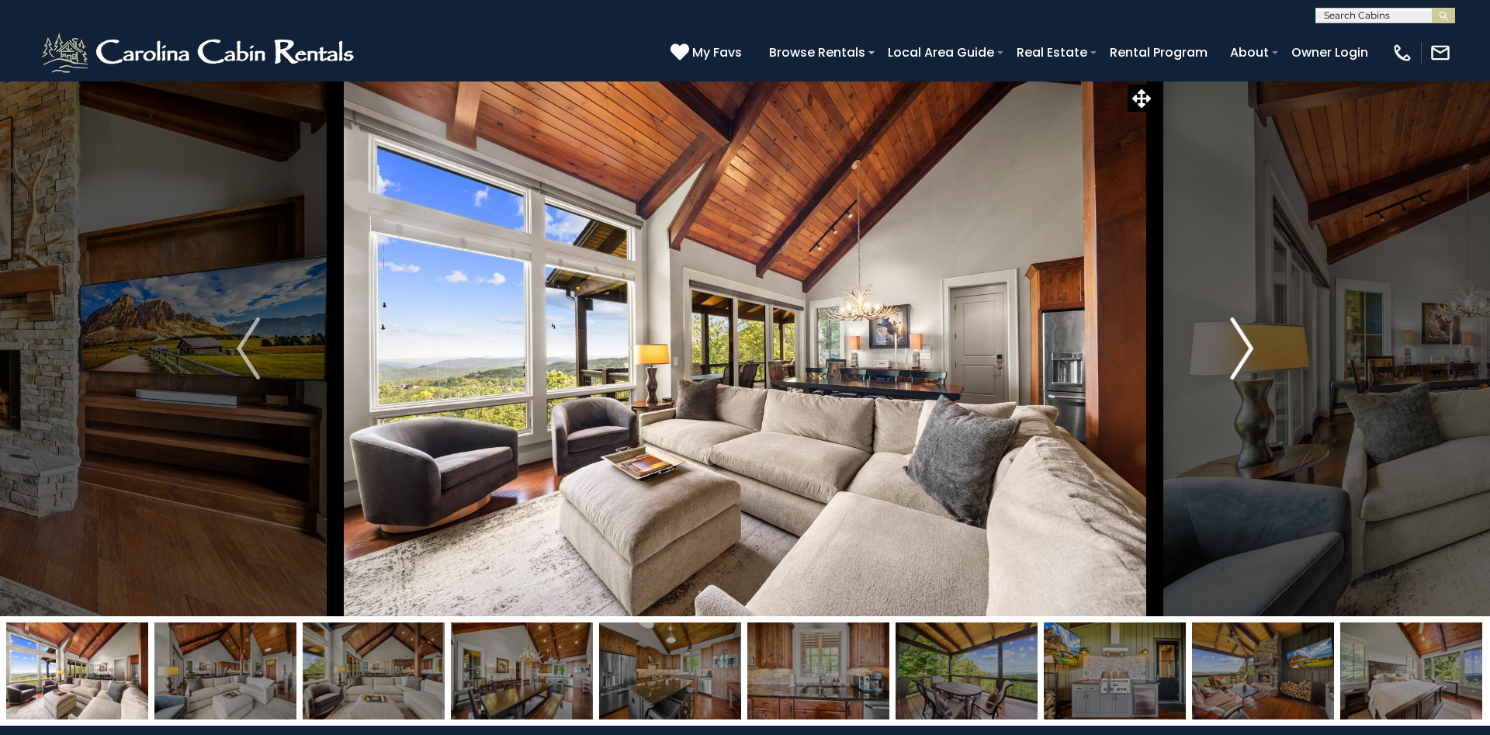
click at [1236, 343] on img "Next" at bounding box center [1241, 348] width 23 height 62
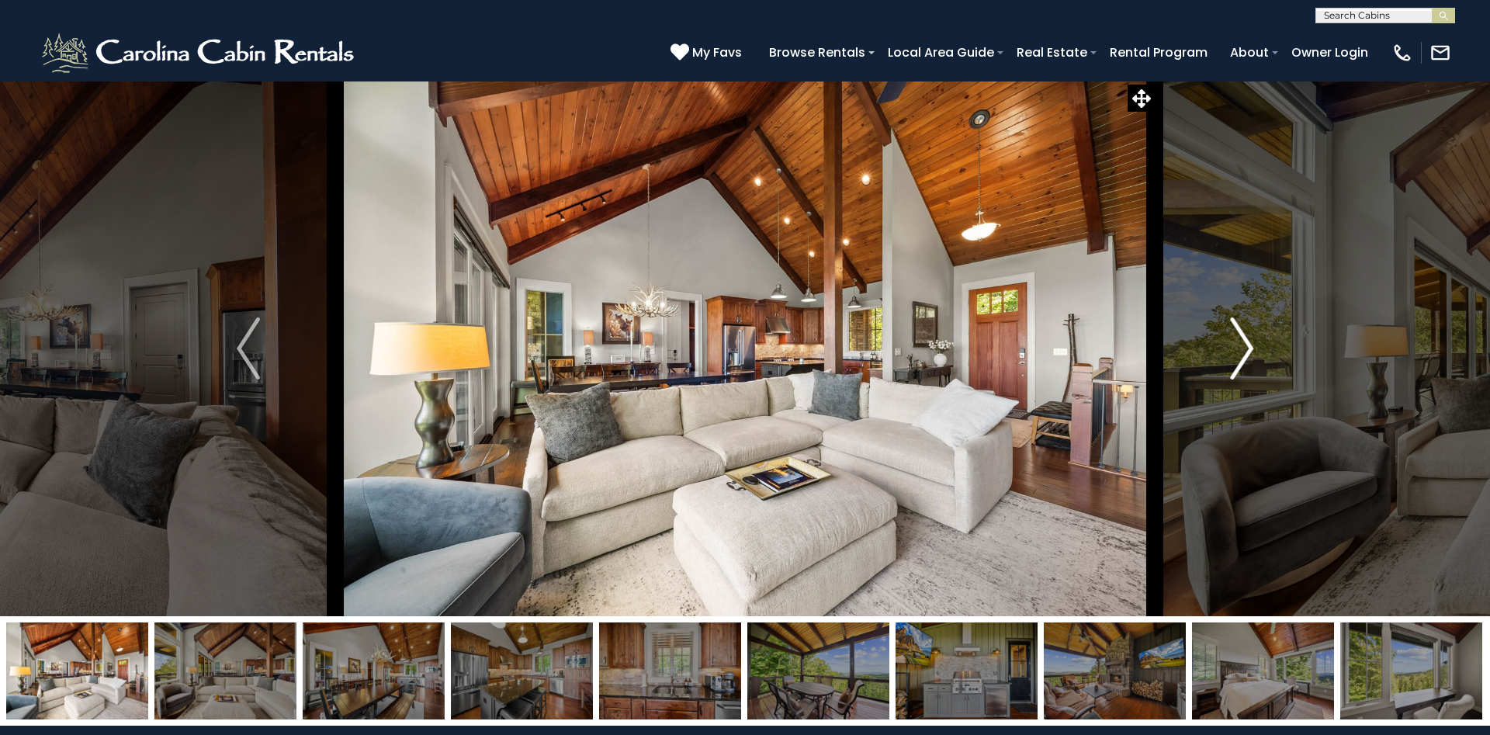
click at [1236, 343] on img "Next" at bounding box center [1241, 348] width 23 height 62
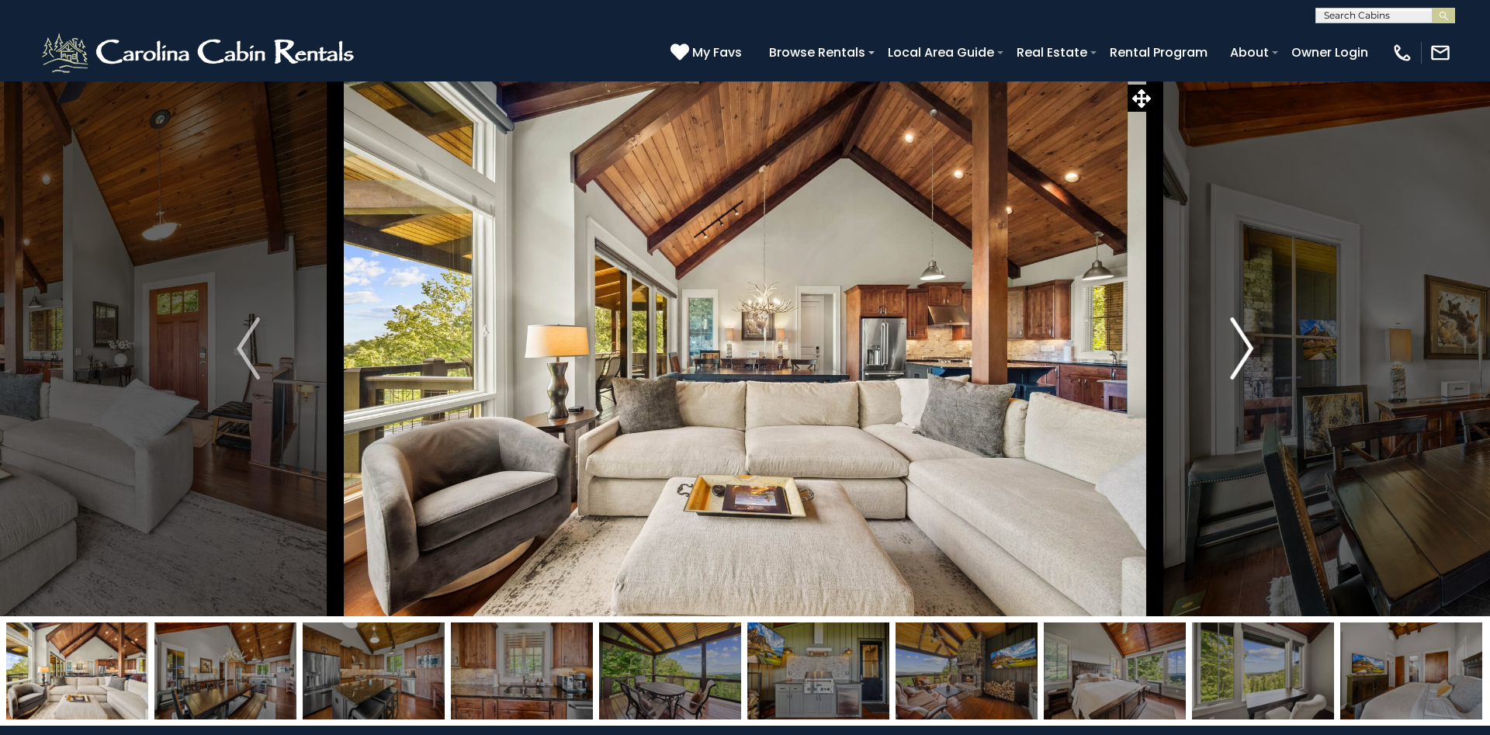
click at [1236, 343] on img "Next" at bounding box center [1241, 348] width 23 height 62
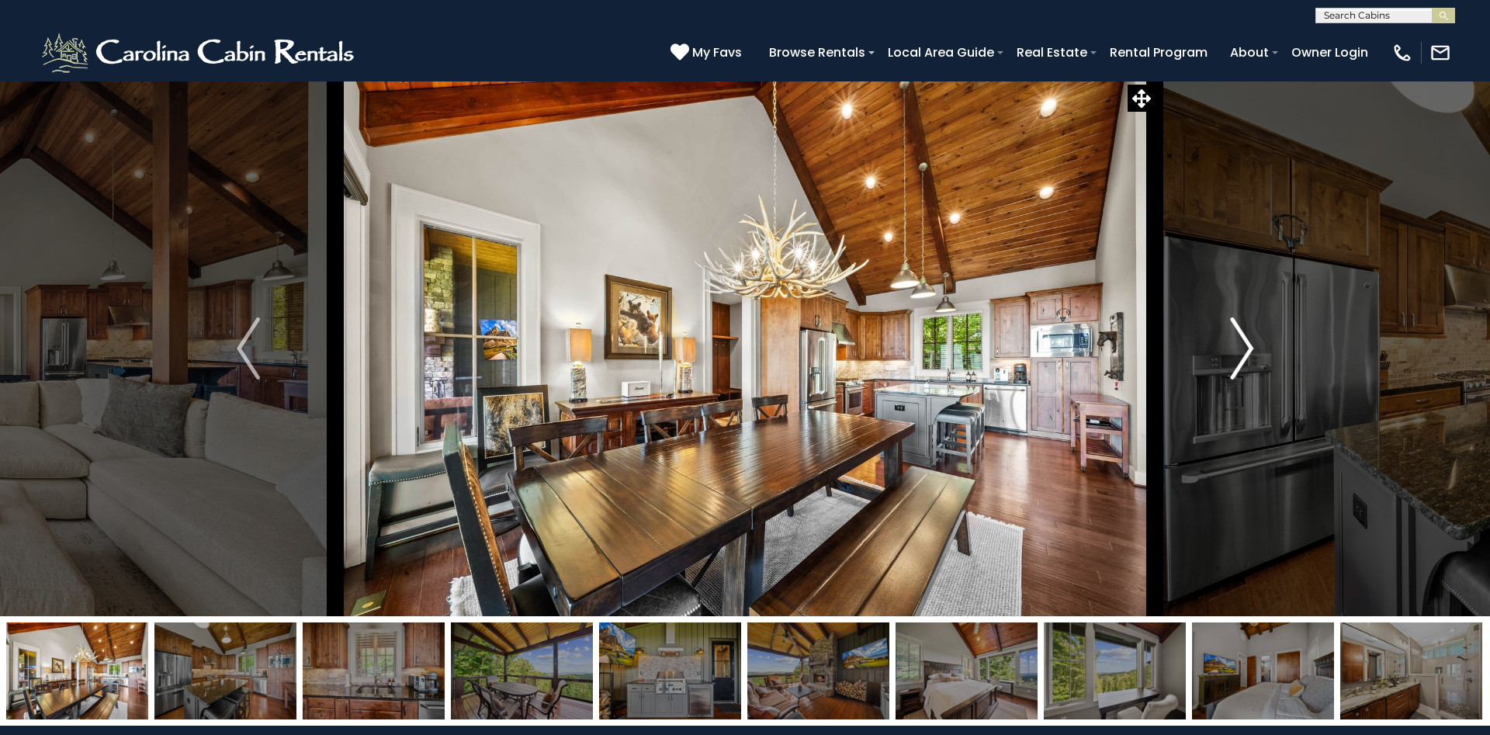
click at [1236, 343] on img "Next" at bounding box center [1241, 348] width 23 height 62
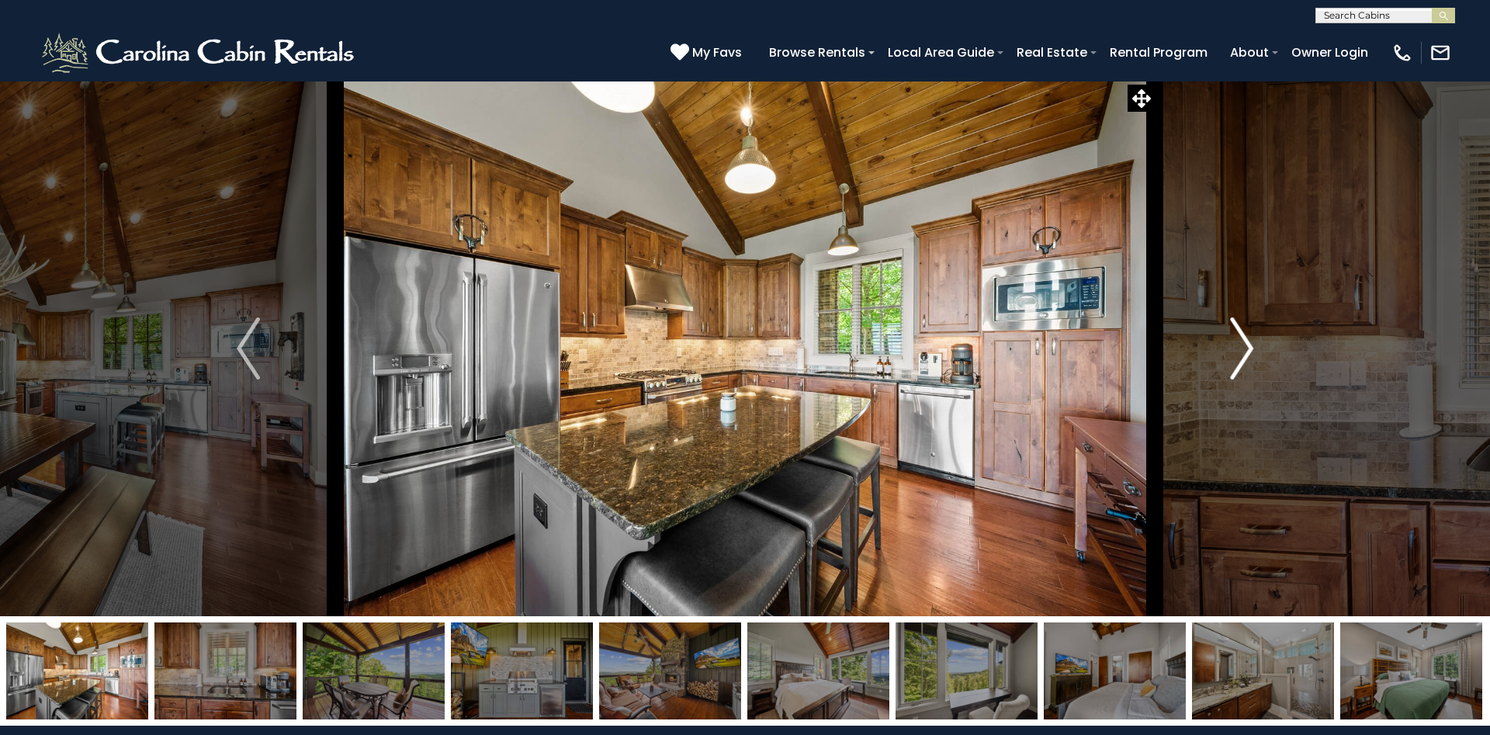
click at [1236, 343] on img "Next" at bounding box center [1241, 348] width 23 height 62
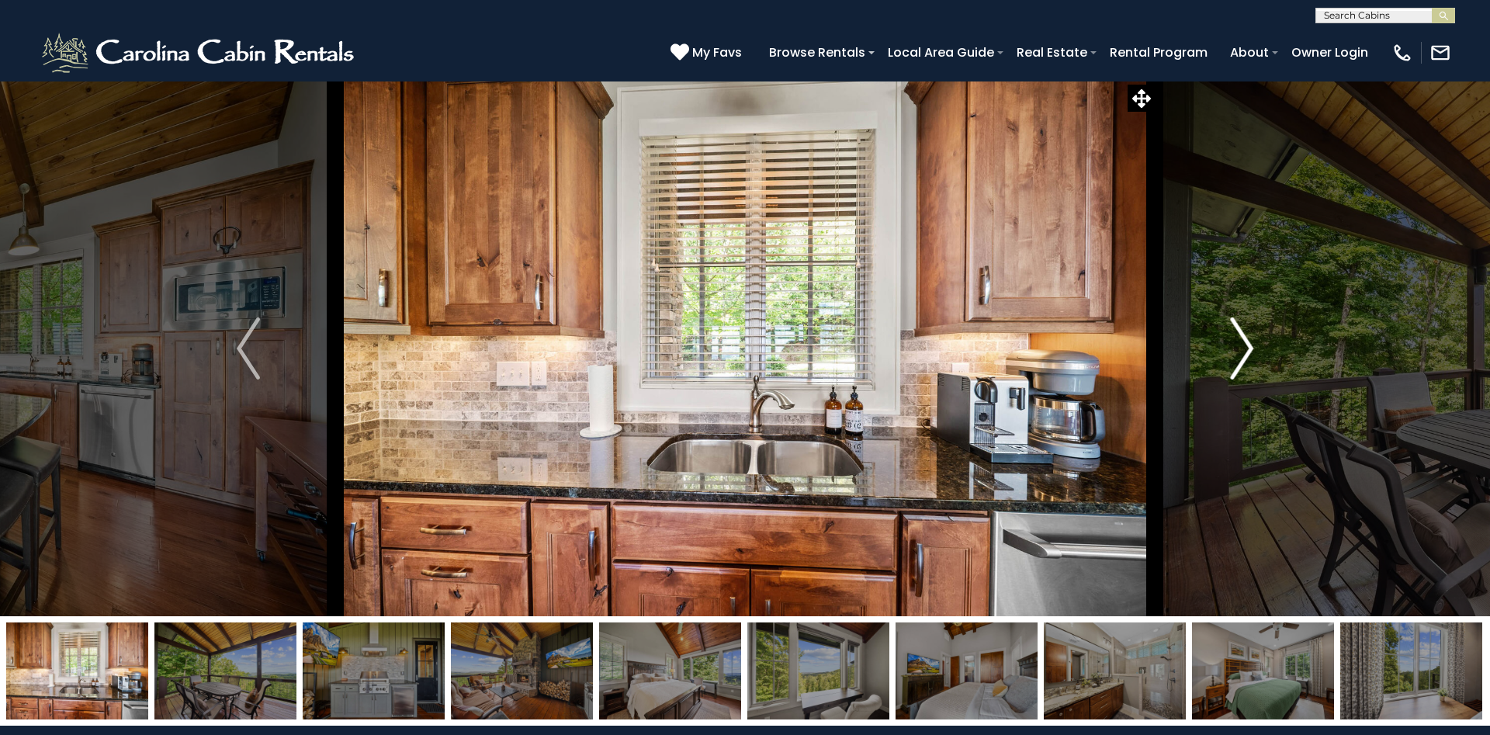
click at [1236, 343] on img "Next" at bounding box center [1241, 348] width 23 height 62
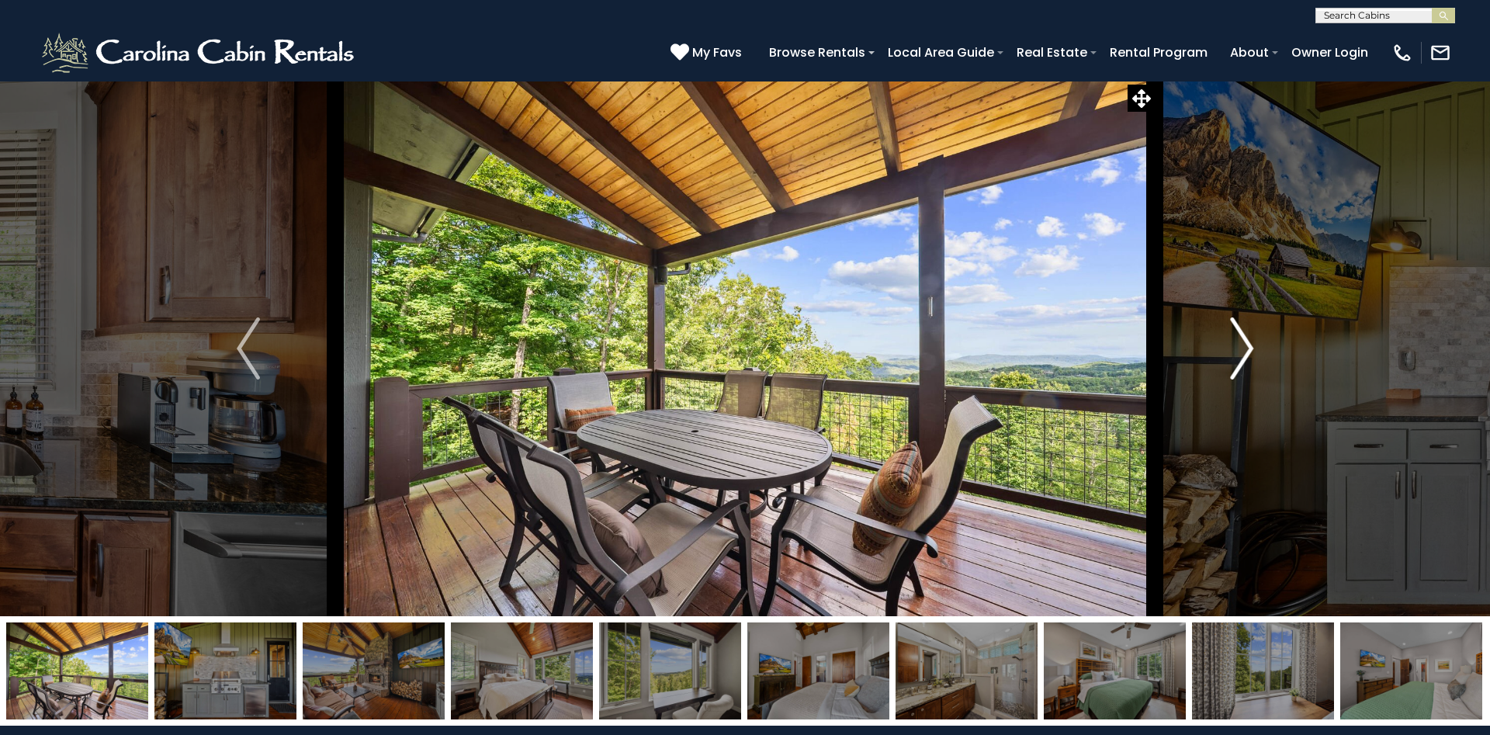
click at [1236, 343] on img "Next" at bounding box center [1241, 348] width 23 height 62
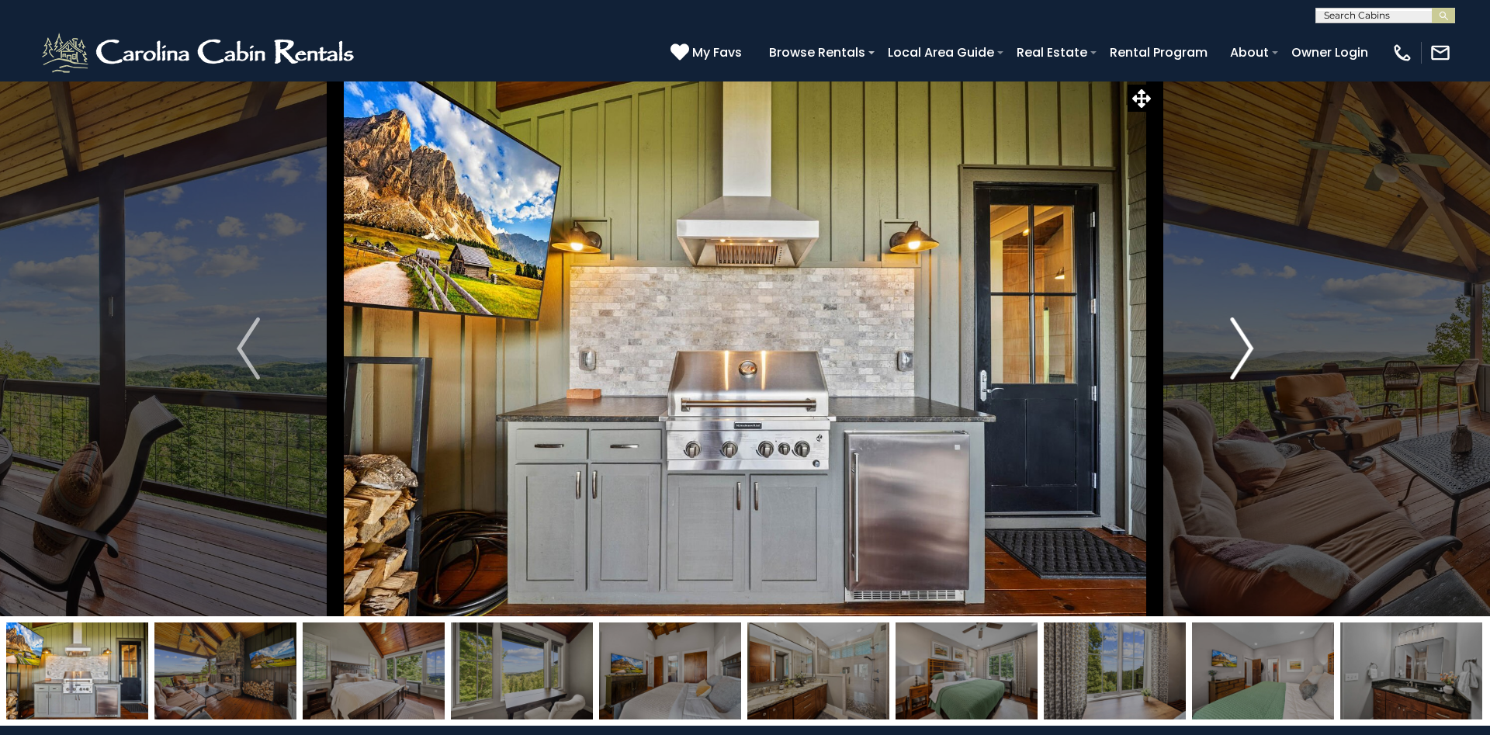
click at [1236, 343] on img "Next" at bounding box center [1241, 348] width 23 height 62
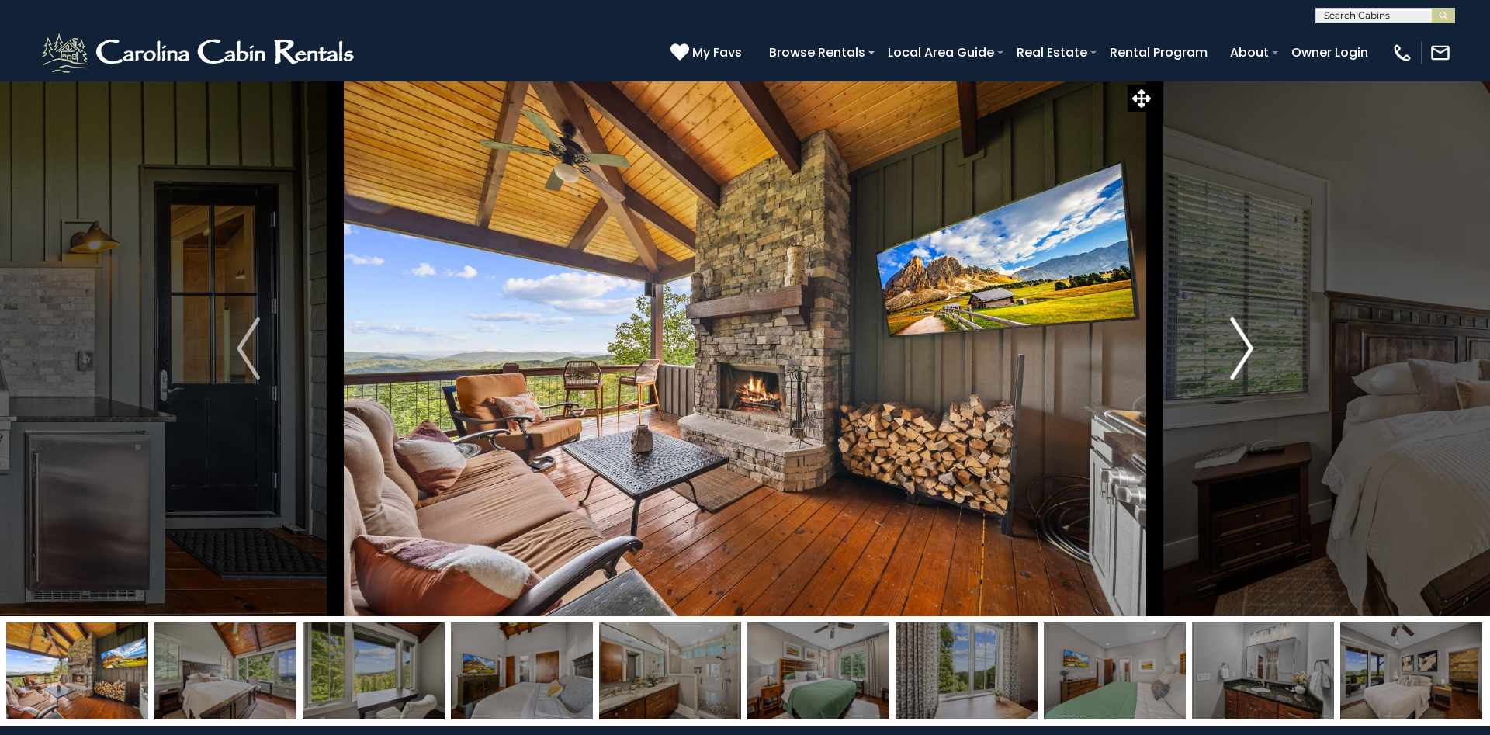
click at [1236, 343] on img "Next" at bounding box center [1241, 348] width 23 height 62
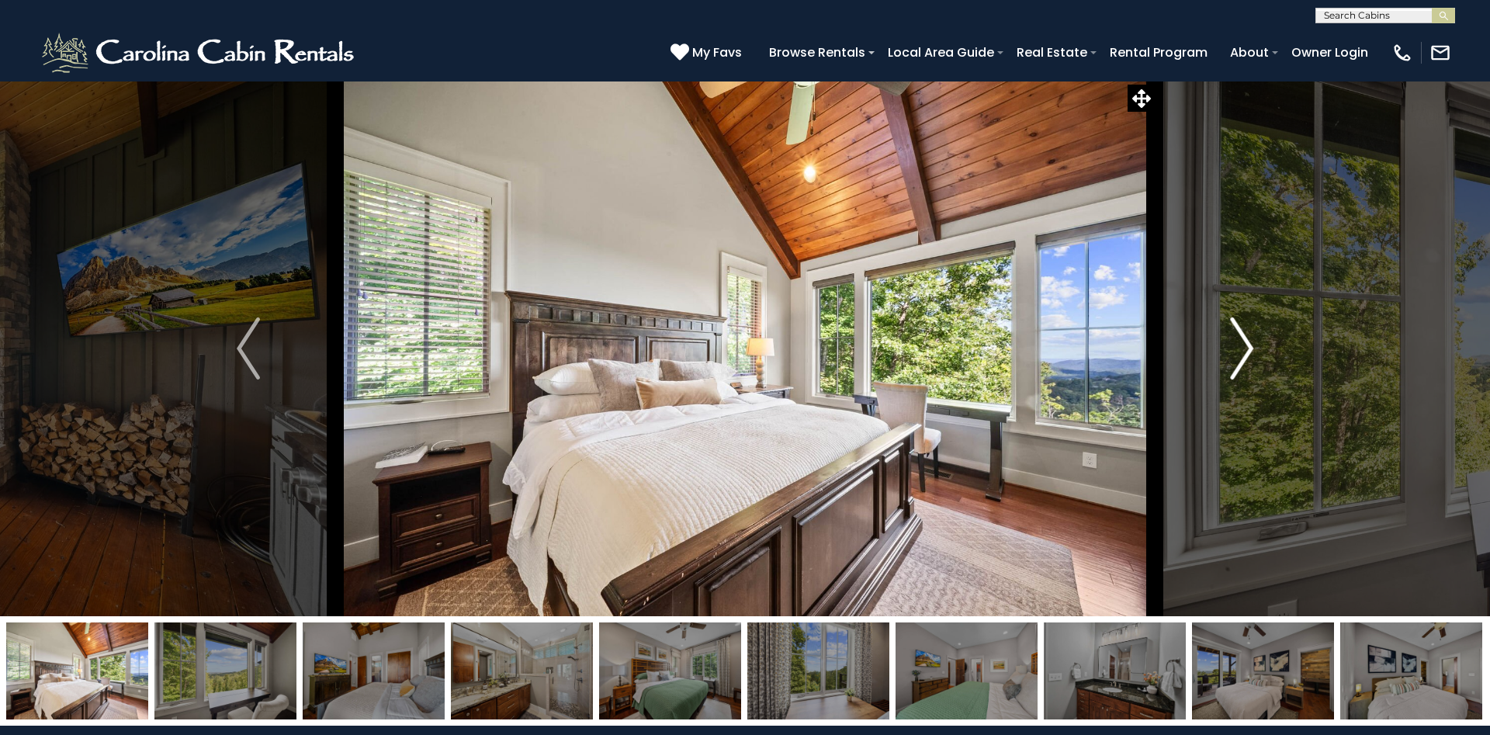
click at [1236, 343] on img "Next" at bounding box center [1241, 348] width 23 height 62
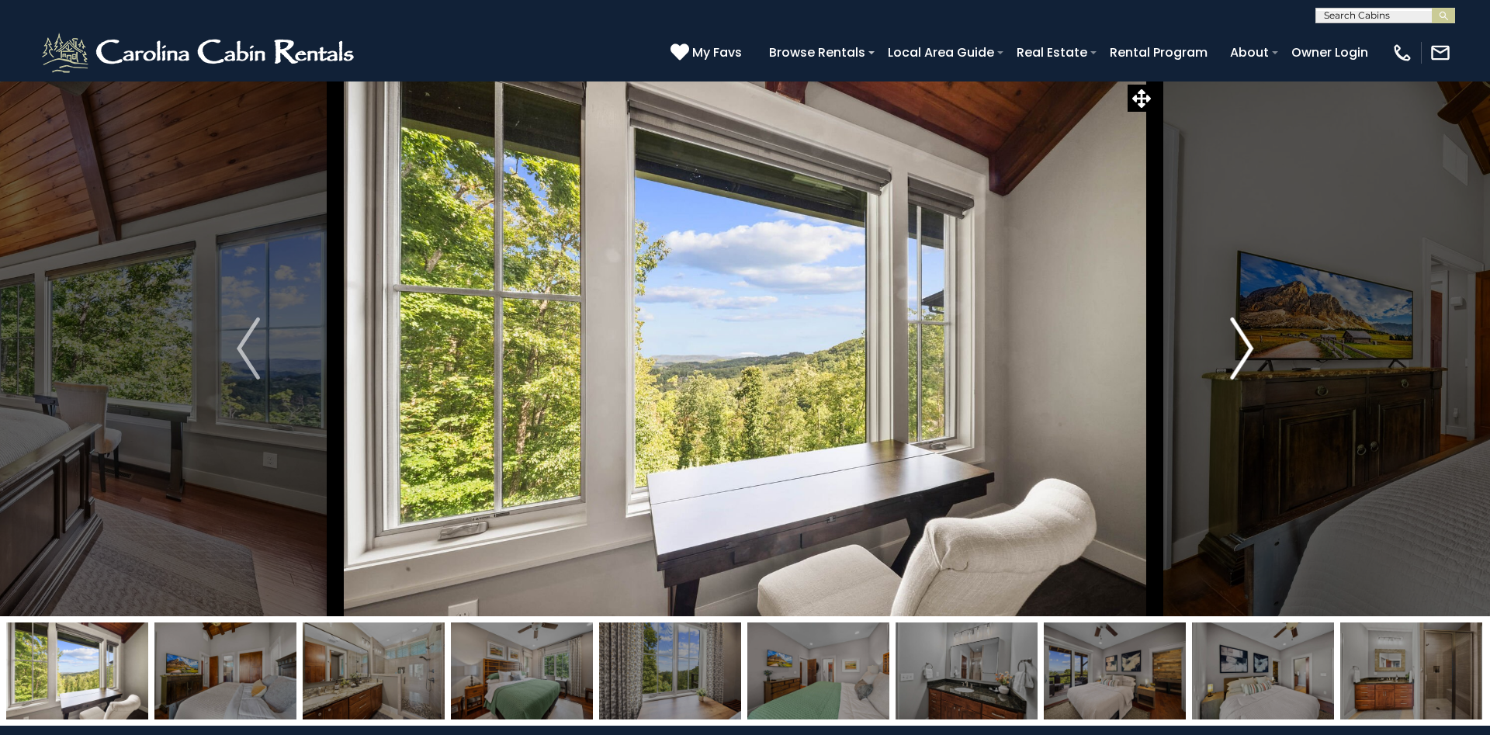
click at [1236, 343] on img "Next" at bounding box center [1241, 348] width 23 height 62
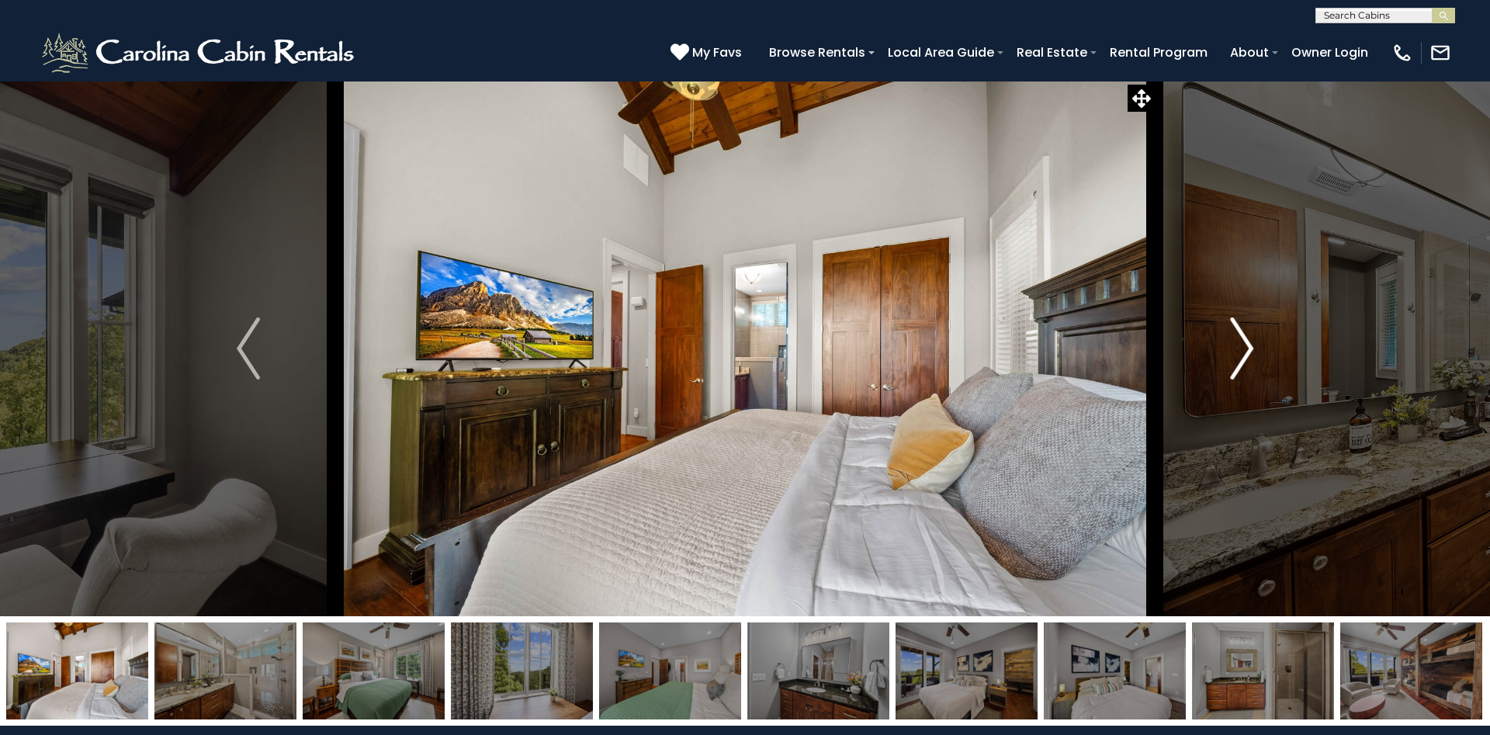
click at [1236, 343] on img "Next" at bounding box center [1241, 348] width 23 height 62
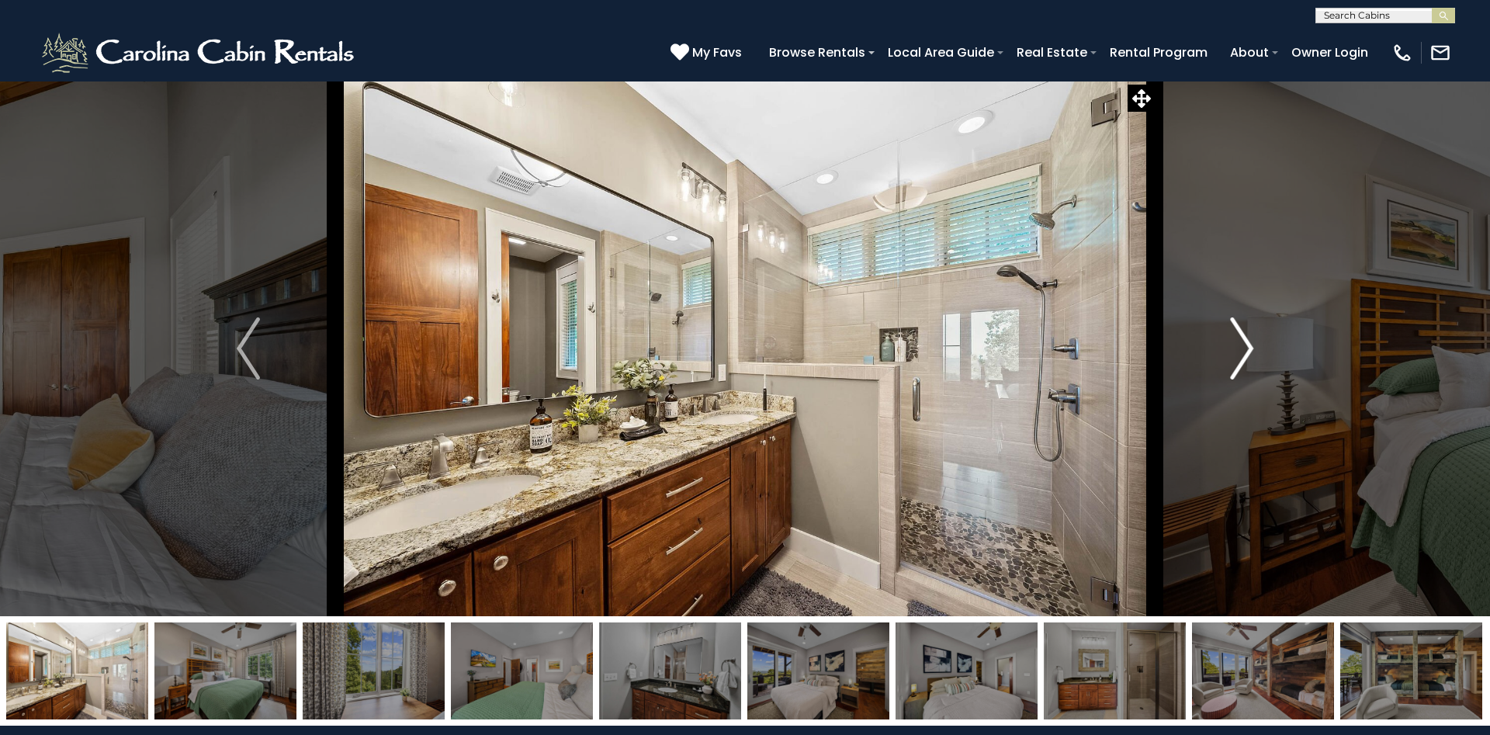
click at [1236, 343] on img "Next" at bounding box center [1241, 348] width 23 height 62
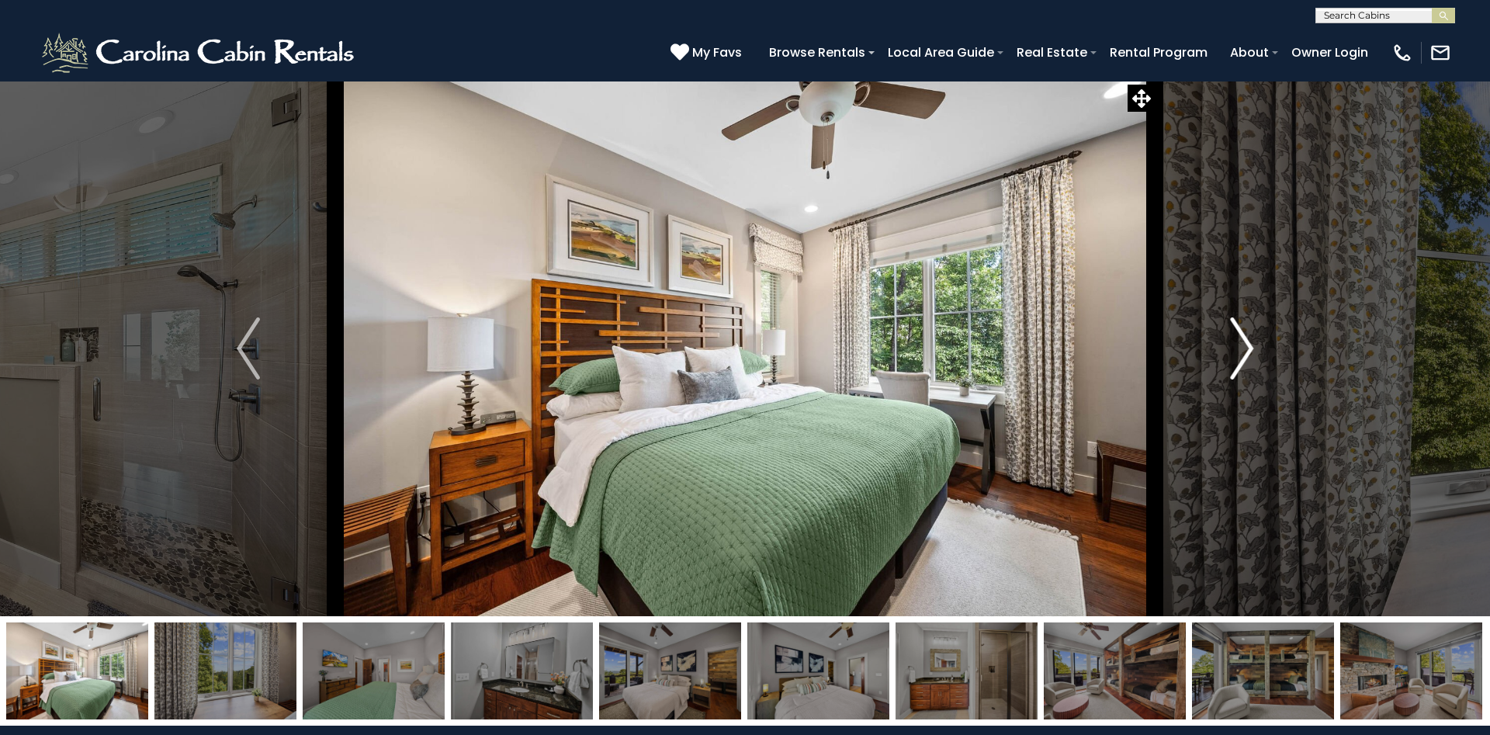
click at [1236, 343] on img "Next" at bounding box center [1241, 348] width 23 height 62
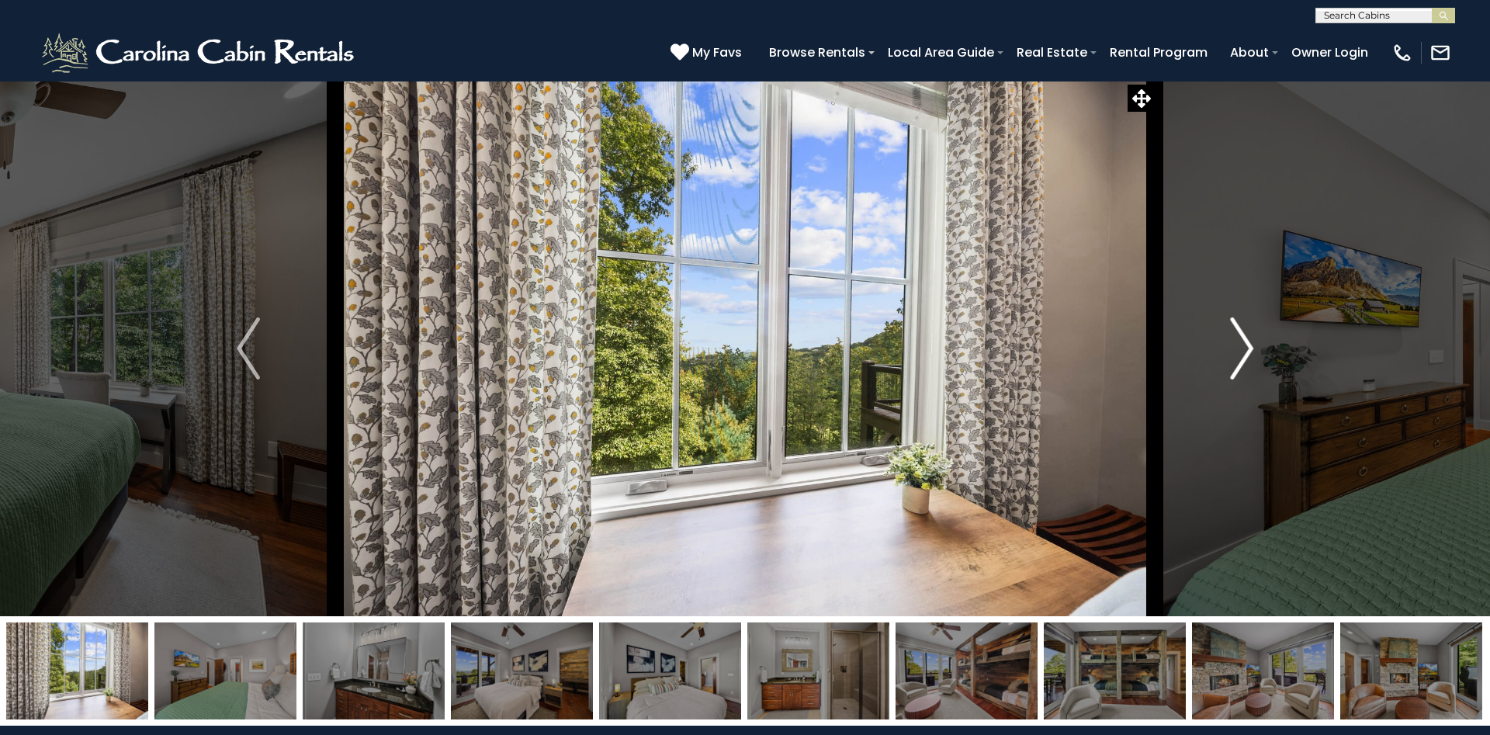
click at [1236, 343] on img "Next" at bounding box center [1241, 348] width 23 height 62
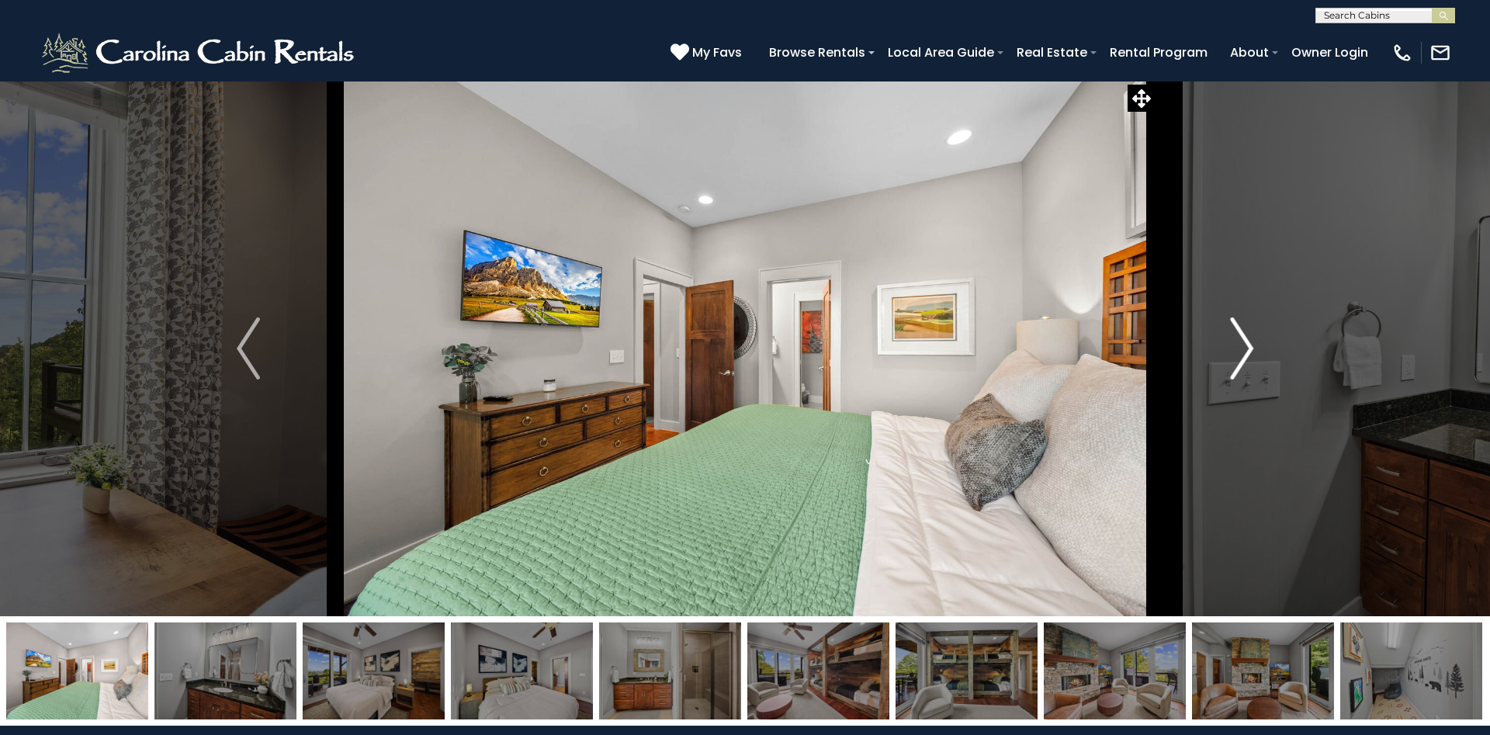
click at [1236, 343] on img "Next" at bounding box center [1241, 348] width 23 height 62
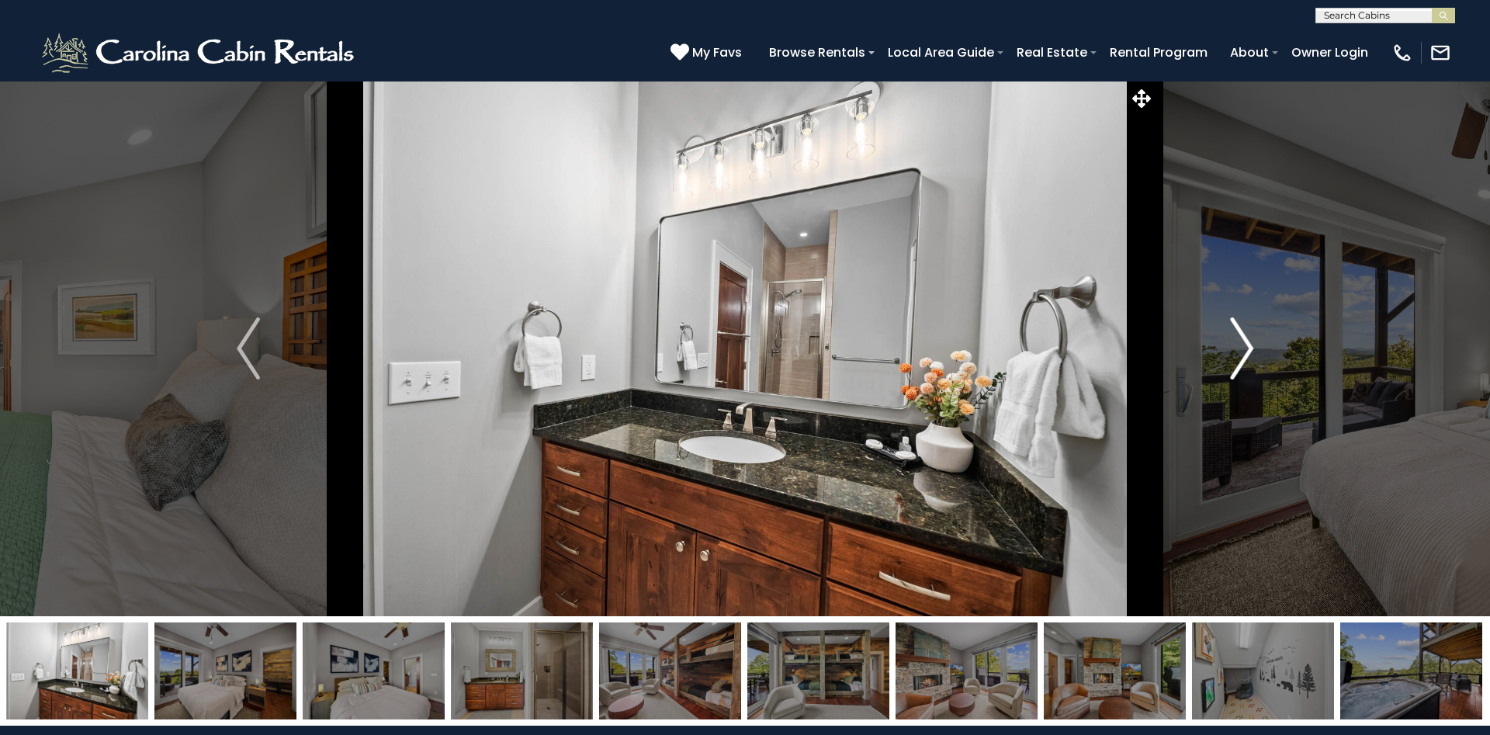
click at [1236, 343] on img "Next" at bounding box center [1241, 348] width 23 height 62
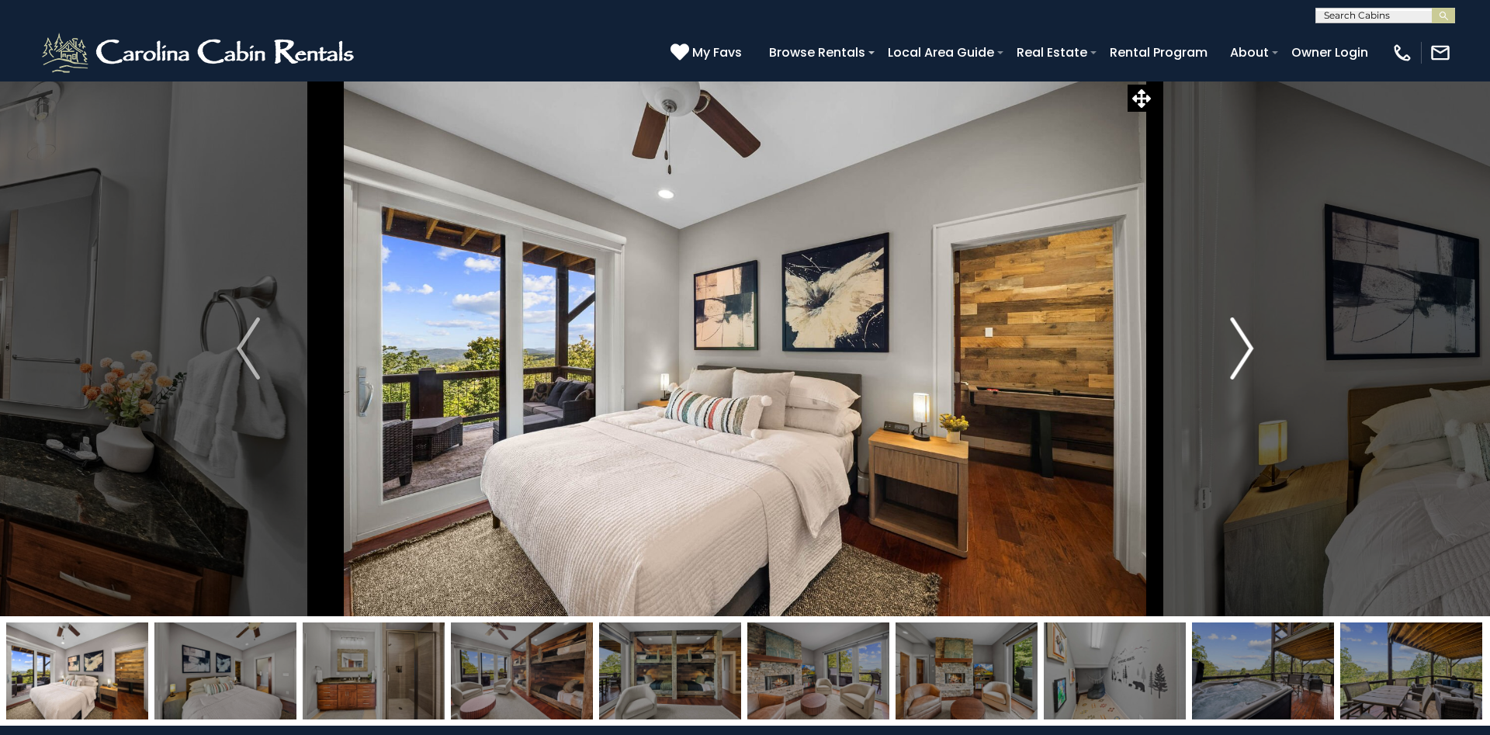
click at [1236, 343] on img "Next" at bounding box center [1241, 348] width 23 height 62
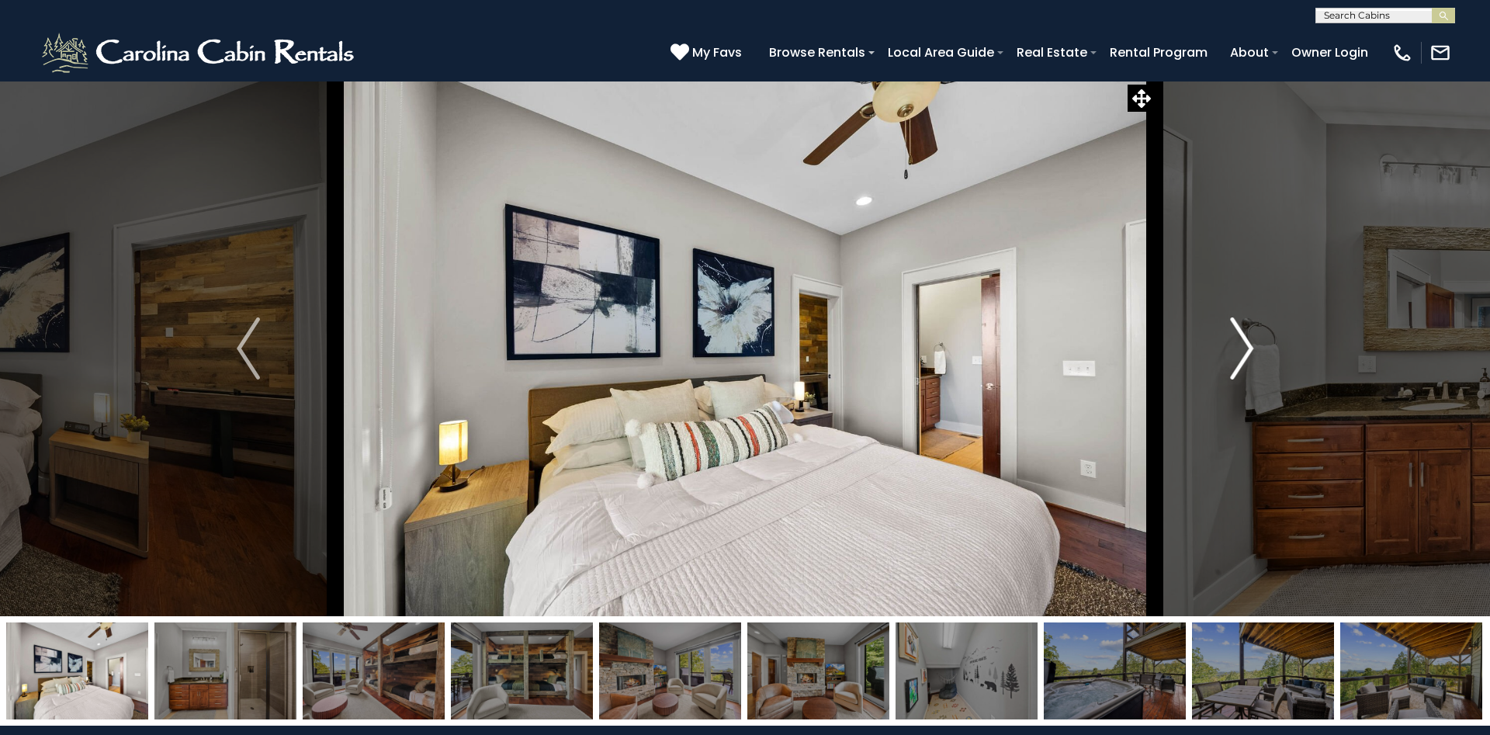
click at [1236, 343] on img "Next" at bounding box center [1241, 348] width 23 height 62
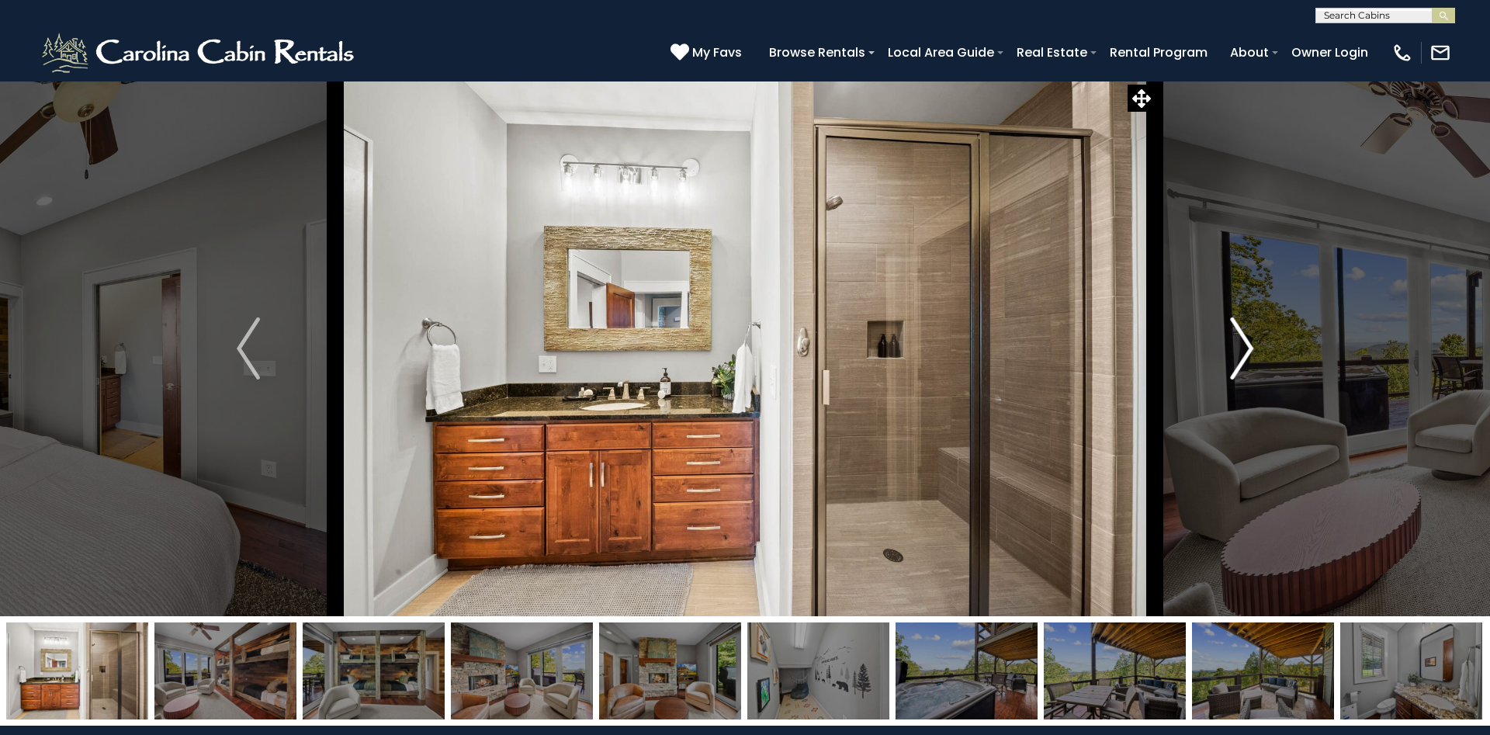
click at [1236, 343] on img "Next" at bounding box center [1241, 348] width 23 height 62
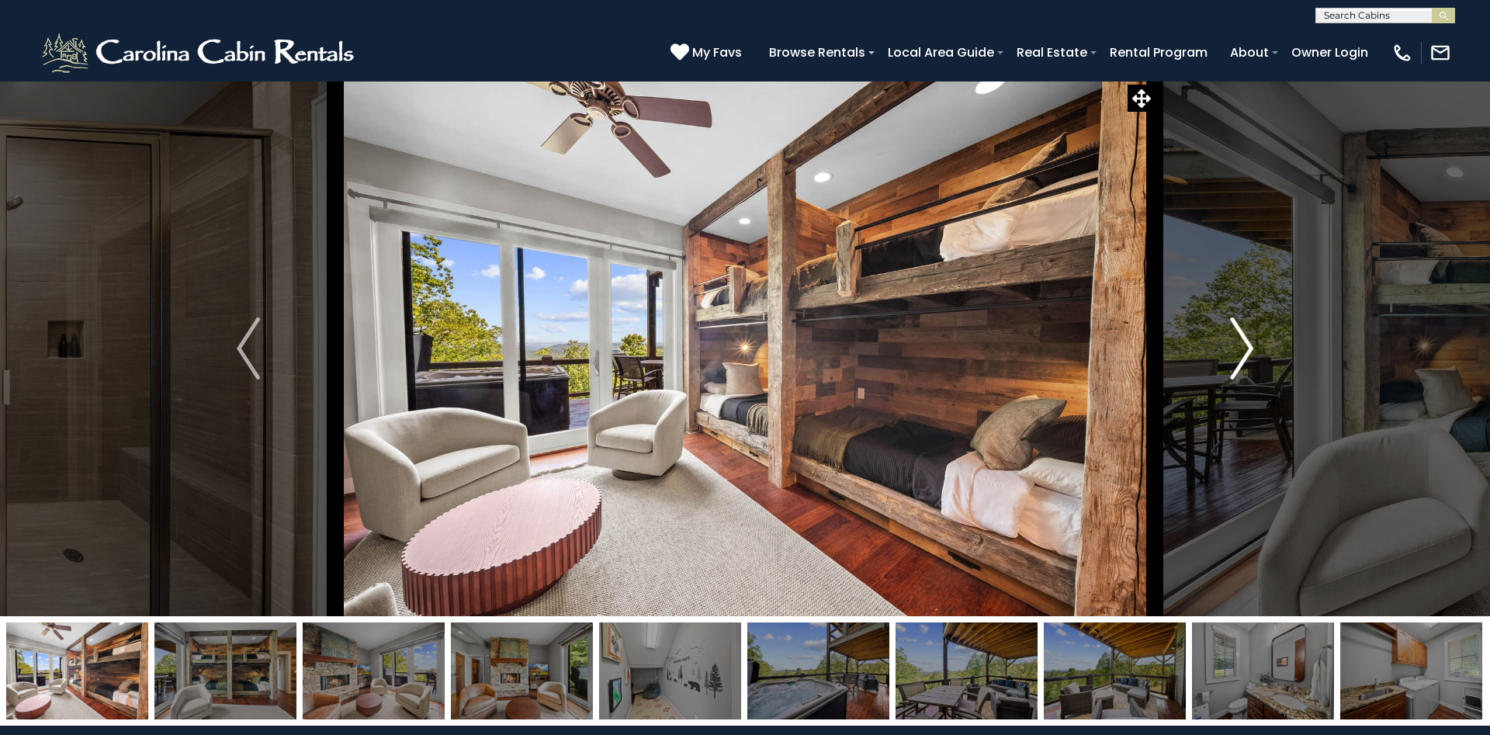
click at [1236, 343] on img "Next" at bounding box center [1241, 348] width 23 height 62
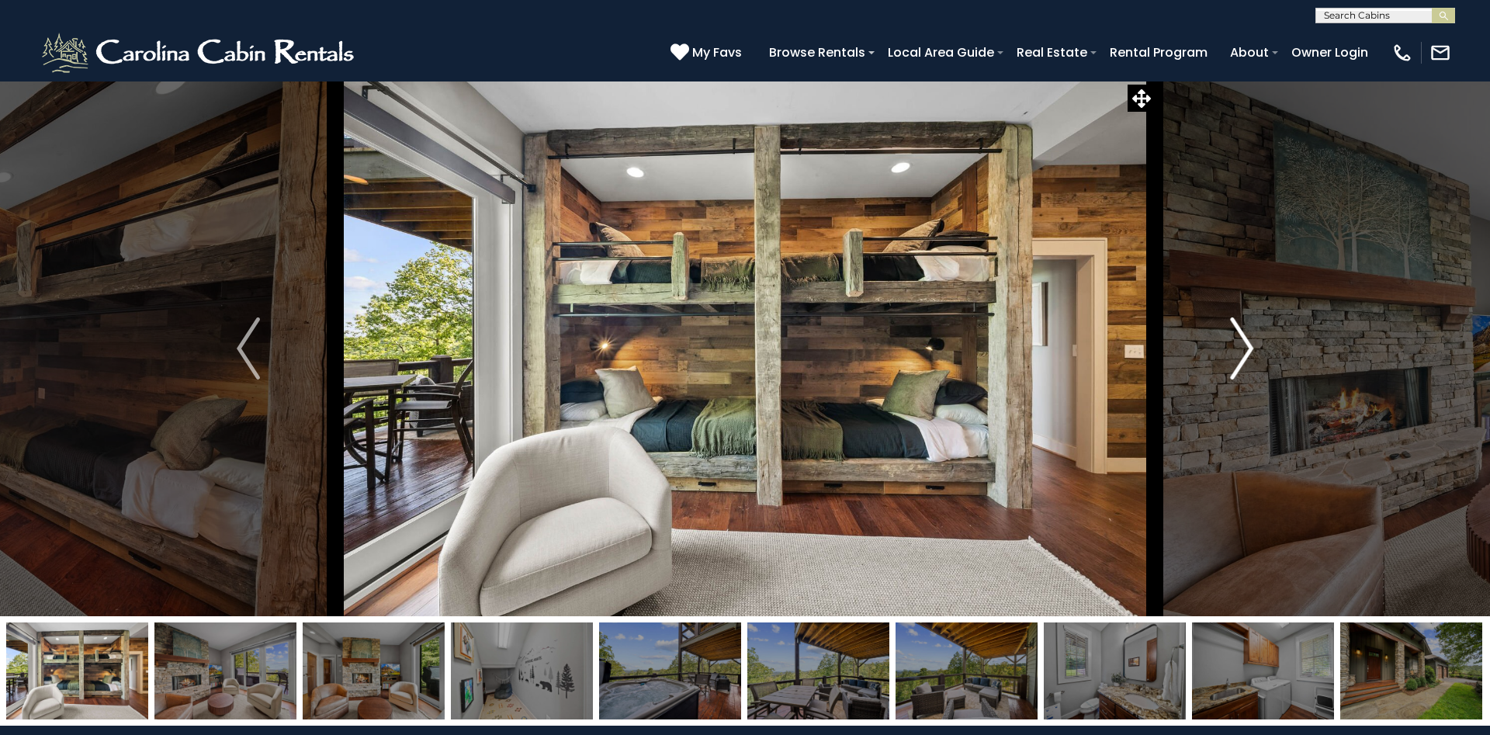
click at [1236, 343] on img "Next" at bounding box center [1241, 348] width 23 height 62
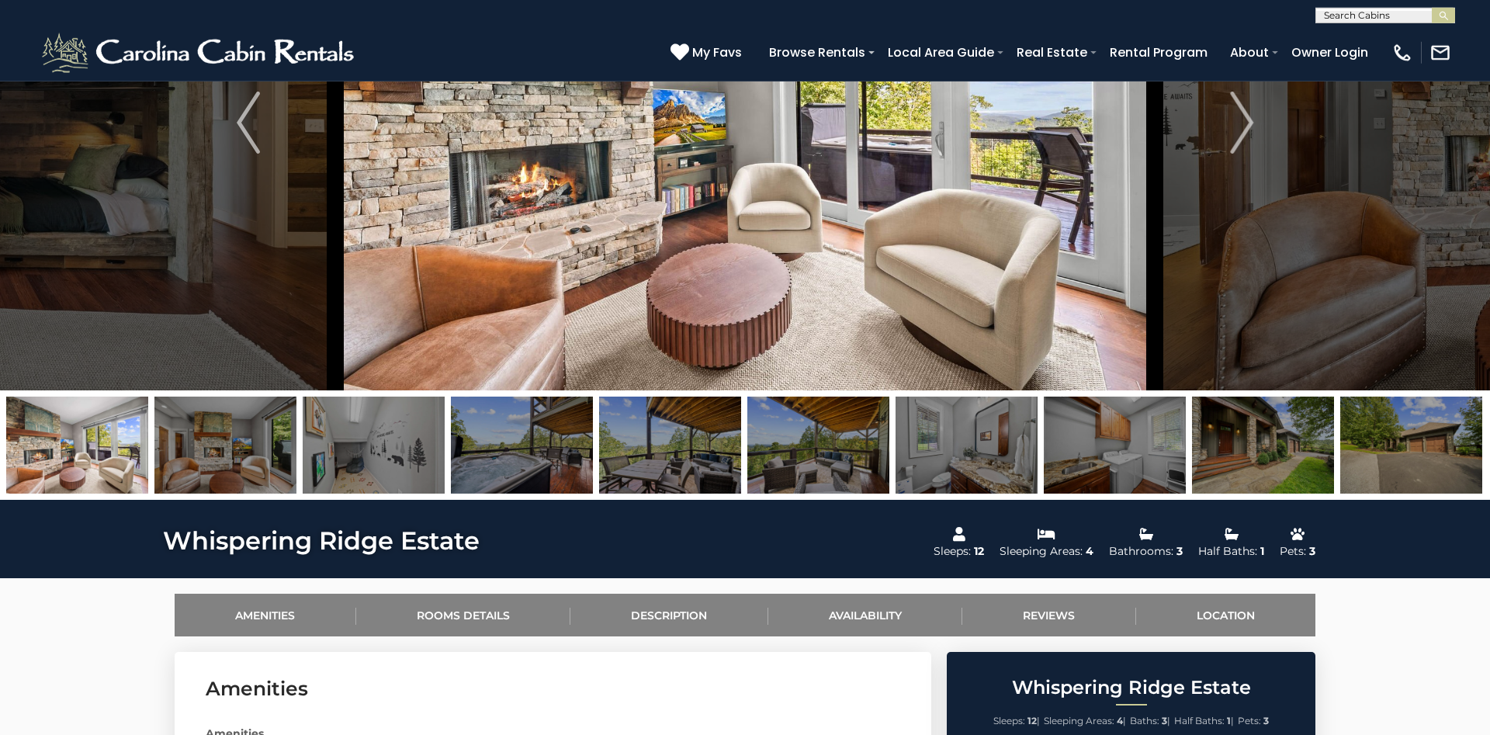
scroll to position [158, 0]
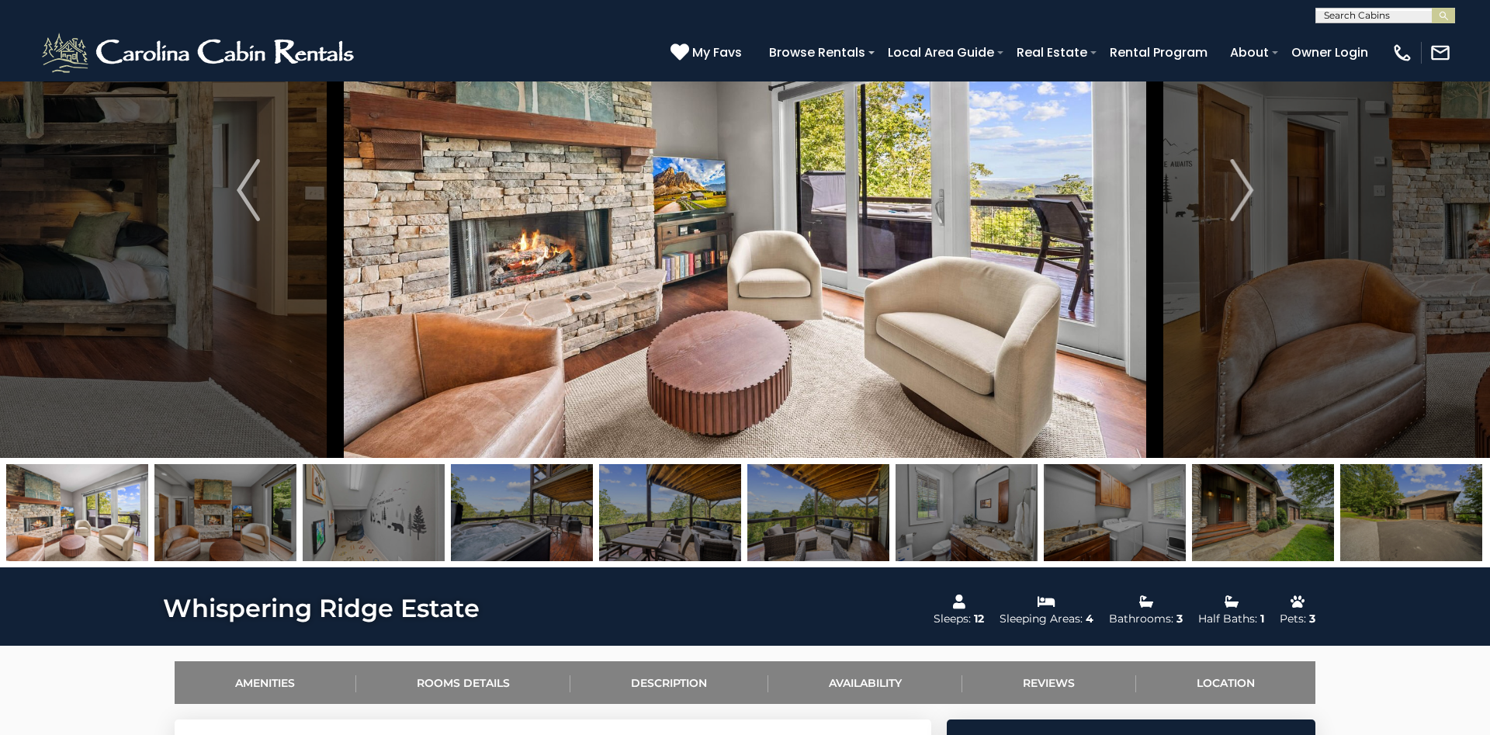
click at [807, 514] on img at bounding box center [818, 512] width 142 height 97
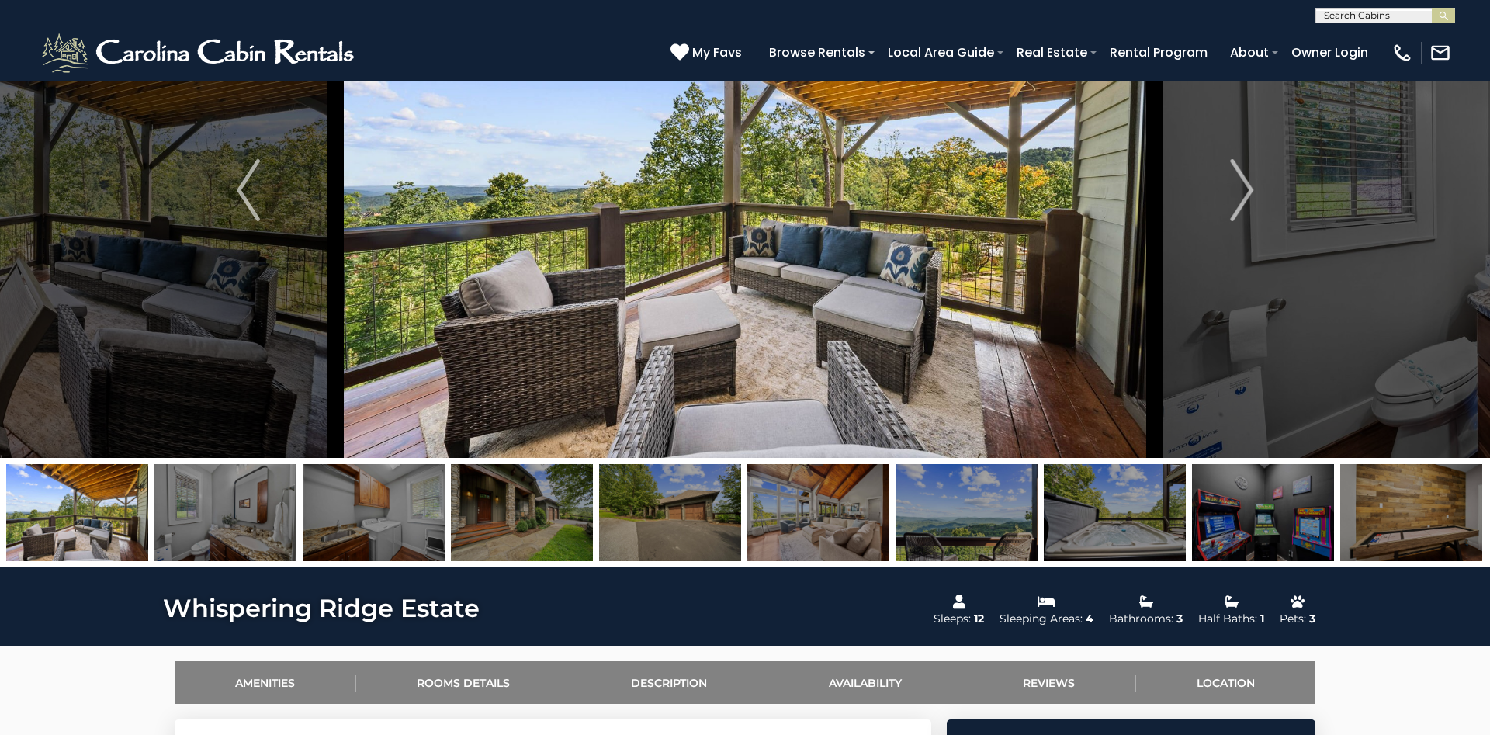
click at [91, 508] on img at bounding box center [77, 512] width 142 height 97
click at [219, 525] on img at bounding box center [225, 512] width 142 height 97
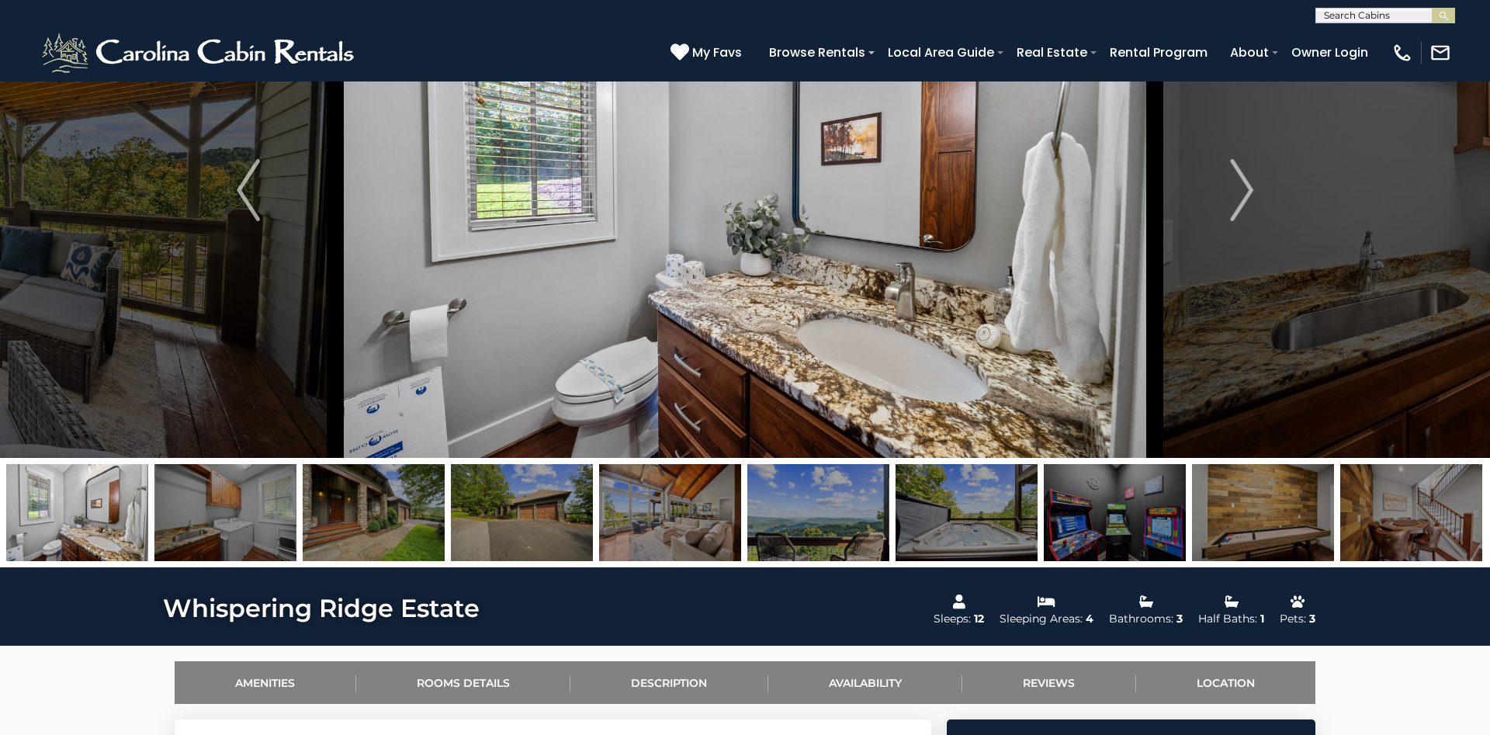
click at [219, 525] on img at bounding box center [225, 512] width 142 height 97
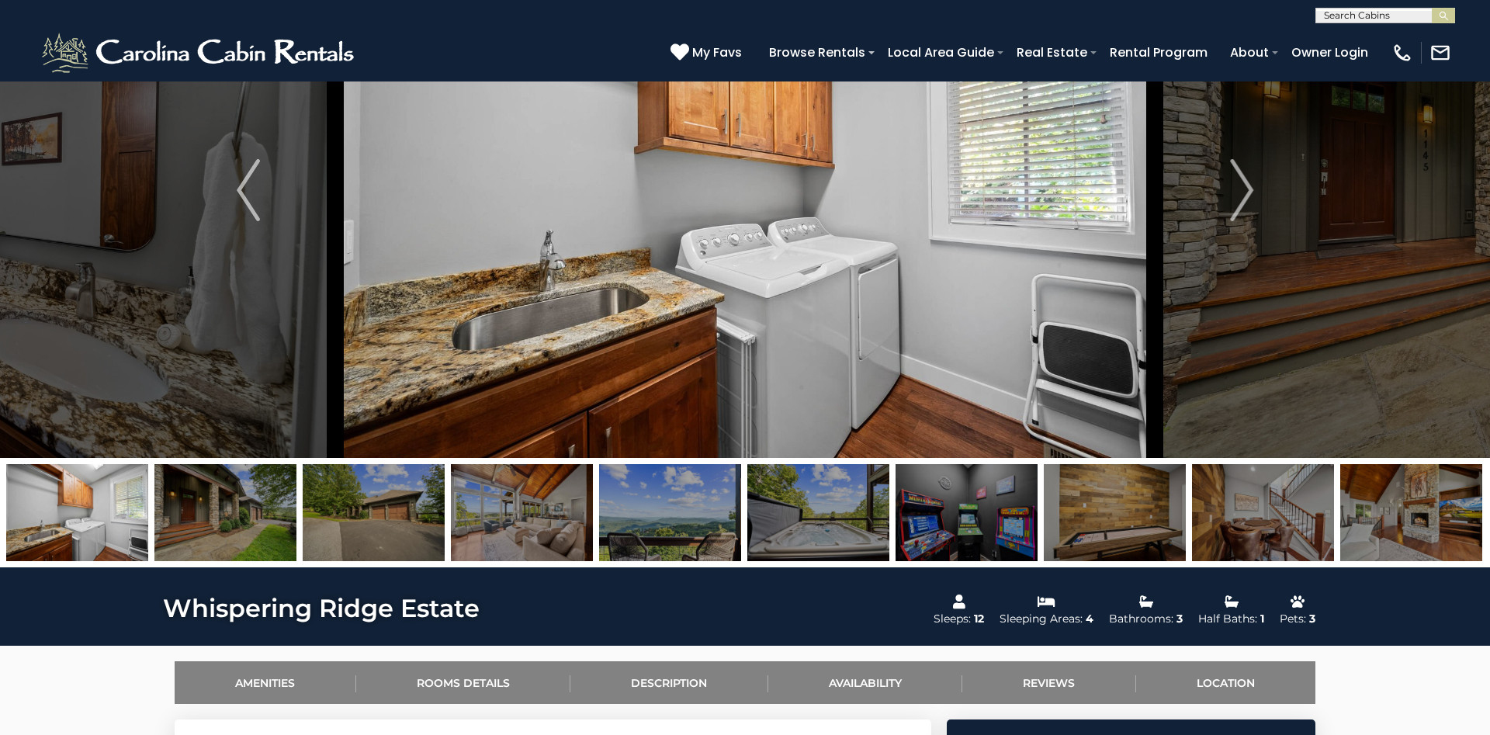
click at [219, 525] on img at bounding box center [225, 512] width 142 height 97
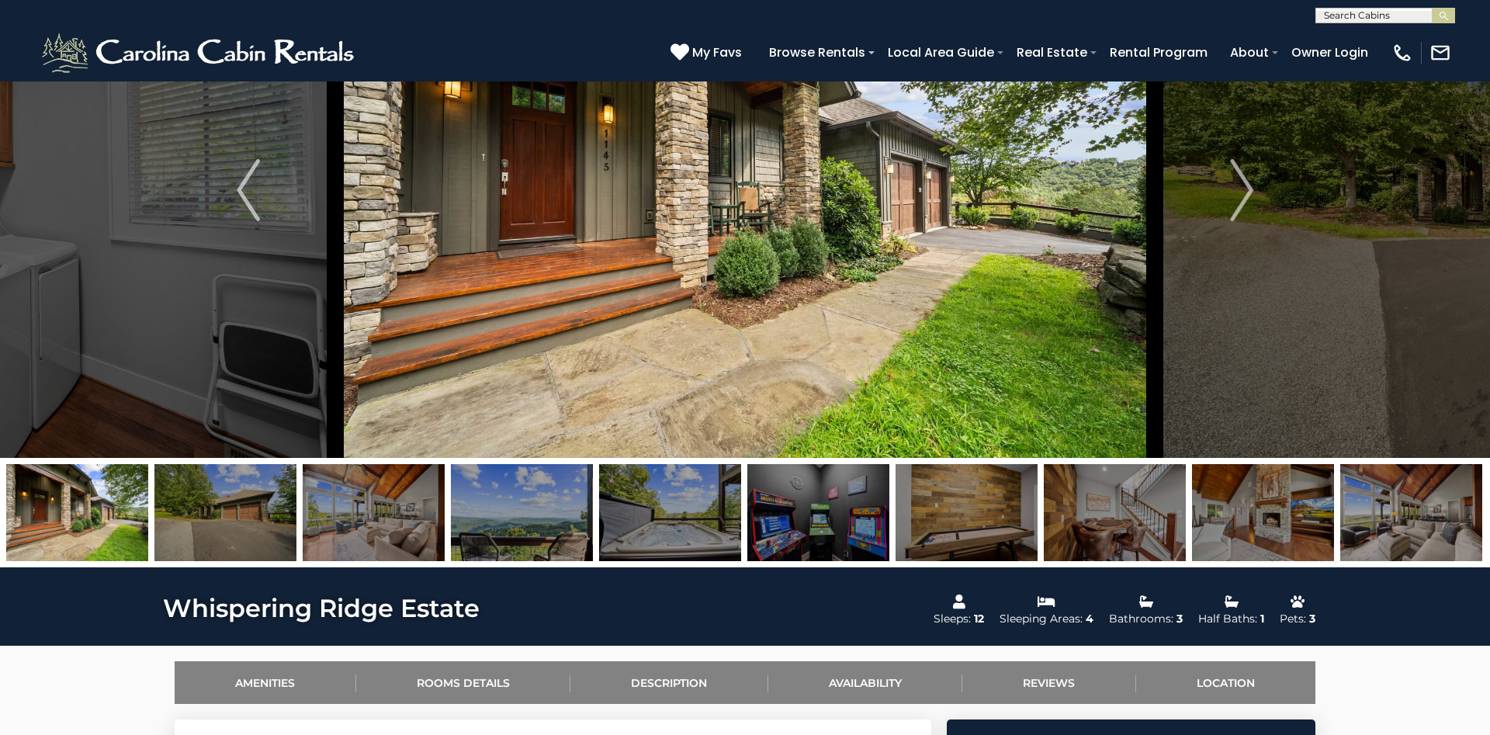
click at [219, 525] on img at bounding box center [225, 512] width 142 height 97
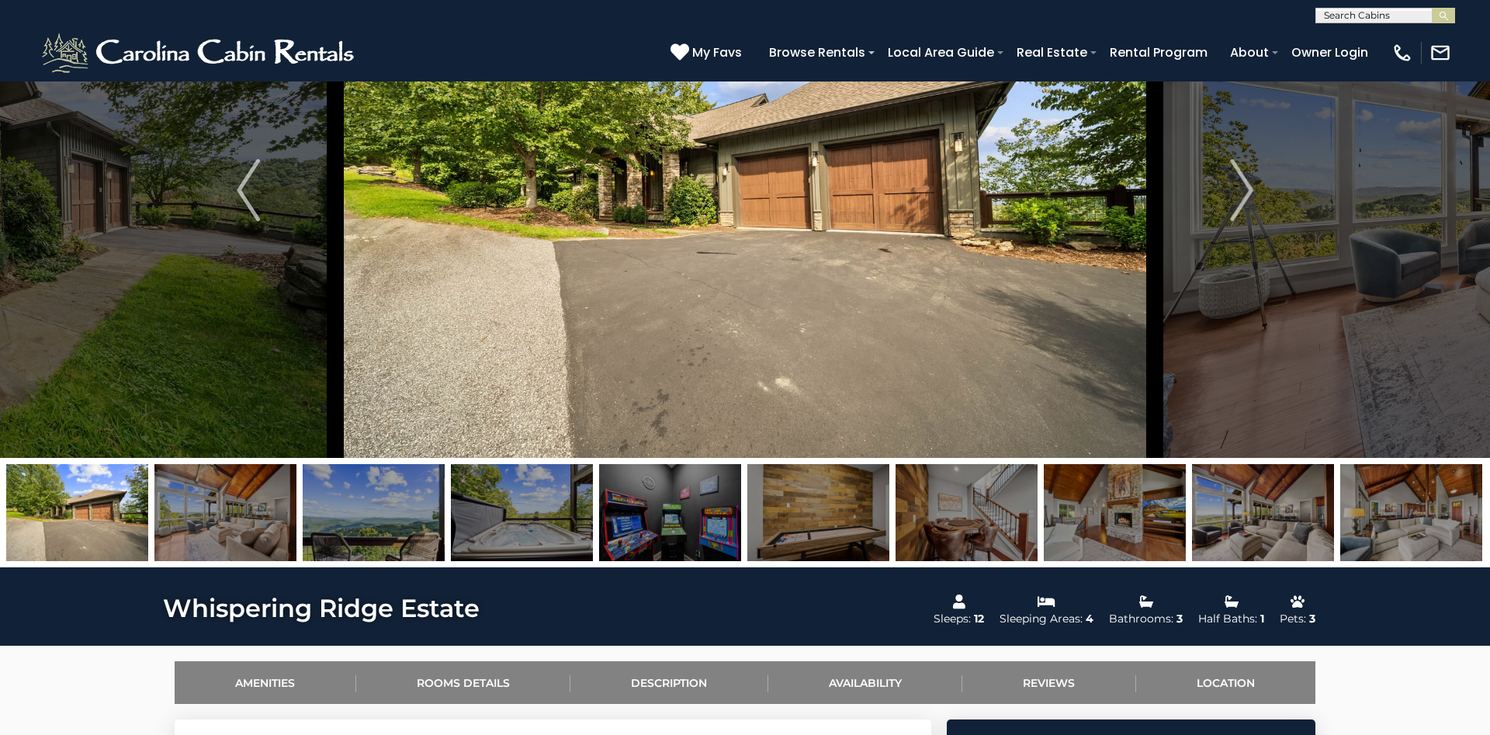
click at [219, 525] on img at bounding box center [225, 512] width 142 height 97
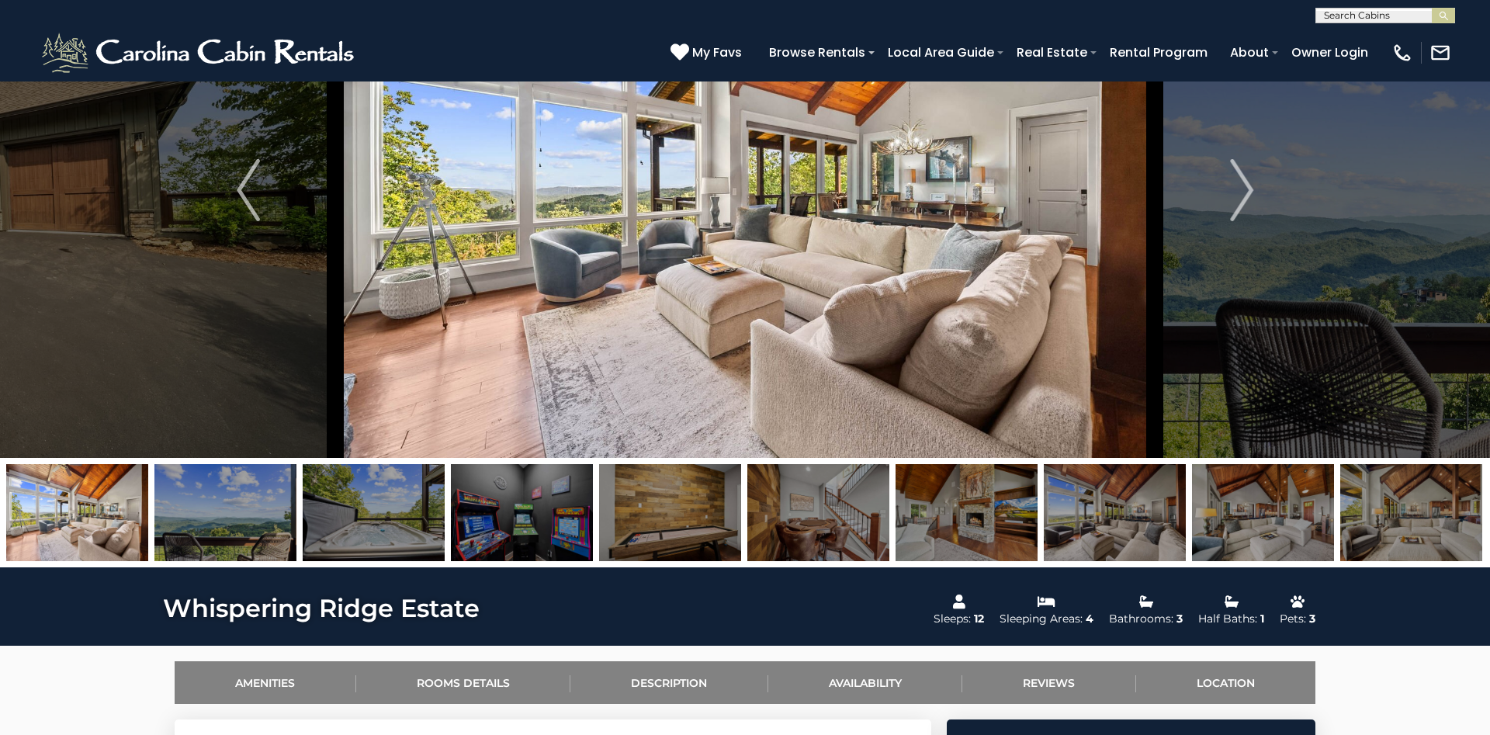
click at [368, 534] on img at bounding box center [374, 512] width 142 height 97
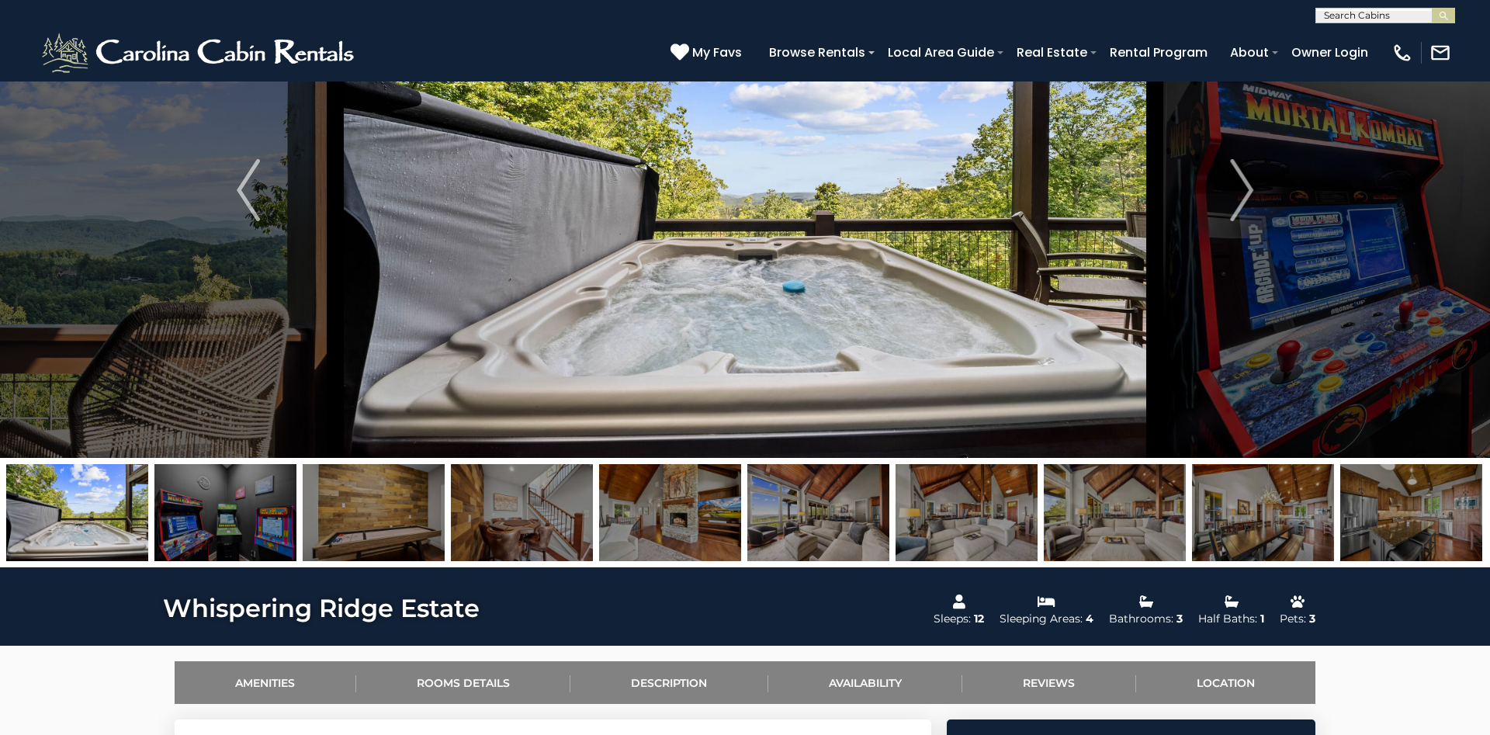
click at [368, 534] on img at bounding box center [374, 512] width 142 height 97
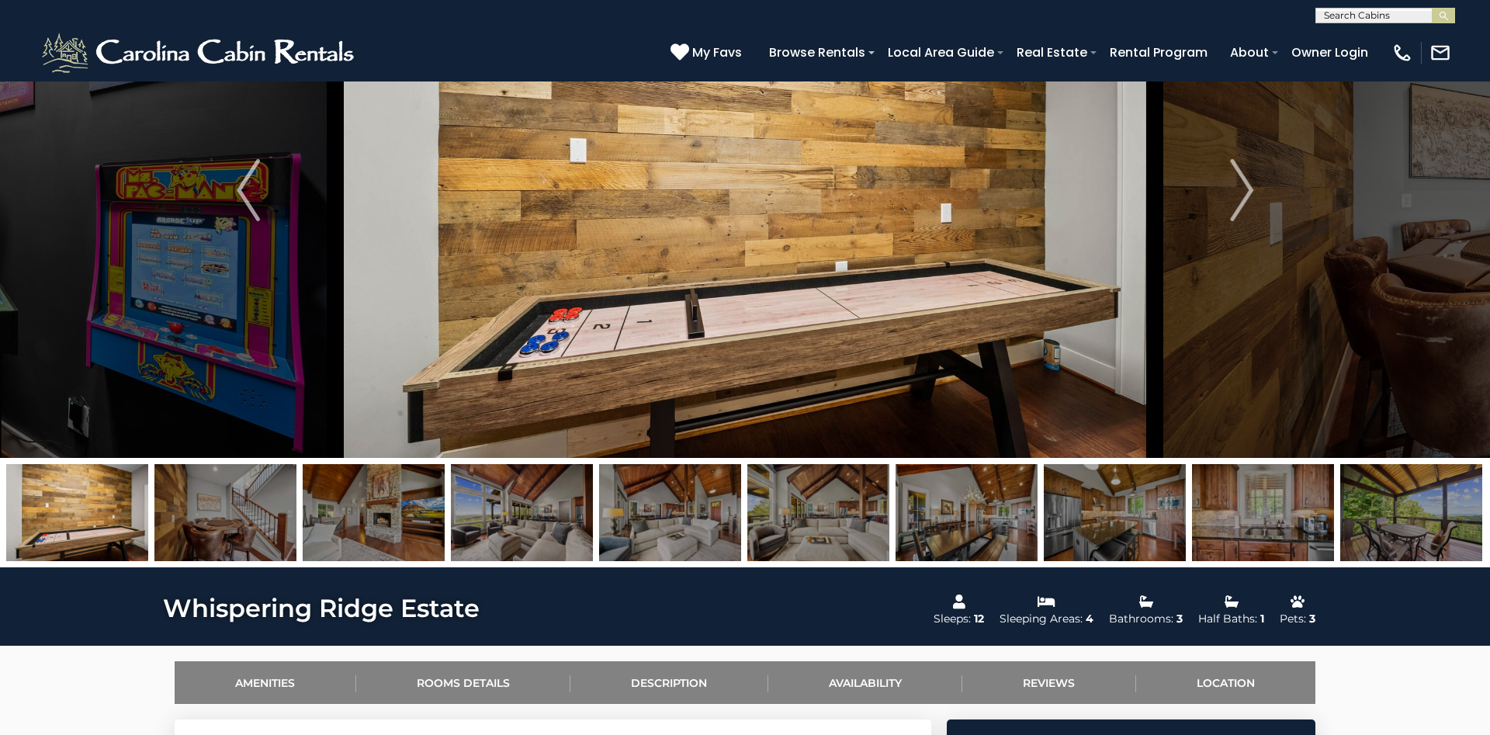
click at [368, 534] on img at bounding box center [374, 512] width 142 height 97
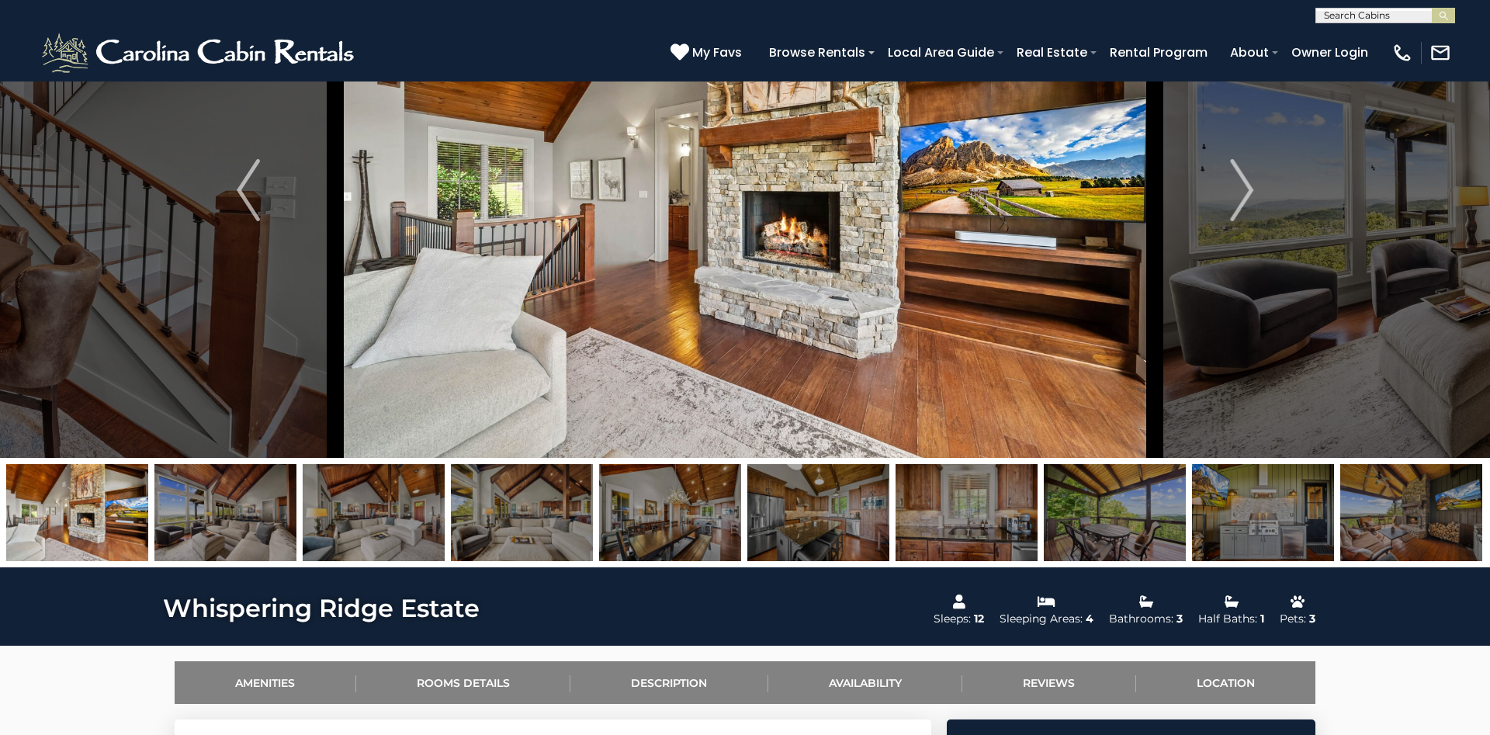
click at [701, 522] on img at bounding box center [670, 512] width 142 height 97
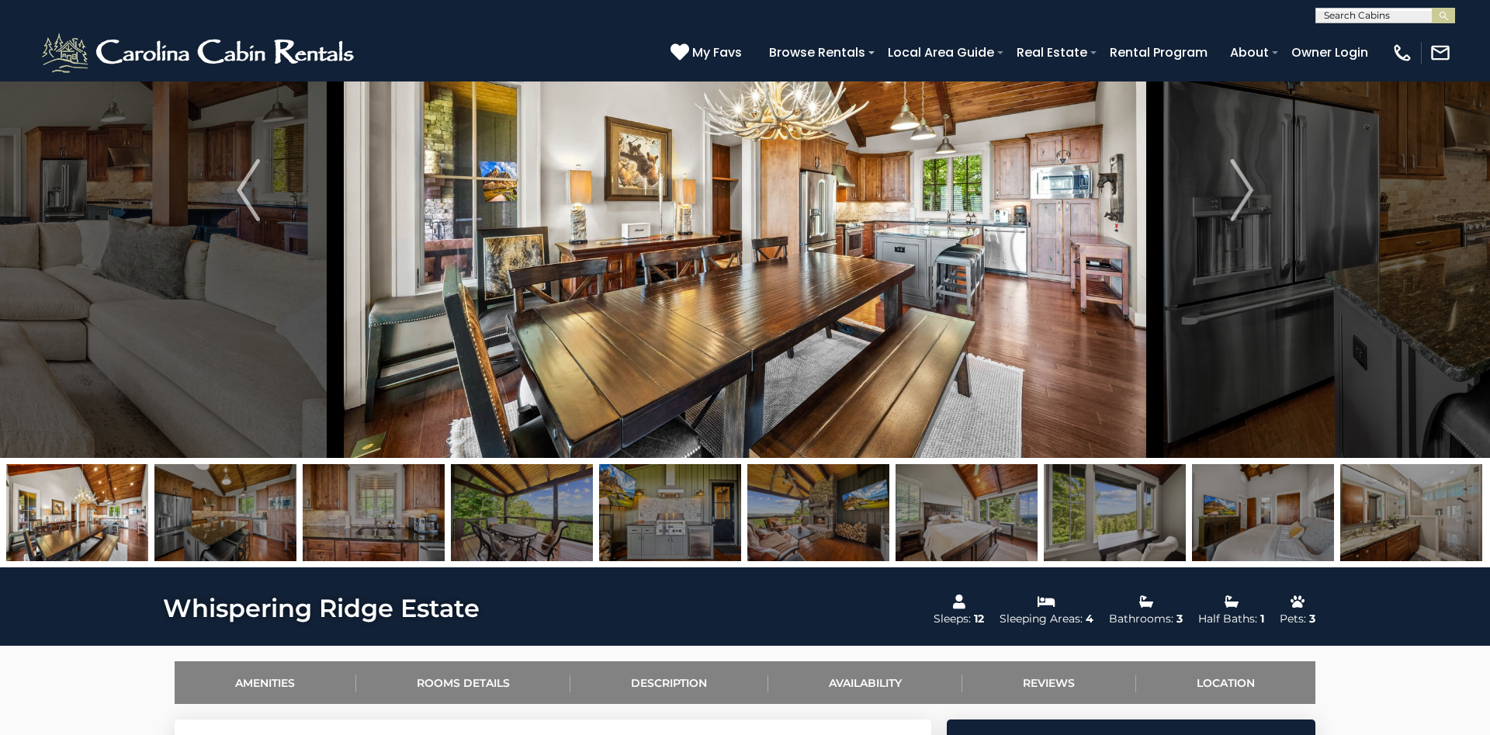
click at [826, 527] on img at bounding box center [818, 512] width 142 height 97
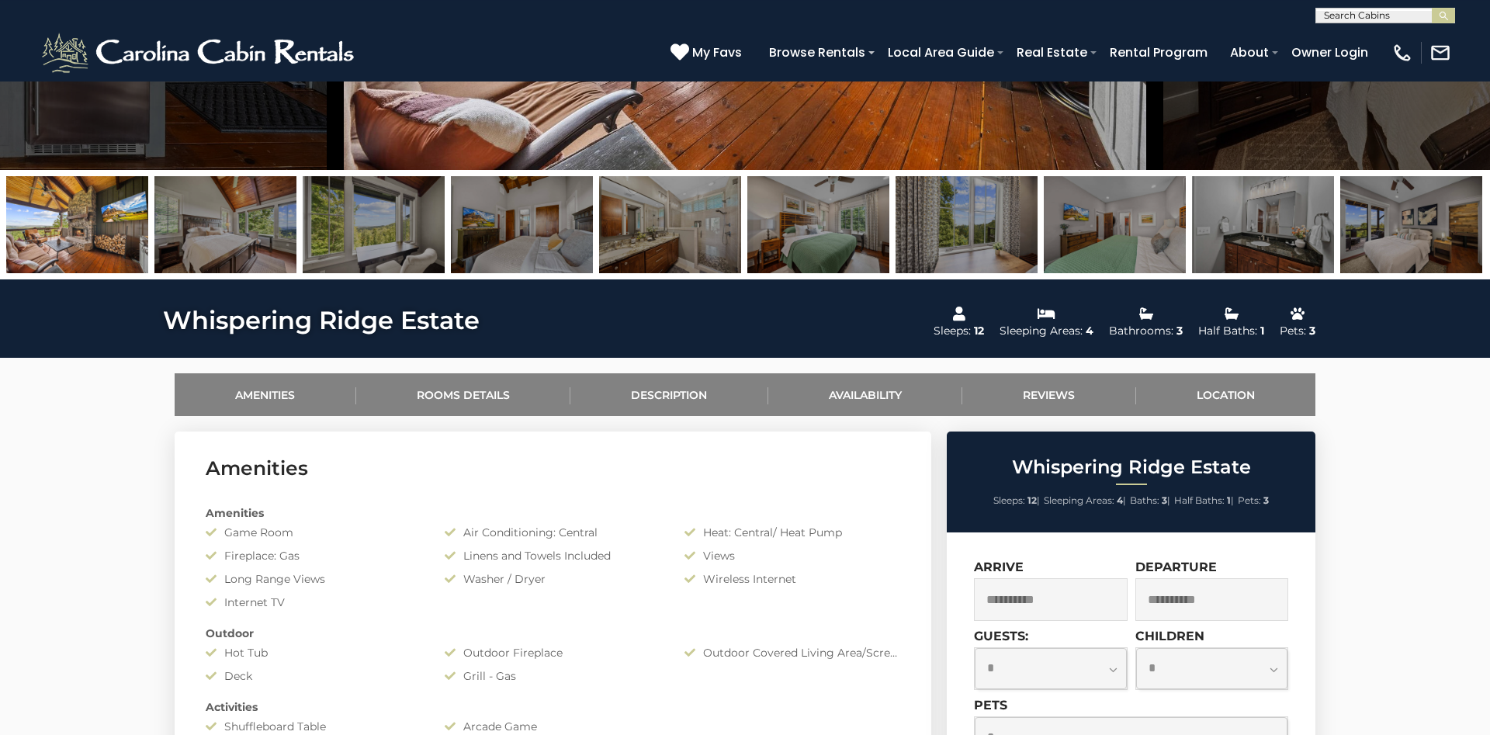
scroll to position [435, 0]
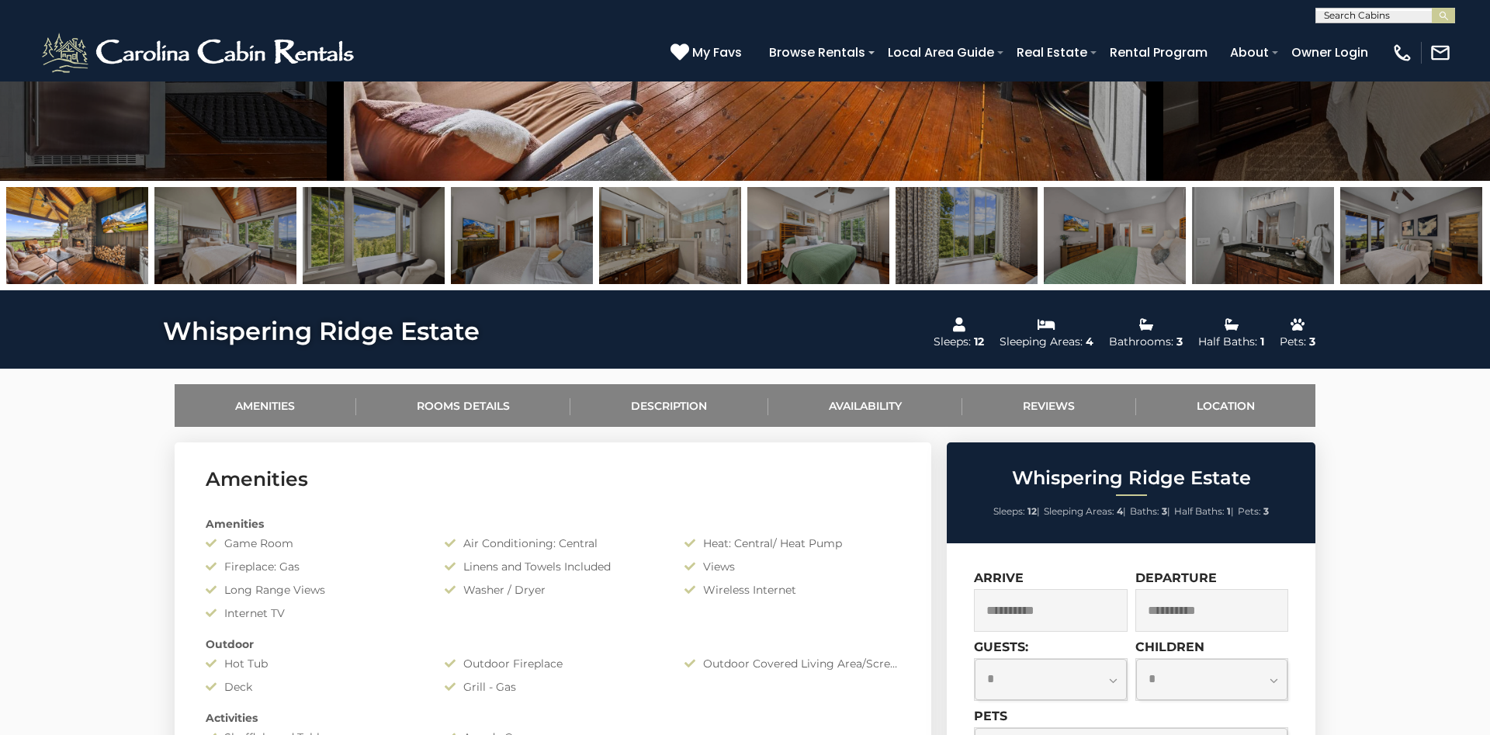
click at [1058, 611] on input "**********" at bounding box center [1051, 610] width 154 height 43
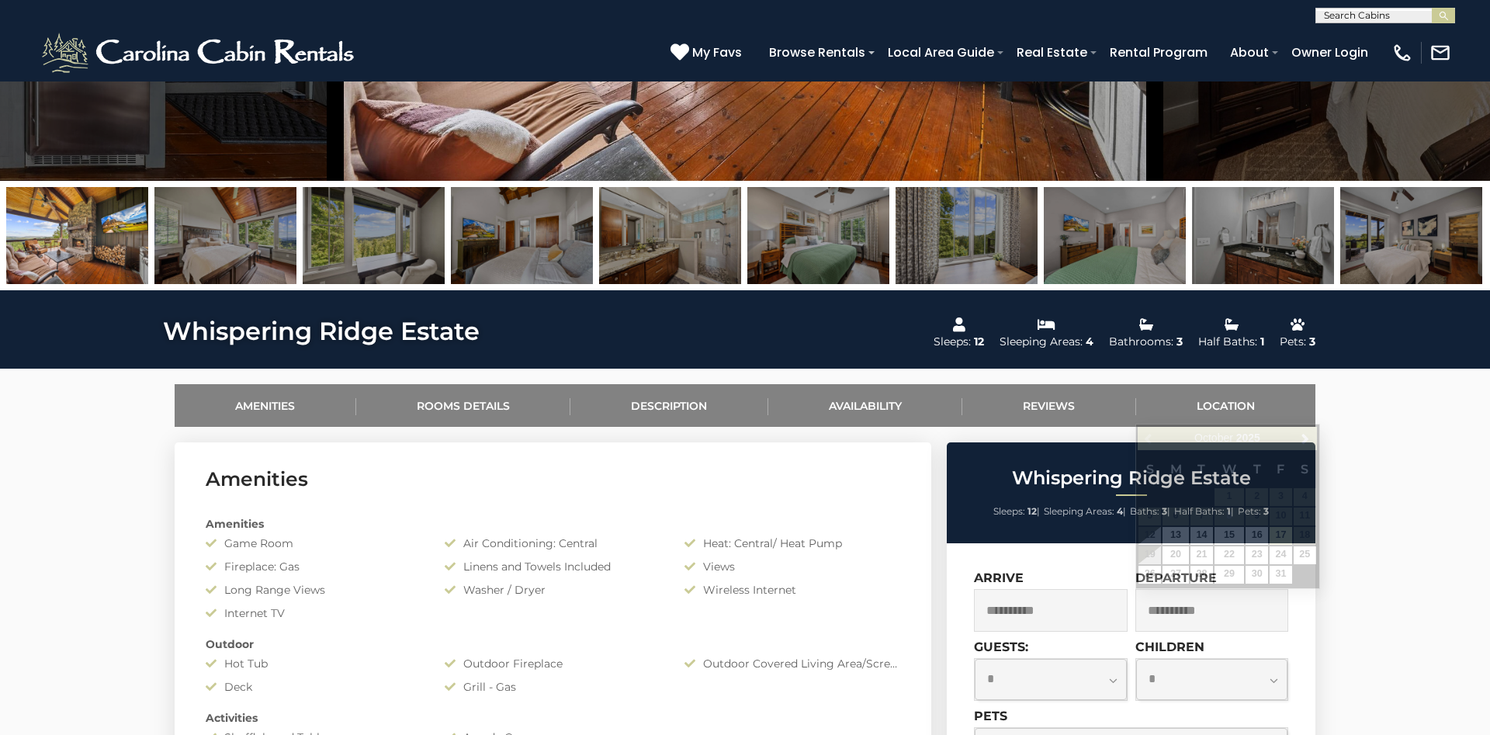
click at [1178, 607] on input "**********" at bounding box center [1212, 610] width 154 height 43
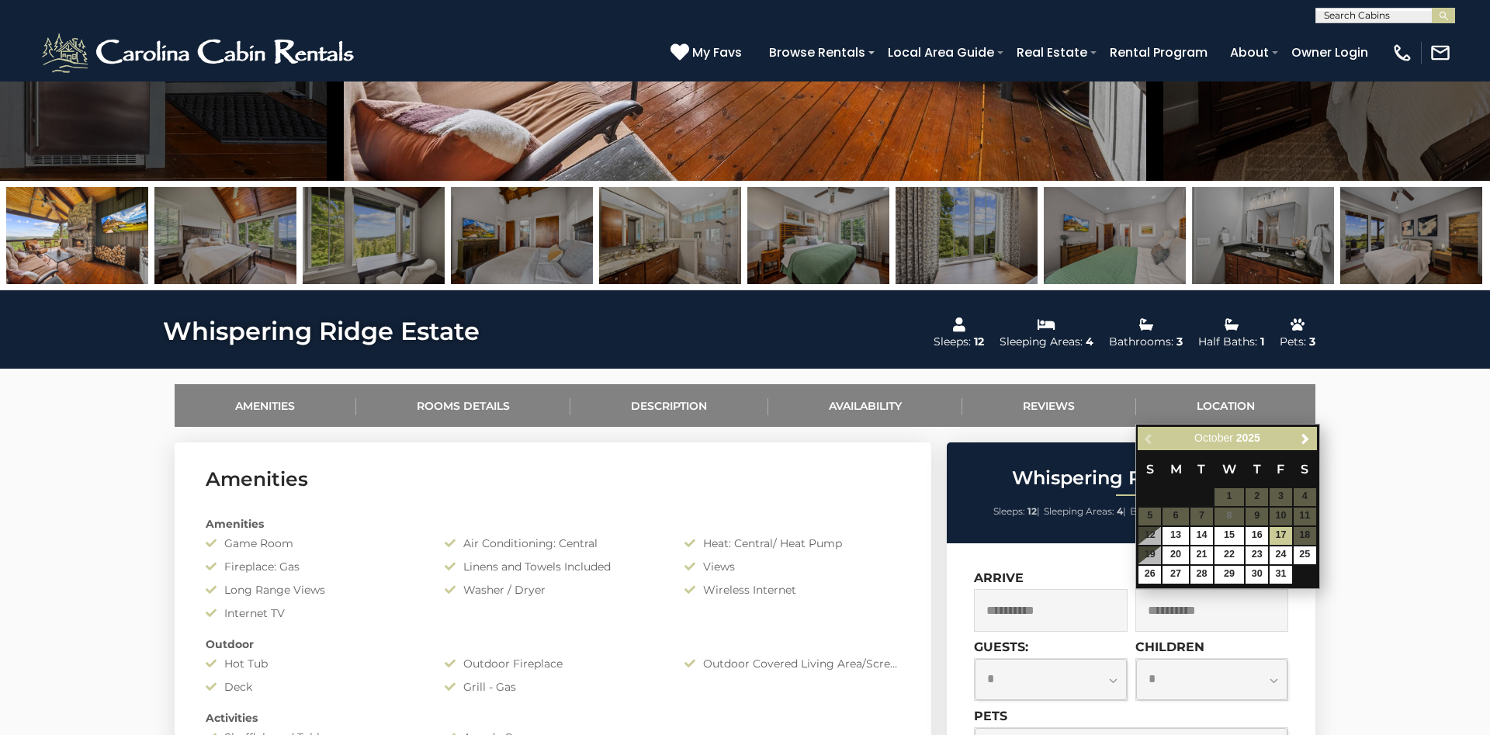
click at [1178, 607] on input "**********" at bounding box center [1212, 610] width 154 height 43
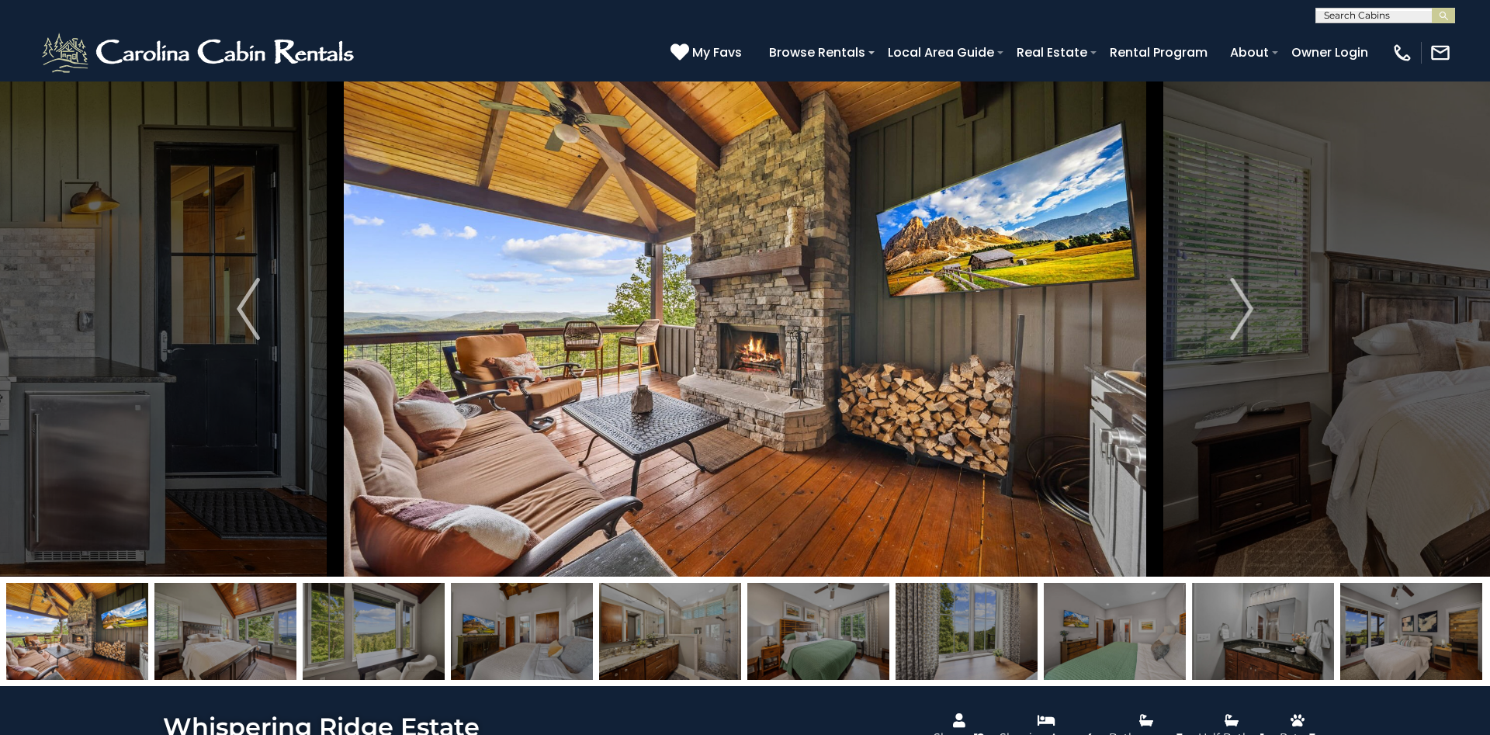
scroll to position [0, 0]
